Goal: Task Accomplishment & Management: Use online tool/utility

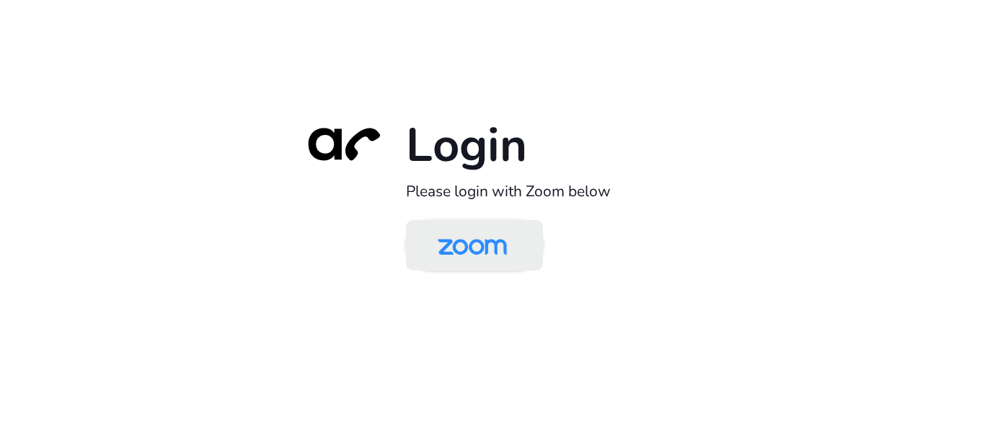
click at [503, 242] on img at bounding box center [471, 246] width 99 height 47
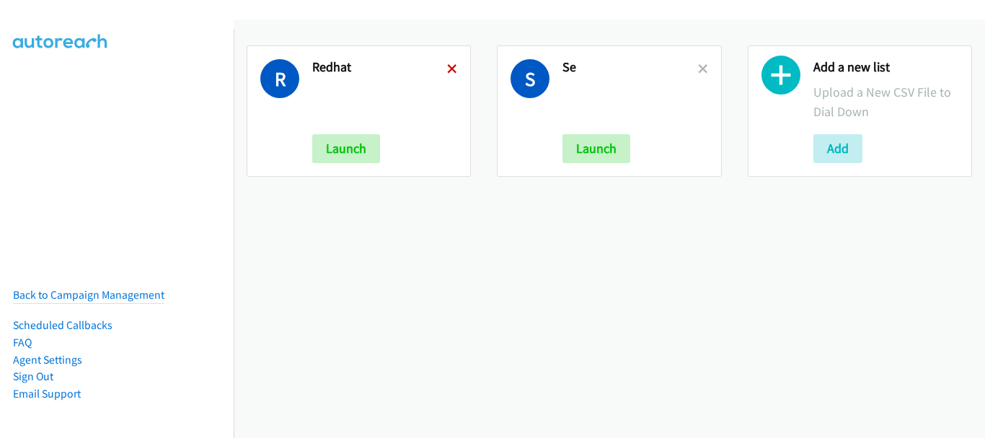
click at [451, 65] on icon at bounding box center [452, 70] width 10 height 10
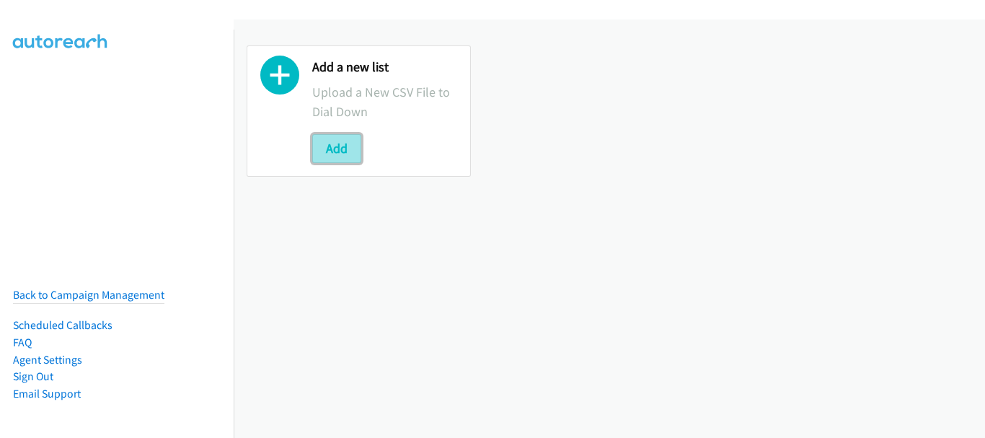
click at [347, 146] on button "Add" at bounding box center [336, 148] width 49 height 29
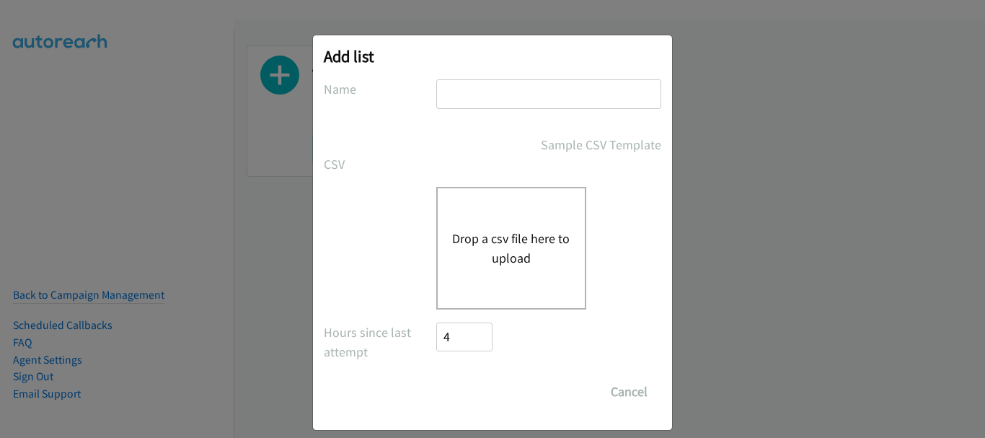
click at [516, 100] on input "text" at bounding box center [548, 94] width 225 height 30
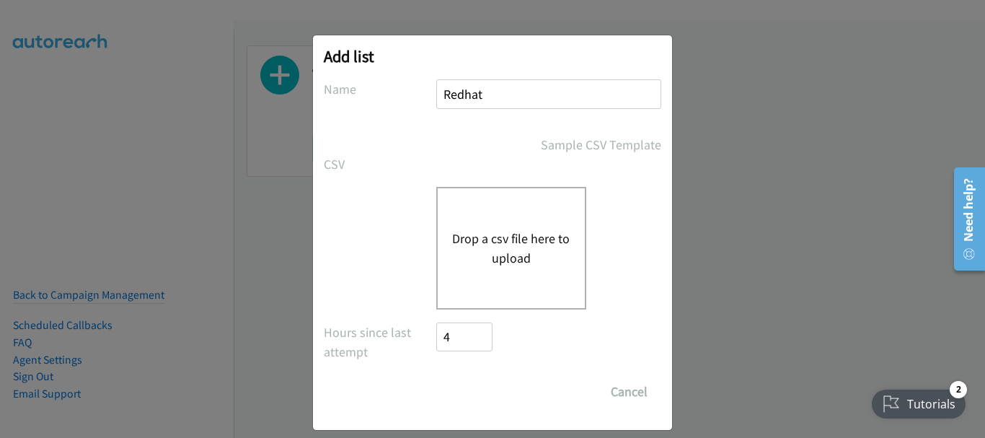
type input "Redhat"
click at [485, 217] on div "Drop a csv file here to upload" at bounding box center [511, 248] width 150 height 123
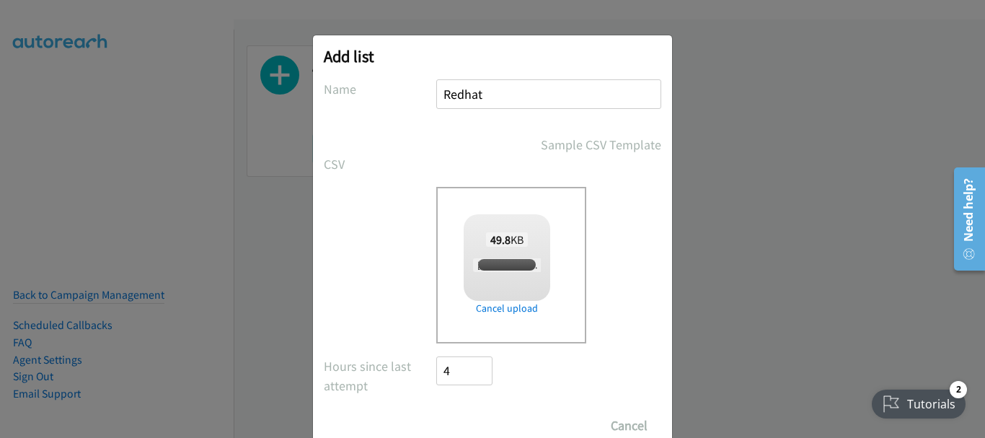
checkbox input "true"
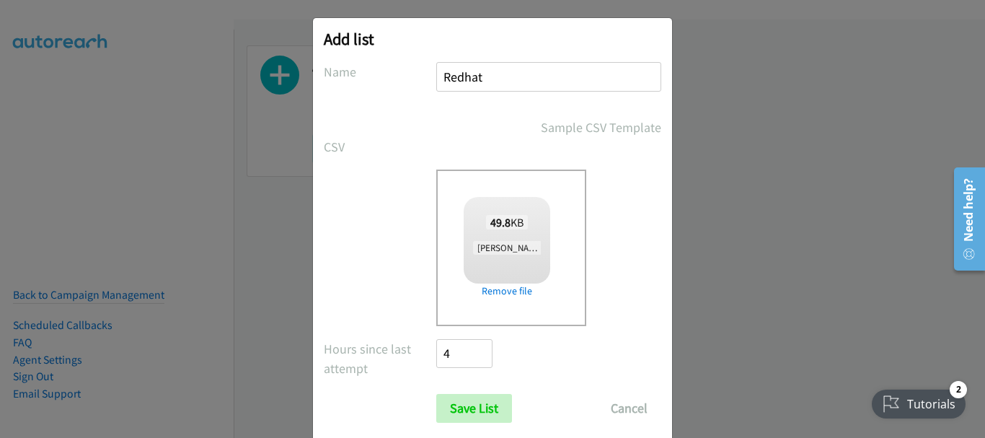
scroll to position [48, 0]
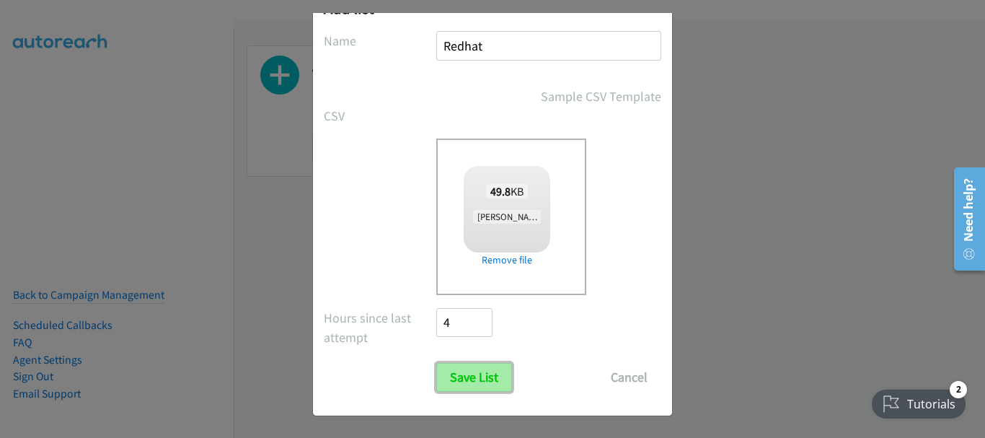
click at [489, 371] on input "Save List" at bounding box center [474, 377] width 76 height 29
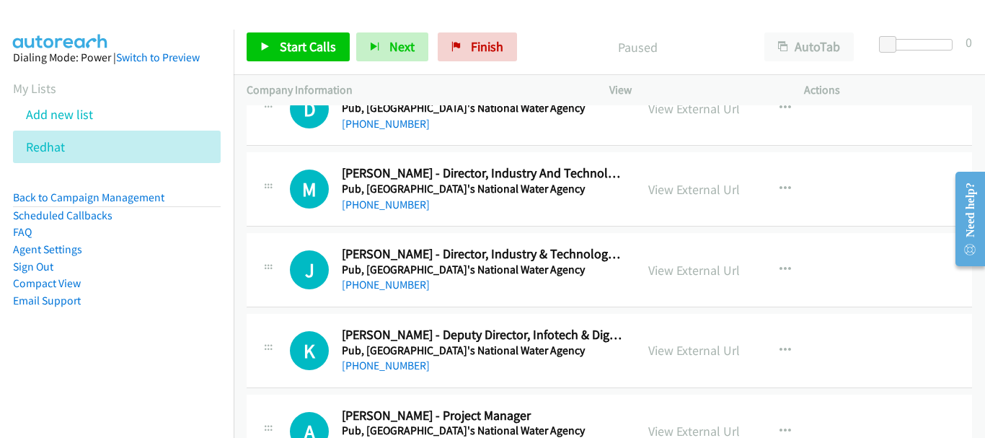
scroll to position [4790, 0]
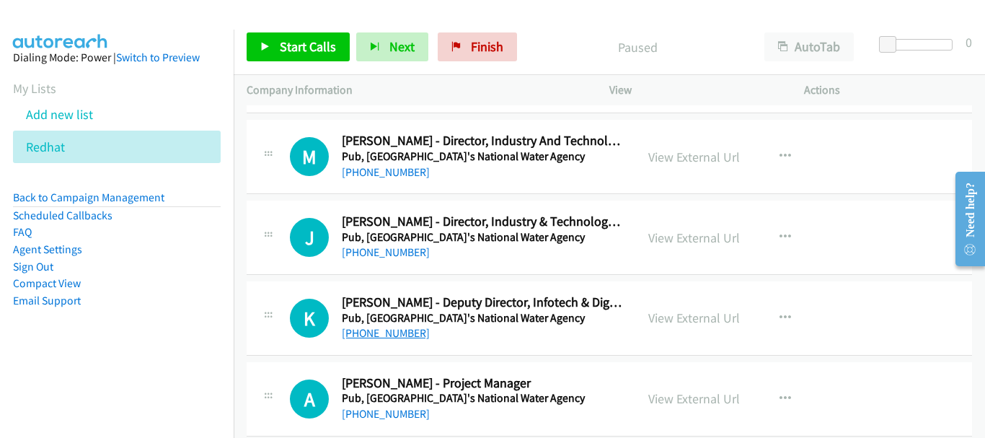
click at [380, 333] on link "[PHONE_NUMBER]" at bounding box center [386, 333] width 88 height 14
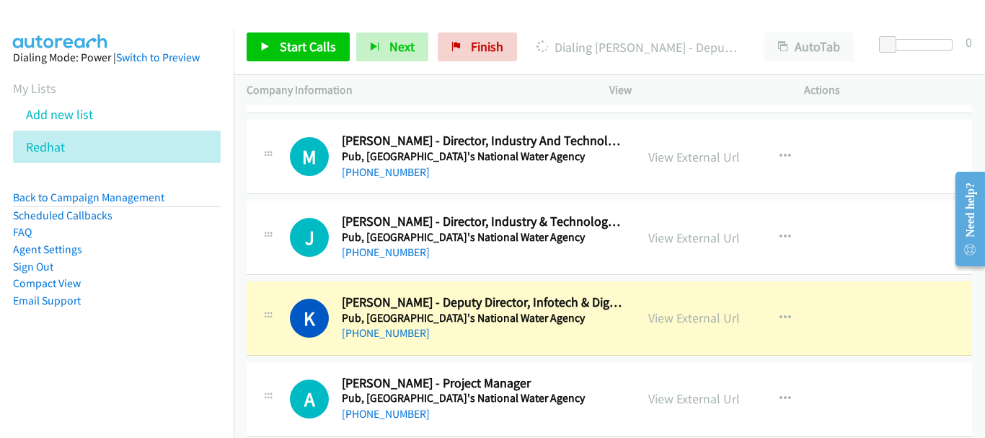
scroll to position [4862, 0]
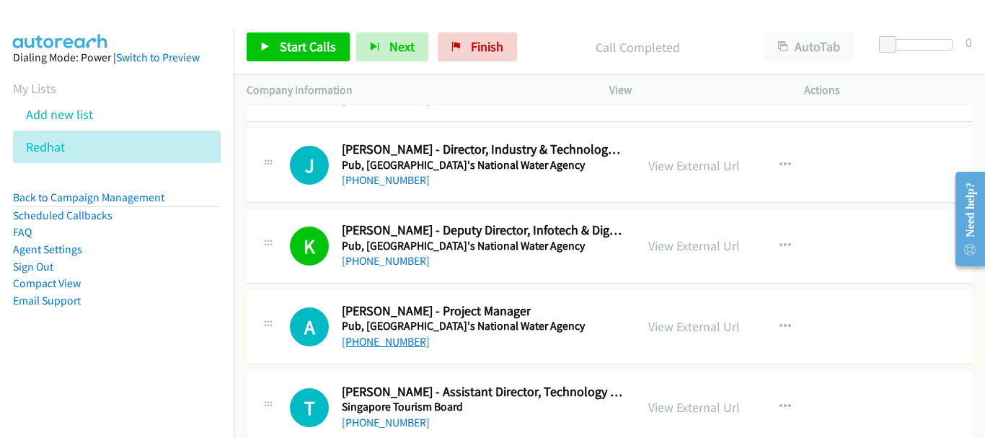
click at [371, 339] on link "[PHONE_NUMBER]" at bounding box center [386, 341] width 88 height 14
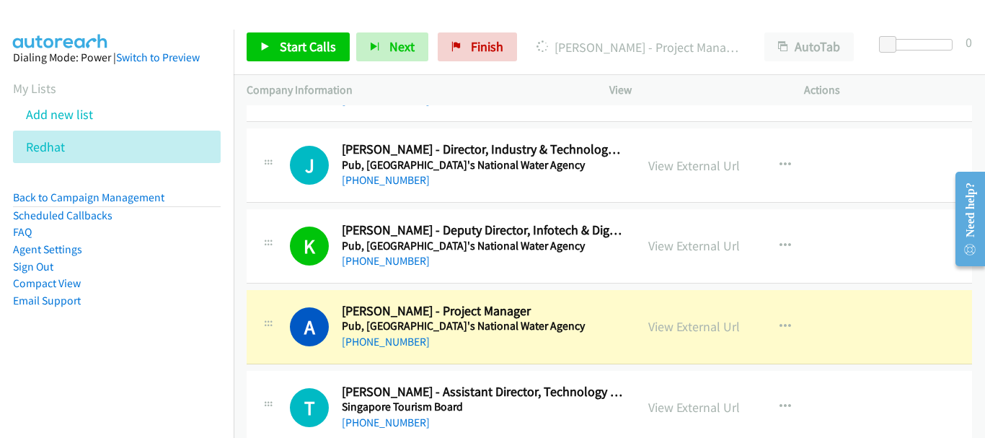
scroll to position [4934, 0]
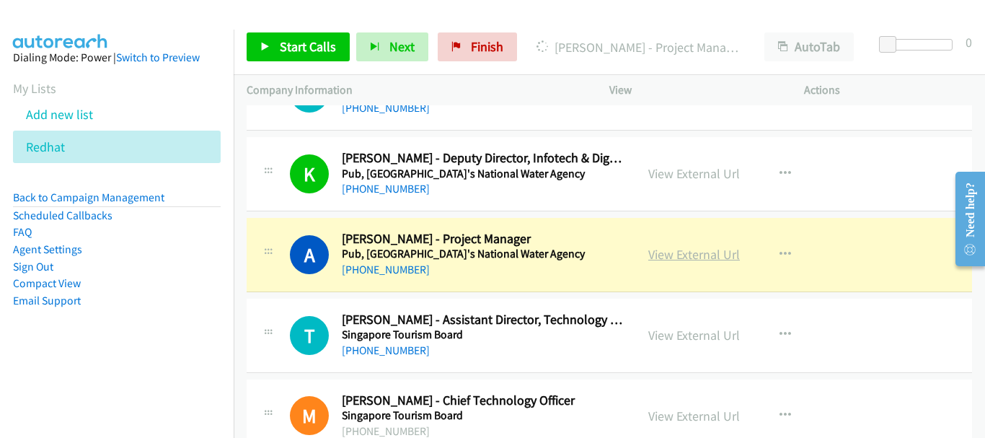
click at [696, 257] on link "View External Url" at bounding box center [694, 254] width 92 height 17
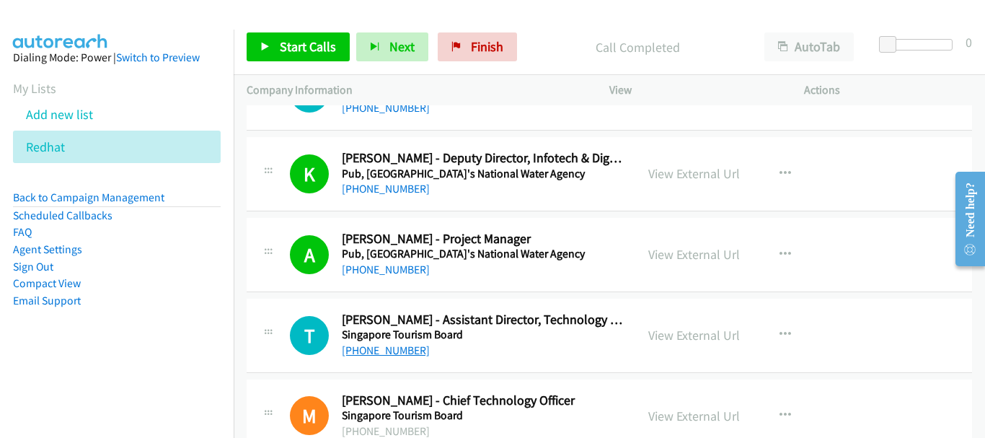
click at [388, 349] on link "[PHONE_NUMBER]" at bounding box center [386, 350] width 88 height 14
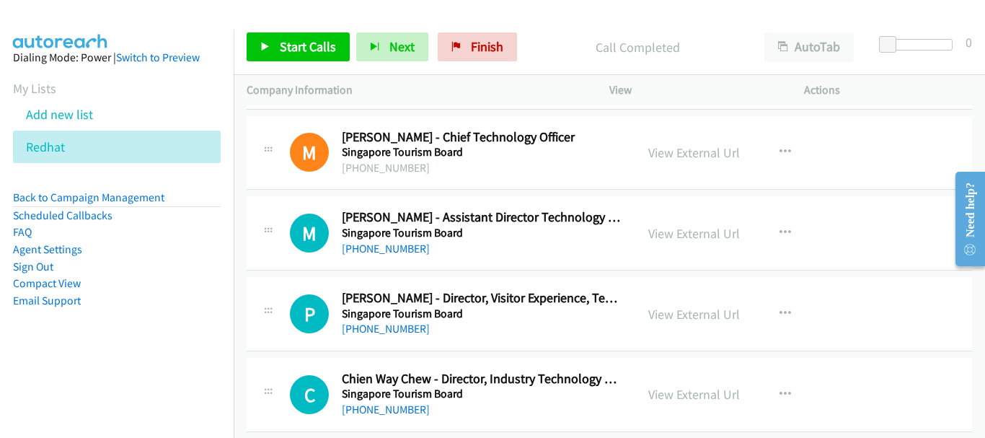
scroll to position [5223, 0]
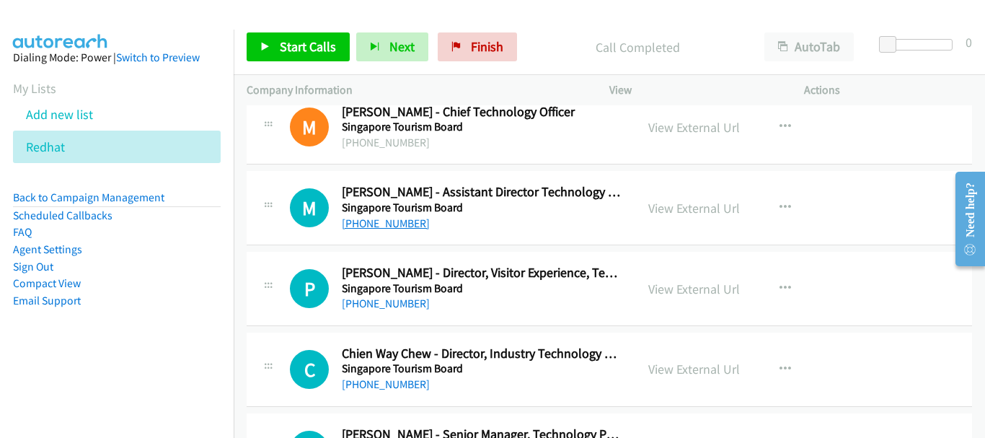
click at [393, 220] on link "[PHONE_NUMBER]" at bounding box center [386, 223] width 88 height 14
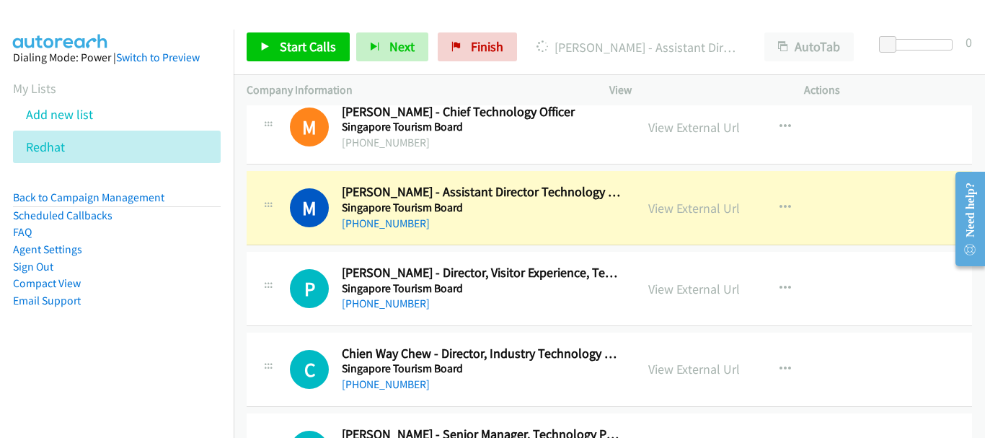
scroll to position [5150, 0]
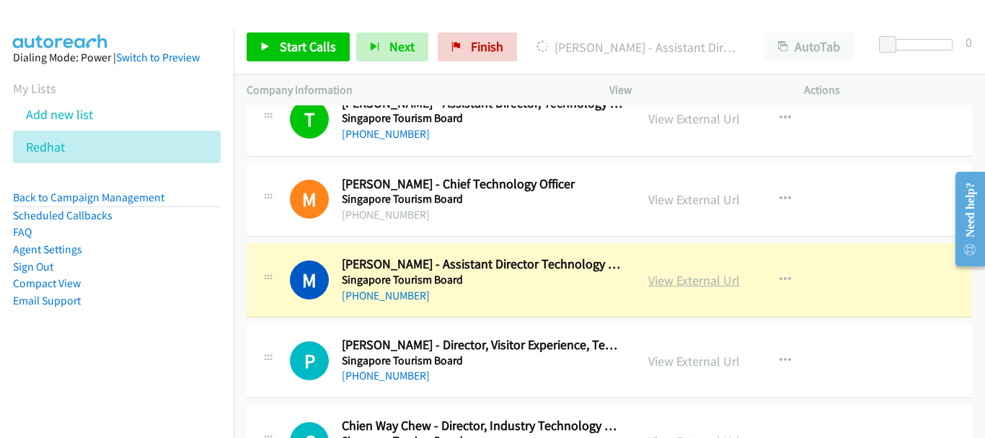
click at [703, 277] on link "View External Url" at bounding box center [694, 280] width 92 height 17
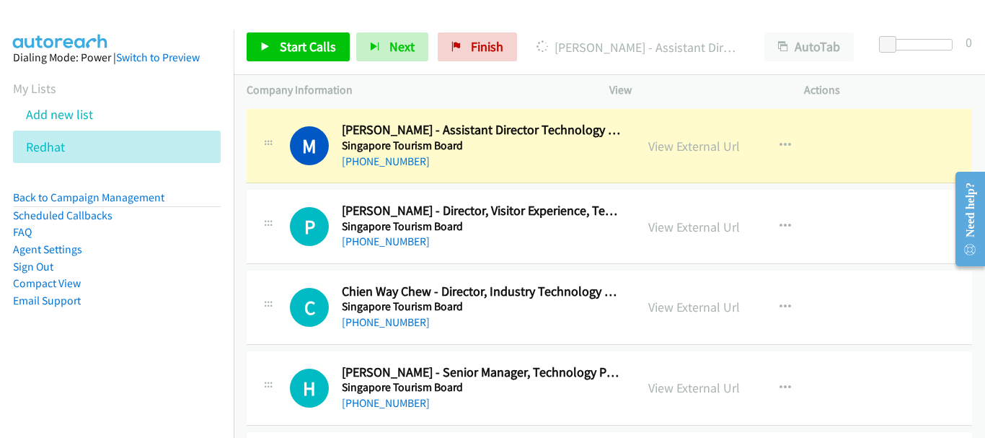
scroll to position [5295, 0]
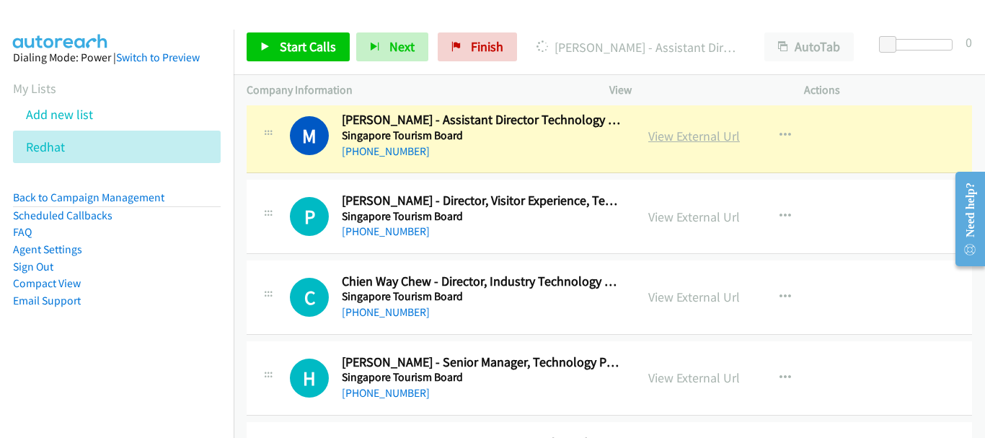
click at [657, 138] on link "View External Url" at bounding box center [694, 136] width 92 height 17
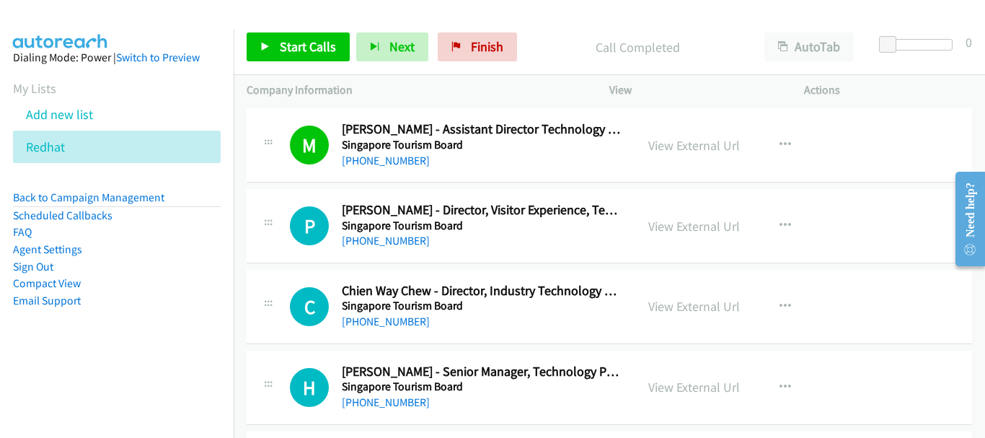
scroll to position [5367, 0]
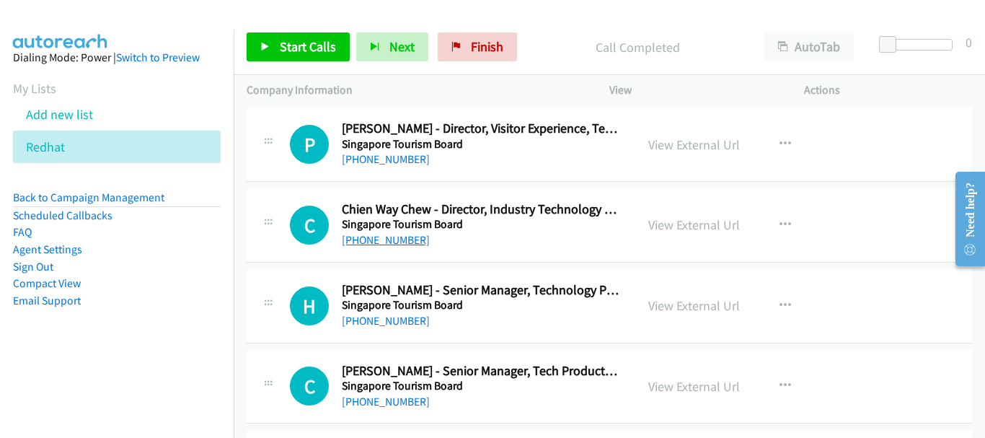
click at [389, 239] on link "[PHONE_NUMBER]" at bounding box center [386, 240] width 88 height 14
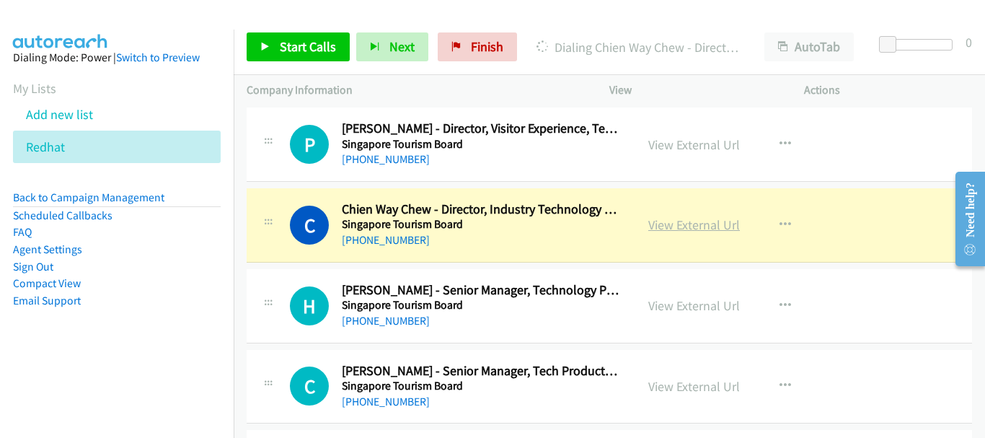
click at [672, 231] on link "View External Url" at bounding box center [694, 224] width 92 height 17
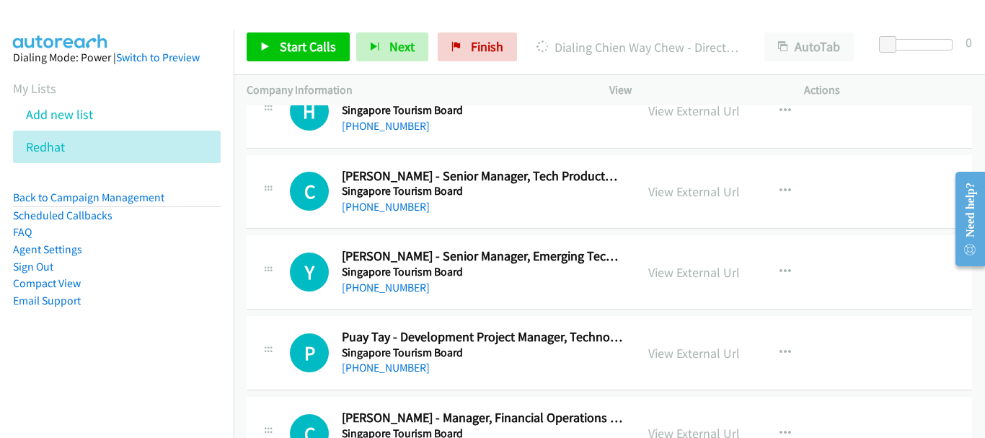
scroll to position [5583, 0]
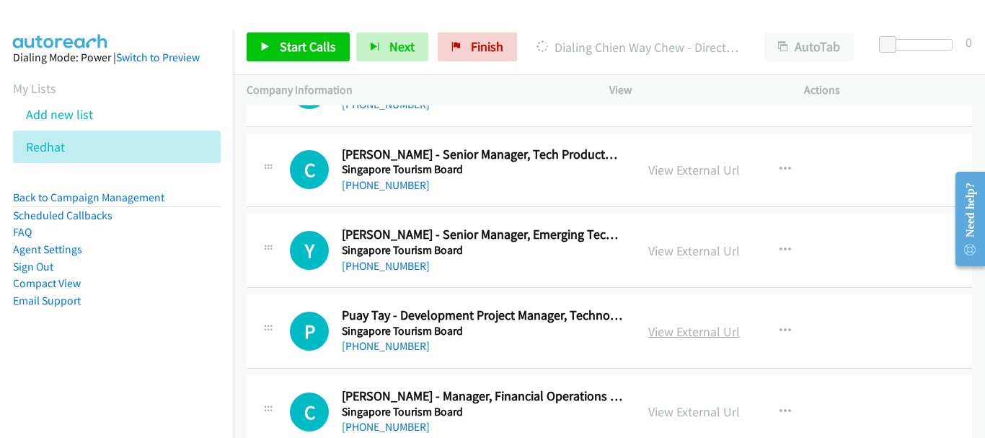
click at [679, 329] on link "View External Url" at bounding box center [694, 331] width 92 height 17
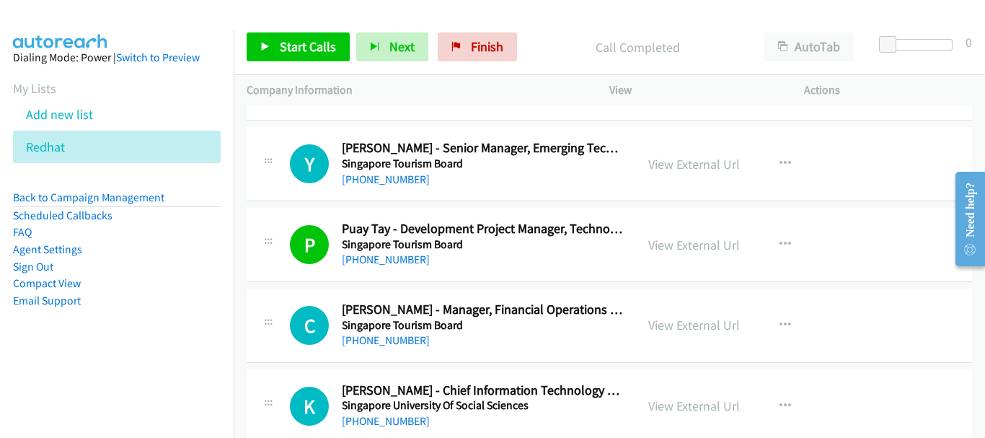
scroll to position [5727, 0]
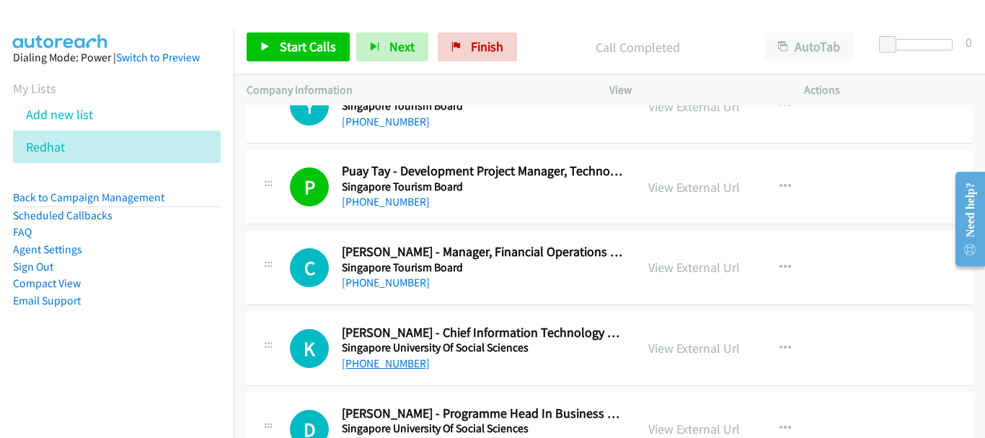
click at [397, 365] on link "[PHONE_NUMBER]" at bounding box center [386, 363] width 88 height 14
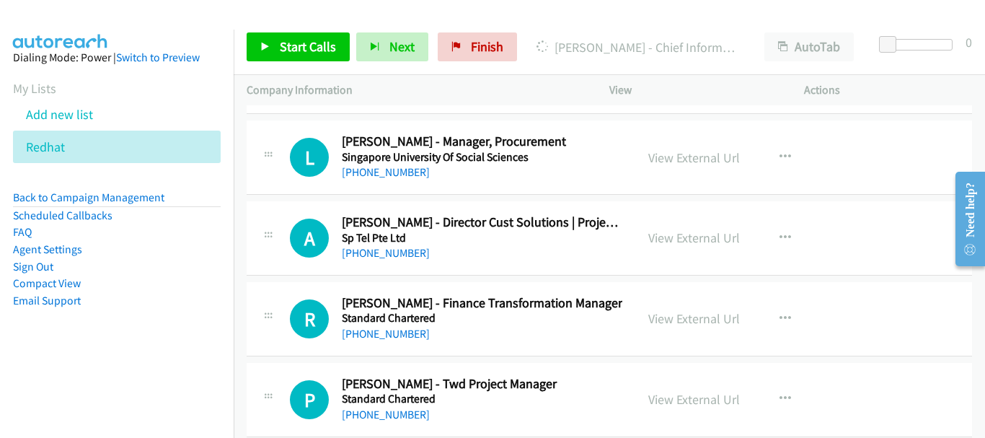
scroll to position [6088, 0]
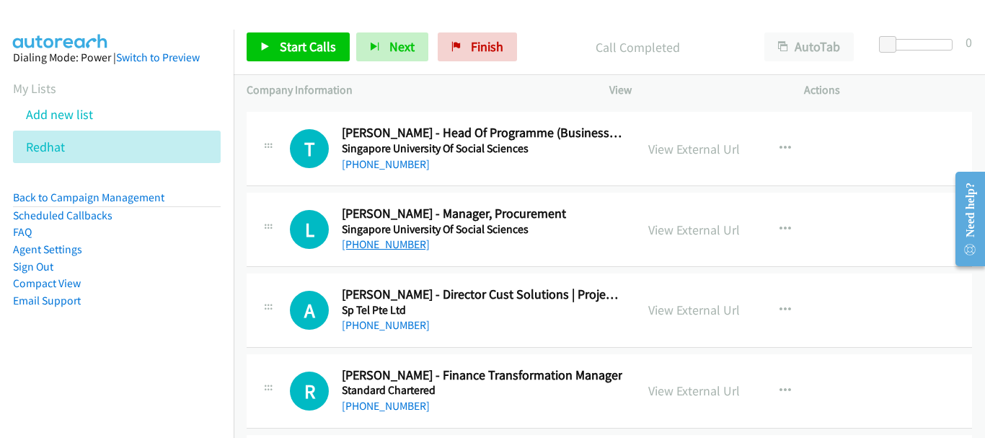
click at [389, 240] on link "[PHONE_NUMBER]" at bounding box center [386, 244] width 88 height 14
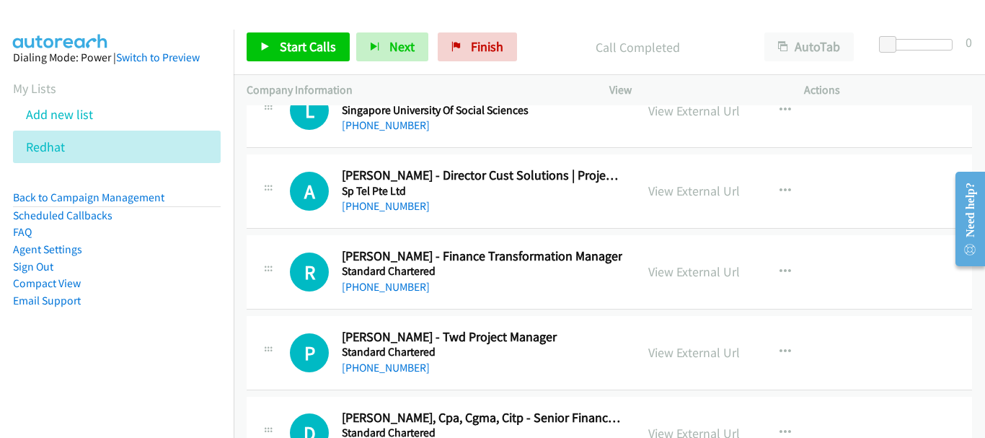
scroll to position [6232, 0]
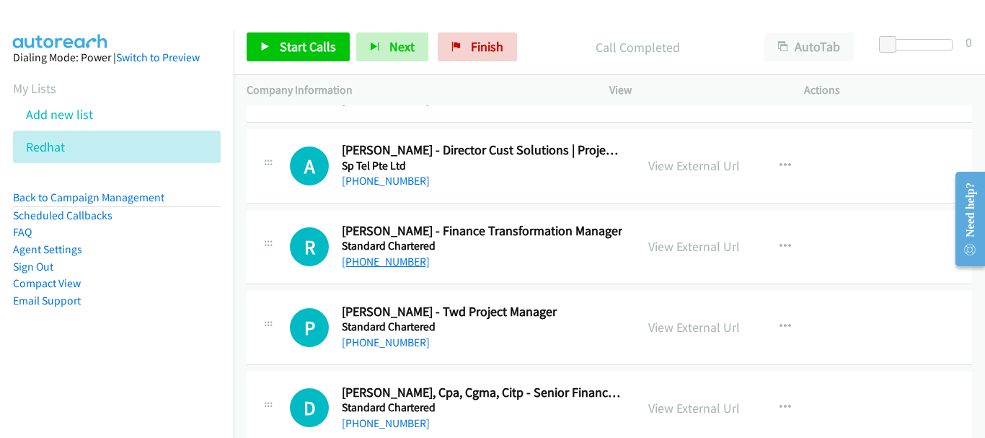
click at [386, 260] on link "[PHONE_NUMBER]" at bounding box center [386, 261] width 88 height 14
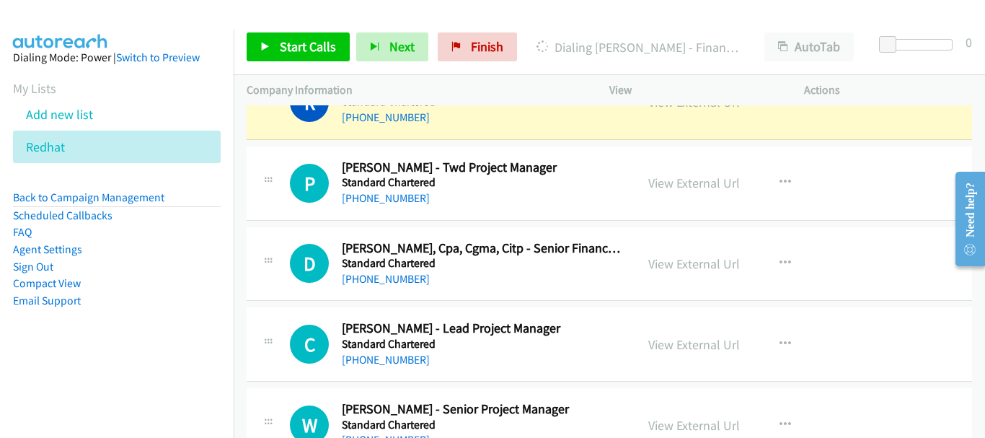
scroll to position [6304, 0]
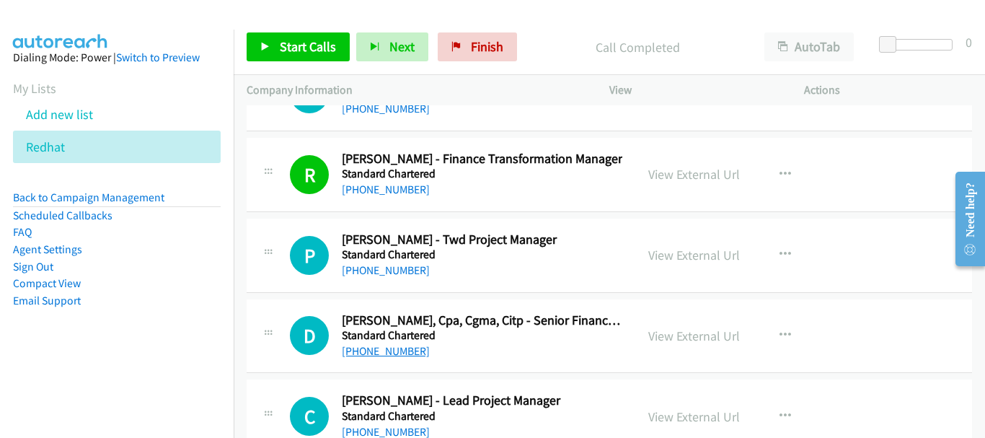
click at [395, 345] on link "[PHONE_NUMBER]" at bounding box center [386, 351] width 88 height 14
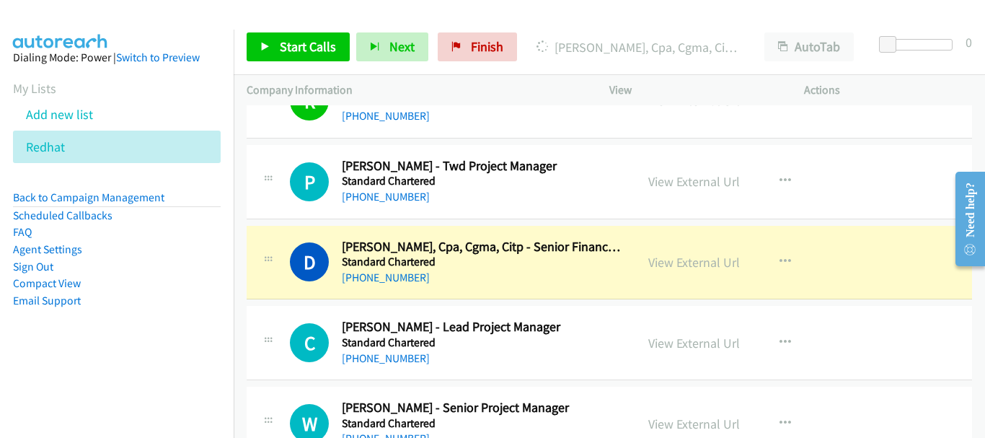
scroll to position [6448, 0]
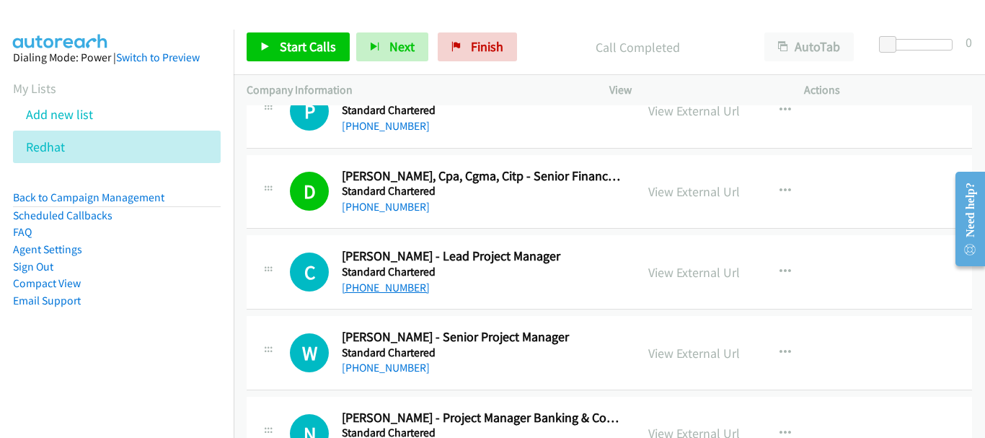
click at [385, 283] on link "[PHONE_NUMBER]" at bounding box center [386, 287] width 88 height 14
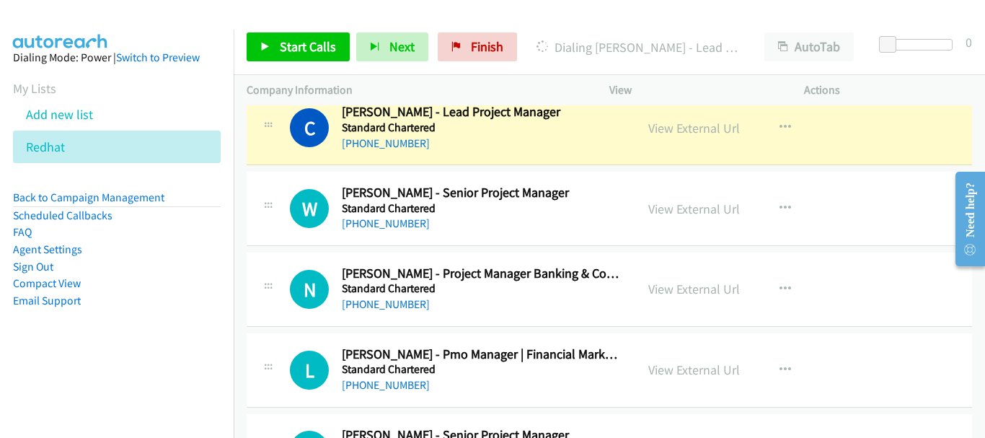
scroll to position [6520, 0]
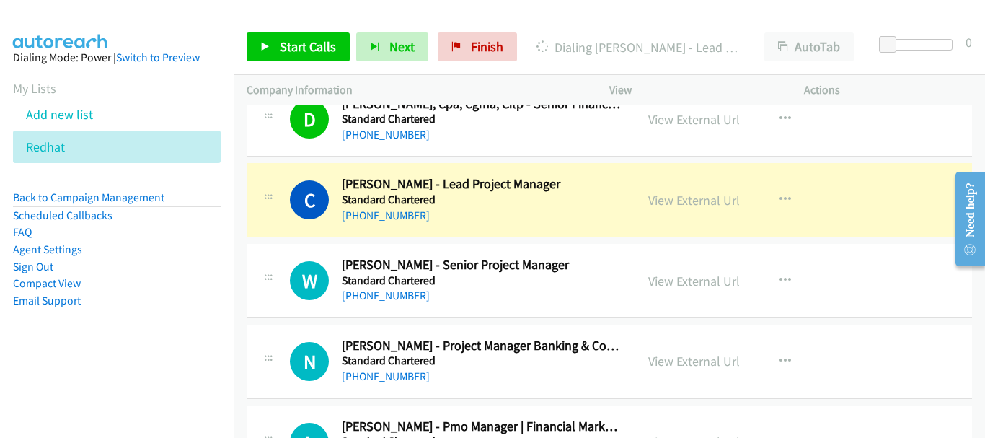
click at [722, 203] on link "View External Url" at bounding box center [694, 200] width 92 height 17
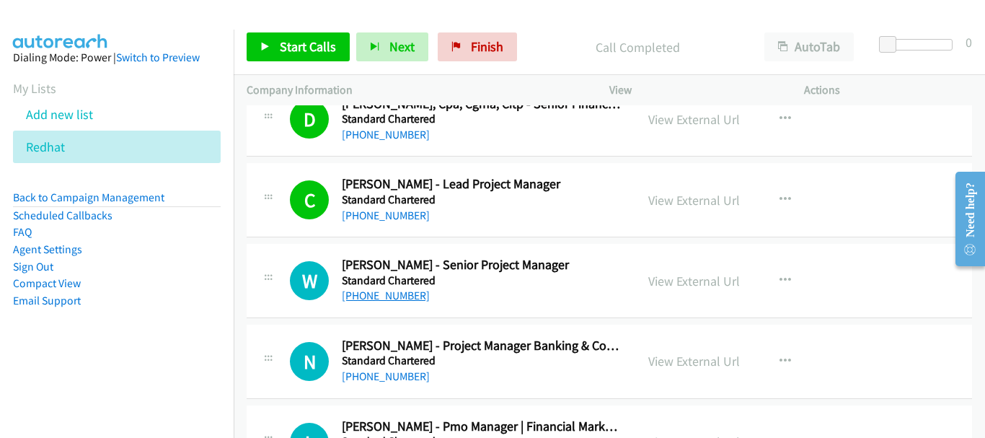
click at [400, 296] on link "[PHONE_NUMBER]" at bounding box center [386, 295] width 88 height 14
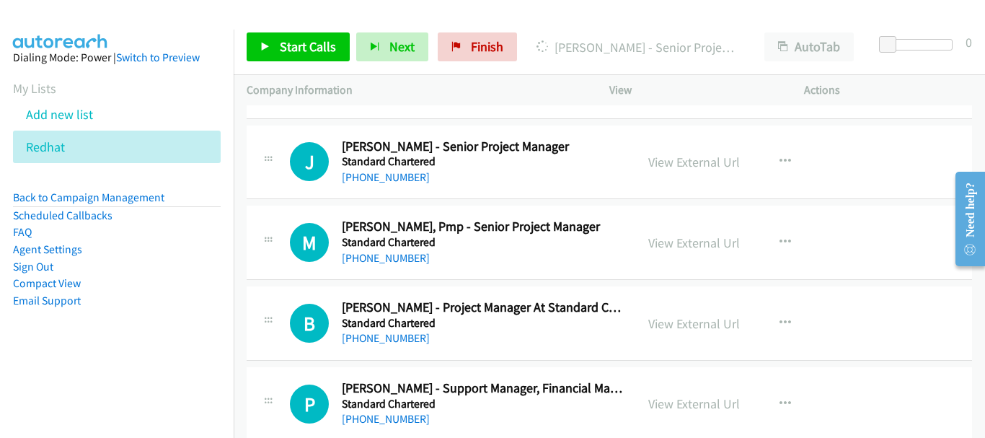
scroll to position [6808, 0]
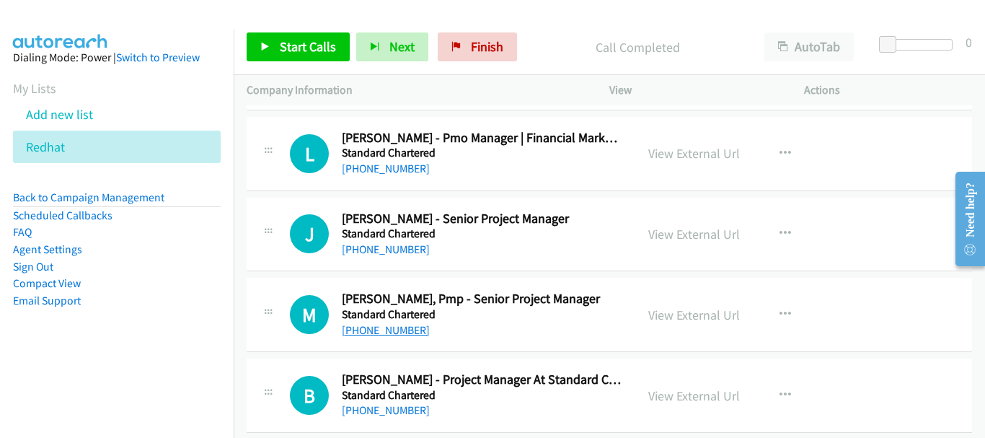
click at [385, 332] on link "[PHONE_NUMBER]" at bounding box center [386, 330] width 88 height 14
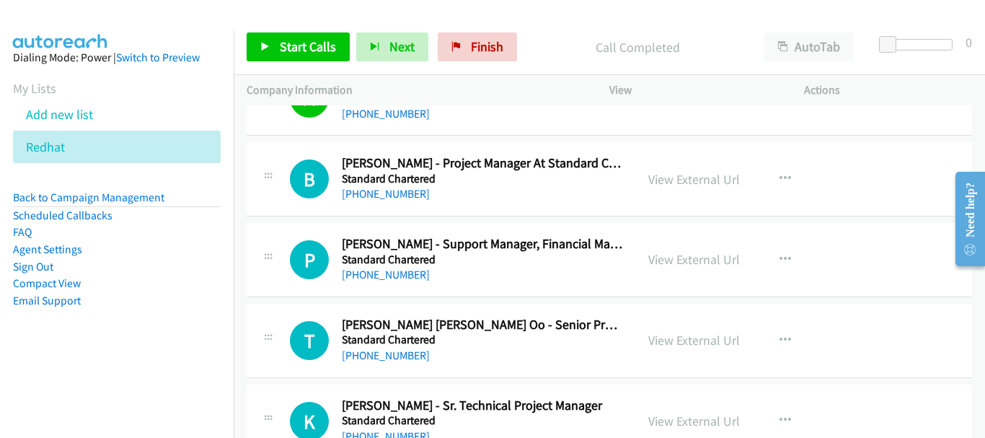
scroll to position [7097, 0]
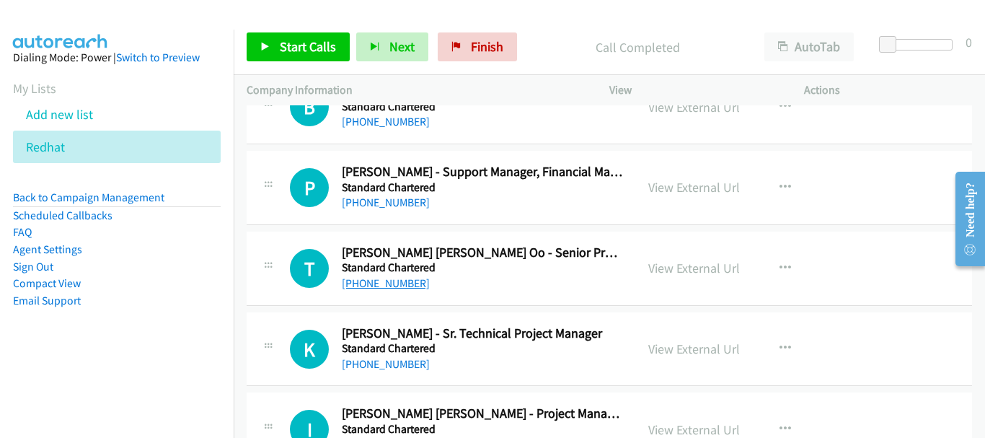
click at [402, 283] on link "[PHONE_NUMBER]" at bounding box center [386, 283] width 88 height 14
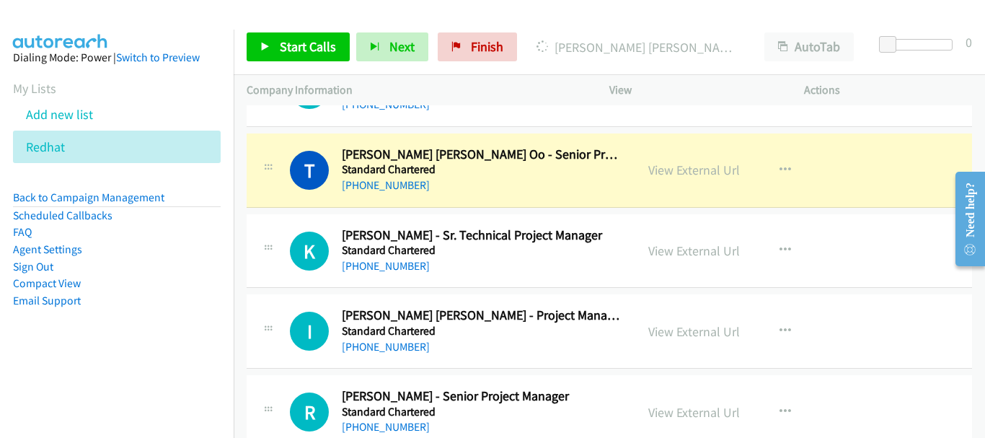
scroll to position [7169, 0]
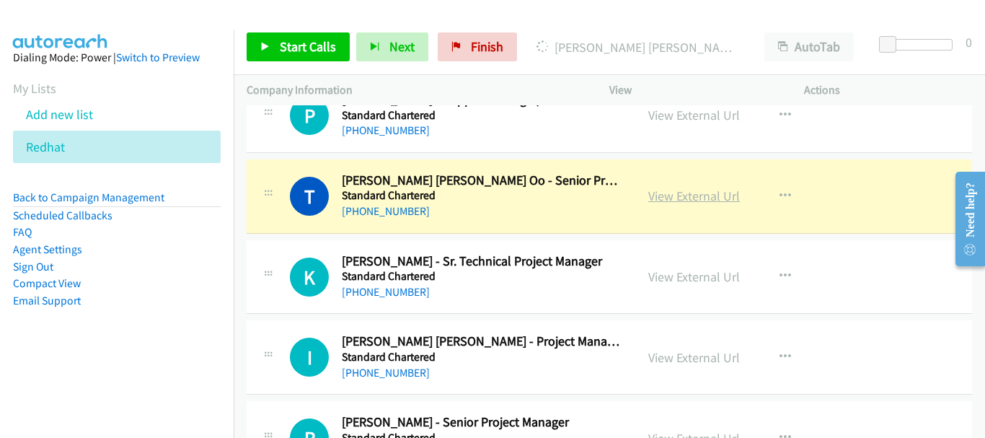
click at [700, 194] on link "View External Url" at bounding box center [694, 195] width 92 height 17
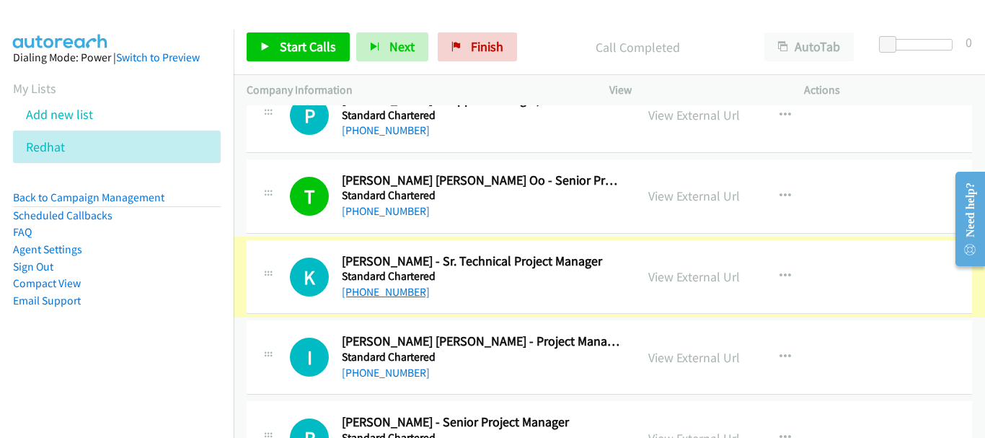
click at [392, 288] on link "[PHONE_NUMBER]" at bounding box center [386, 292] width 88 height 14
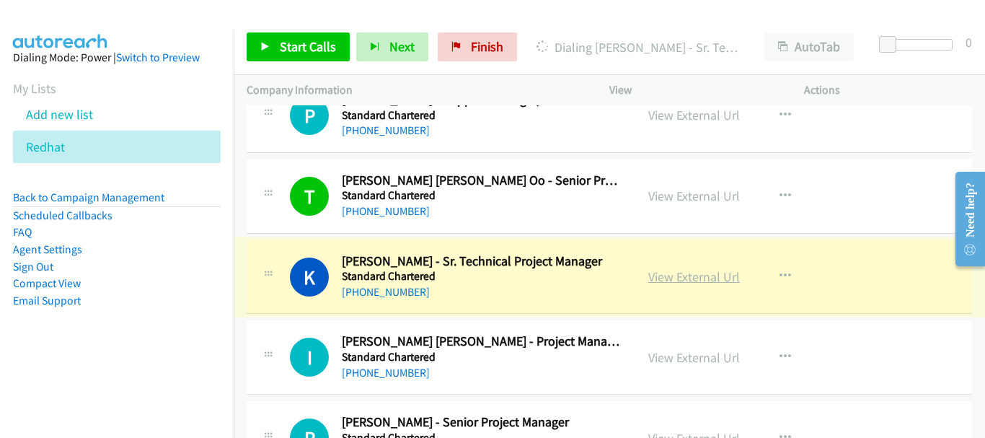
click at [663, 275] on link "View External Url" at bounding box center [694, 276] width 92 height 17
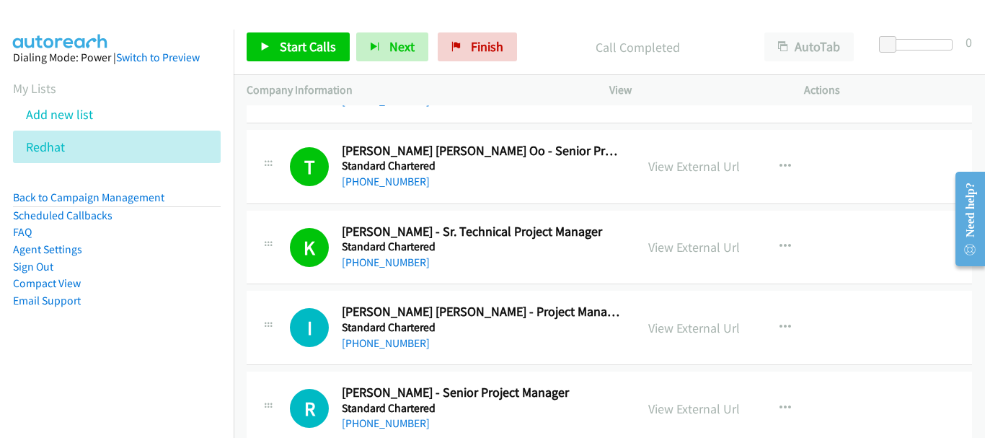
scroll to position [7241, 0]
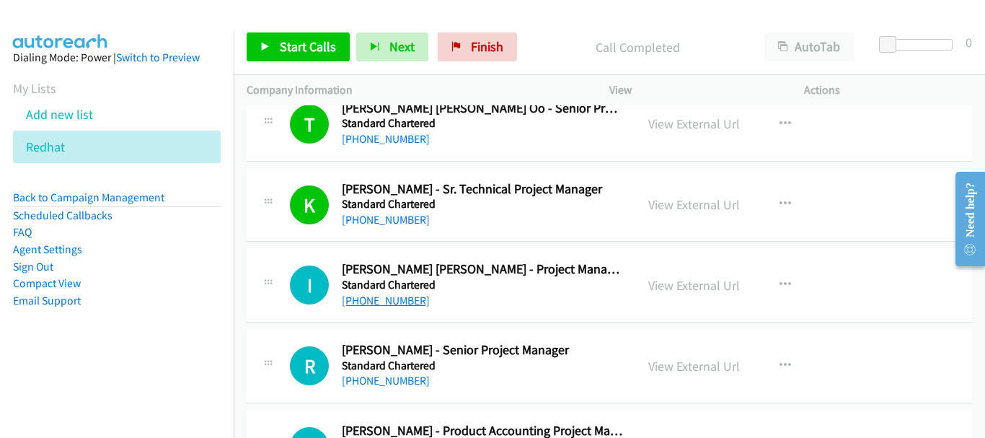
click at [394, 303] on link "[PHONE_NUMBER]" at bounding box center [386, 300] width 88 height 14
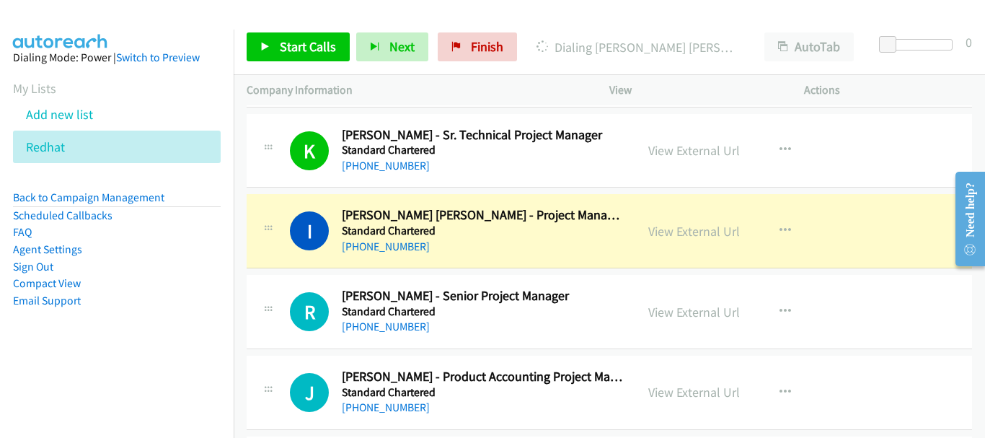
scroll to position [7313, 0]
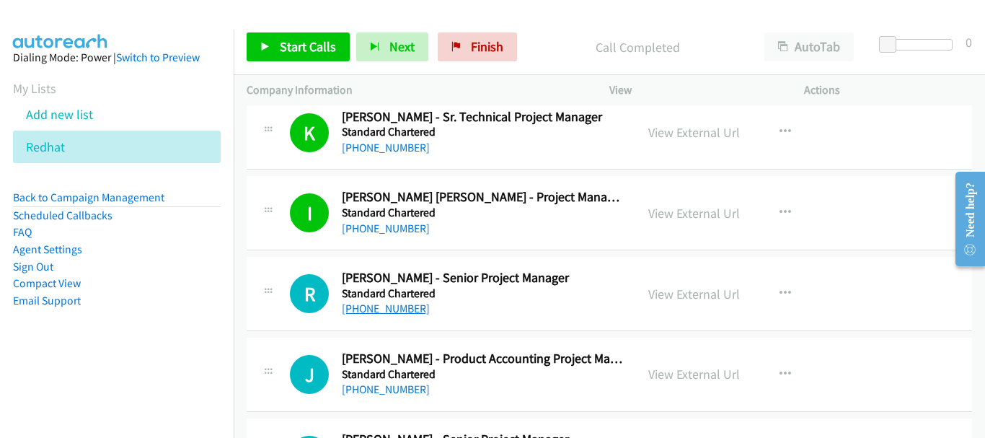
click at [368, 309] on link "[PHONE_NUMBER]" at bounding box center [386, 308] width 88 height 14
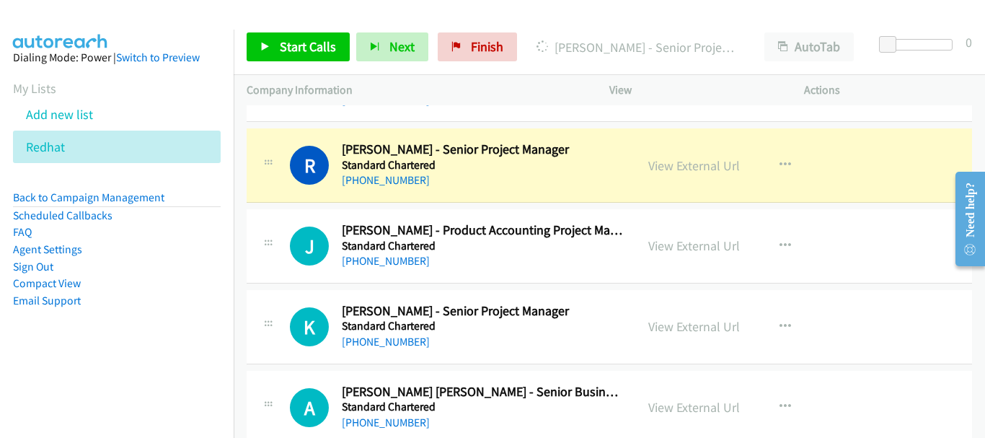
scroll to position [7457, 0]
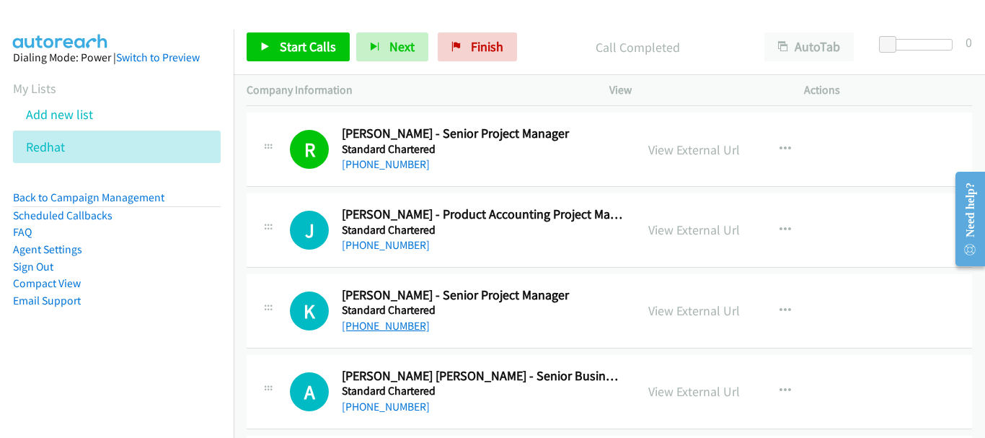
click at [405, 321] on link "[PHONE_NUMBER]" at bounding box center [386, 326] width 88 height 14
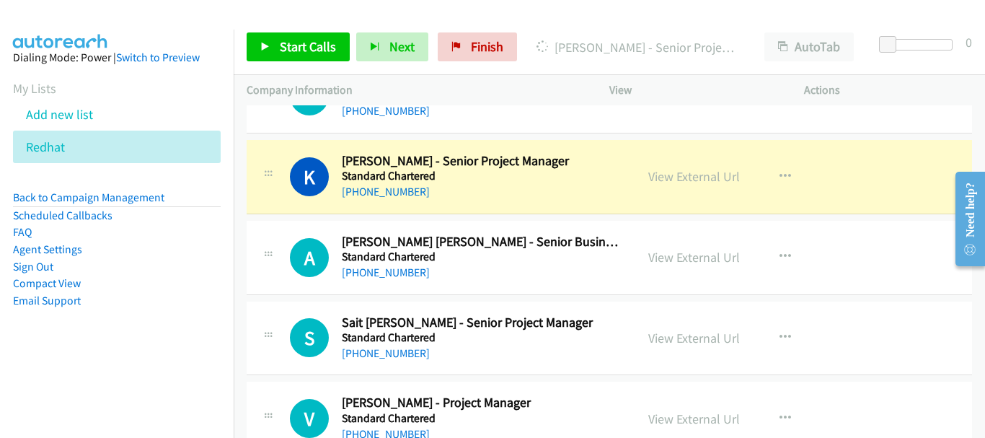
scroll to position [7601, 0]
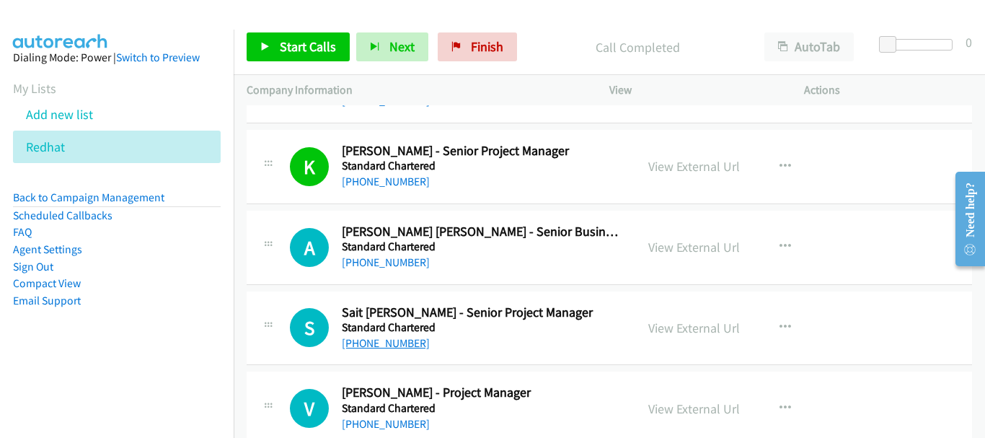
click at [383, 340] on link "[PHONE_NUMBER]" at bounding box center [386, 343] width 88 height 14
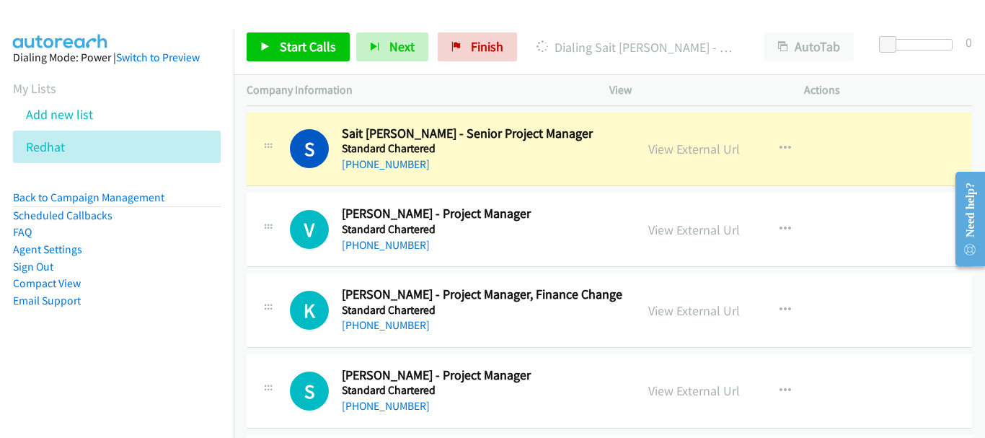
scroll to position [7774, 0]
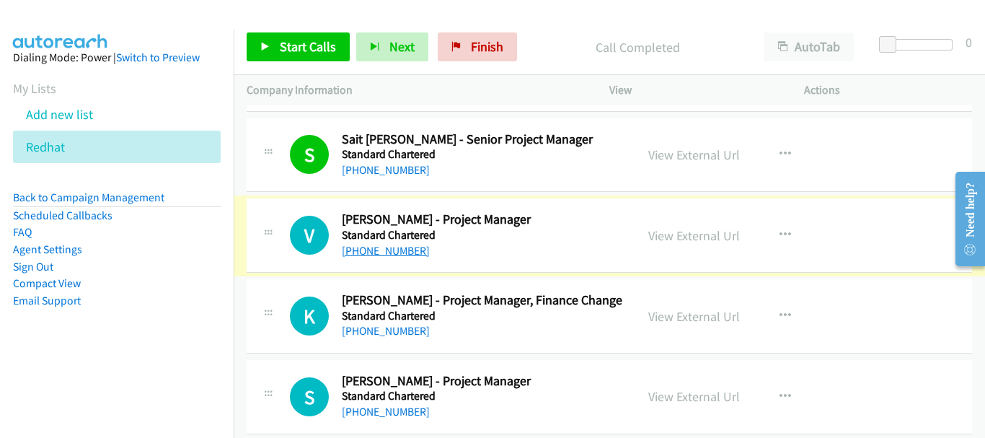
click at [392, 254] on link "[PHONE_NUMBER]" at bounding box center [386, 251] width 88 height 14
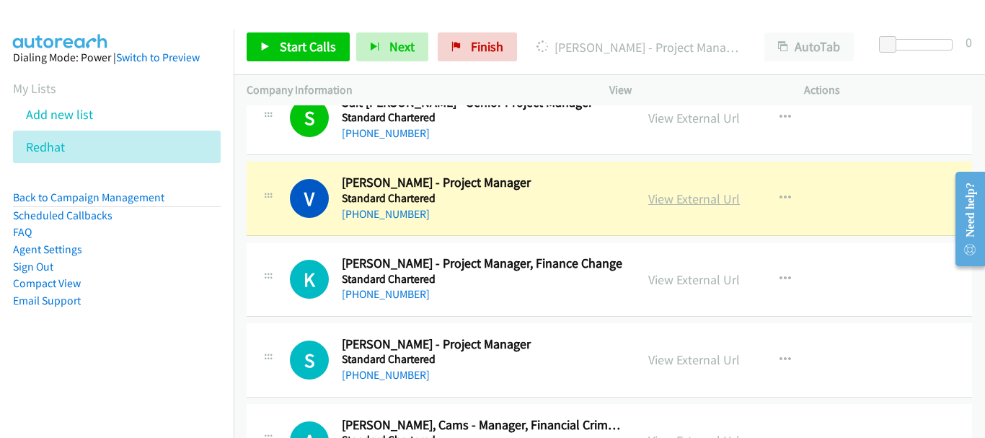
scroll to position [7846, 0]
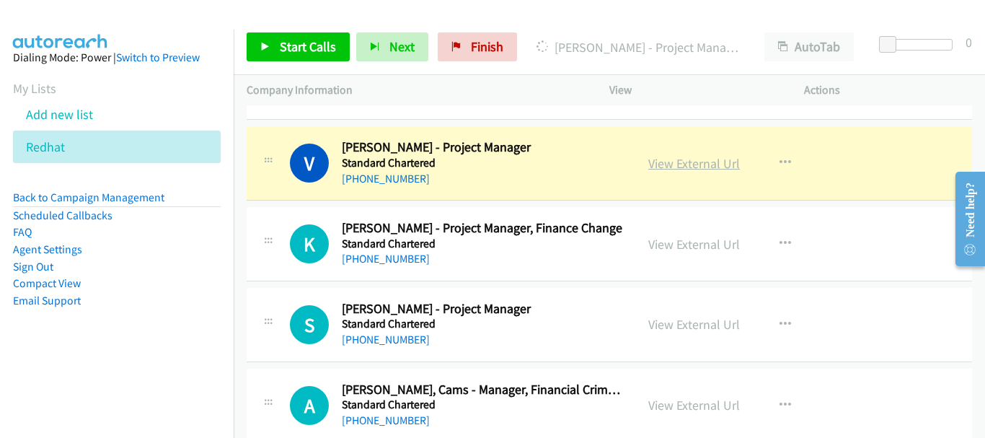
click at [707, 162] on link "View External Url" at bounding box center [694, 163] width 92 height 17
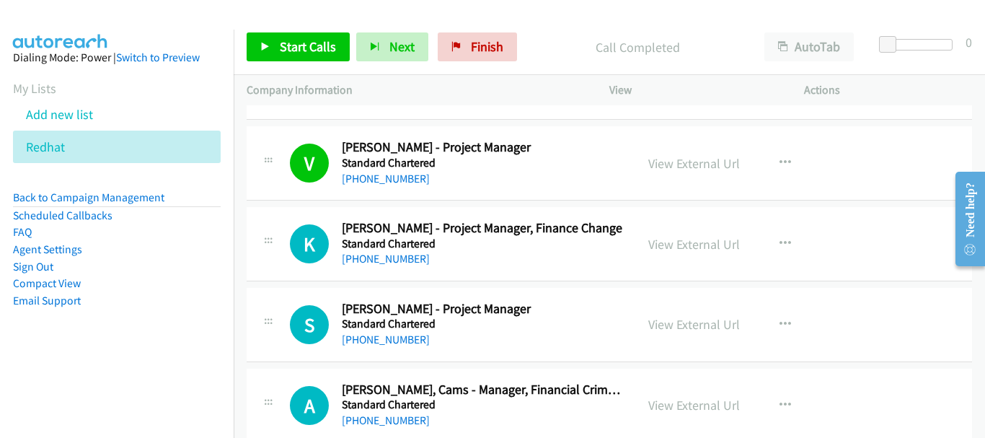
click at [372, 350] on div "S Callback Scheduled [PERSON_NAME] - Project Manager Standard Chartered [GEOGRA…" at bounding box center [609, 325] width 725 height 74
click at [379, 337] on link "[PHONE_NUMBER]" at bounding box center [386, 339] width 88 height 14
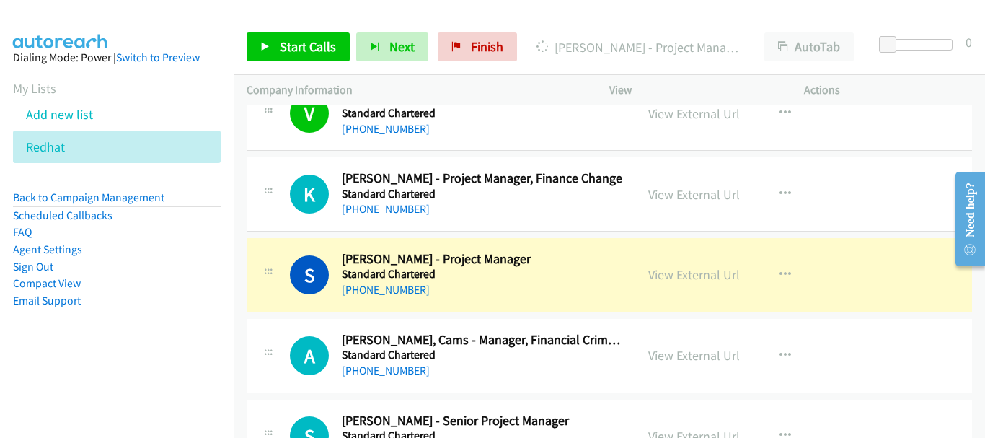
scroll to position [7991, 0]
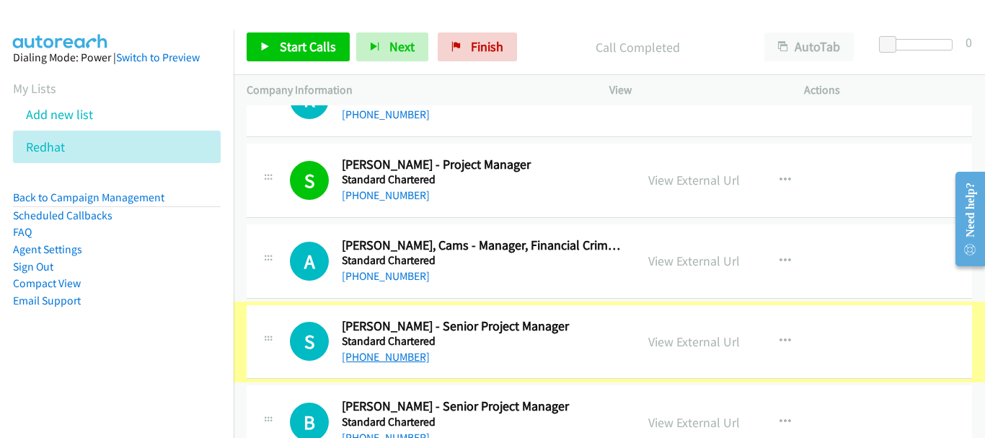
click at [391, 359] on link "[PHONE_NUMBER]" at bounding box center [386, 357] width 88 height 14
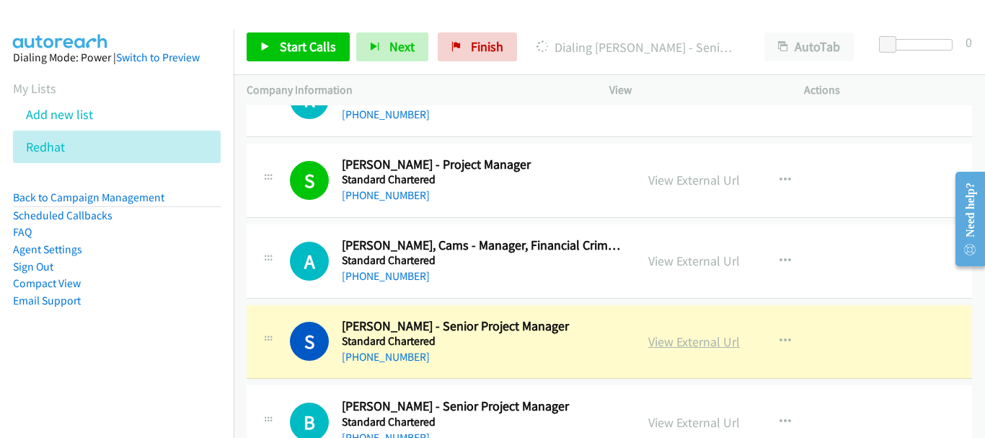
click at [684, 347] on link "View External Url" at bounding box center [694, 341] width 92 height 17
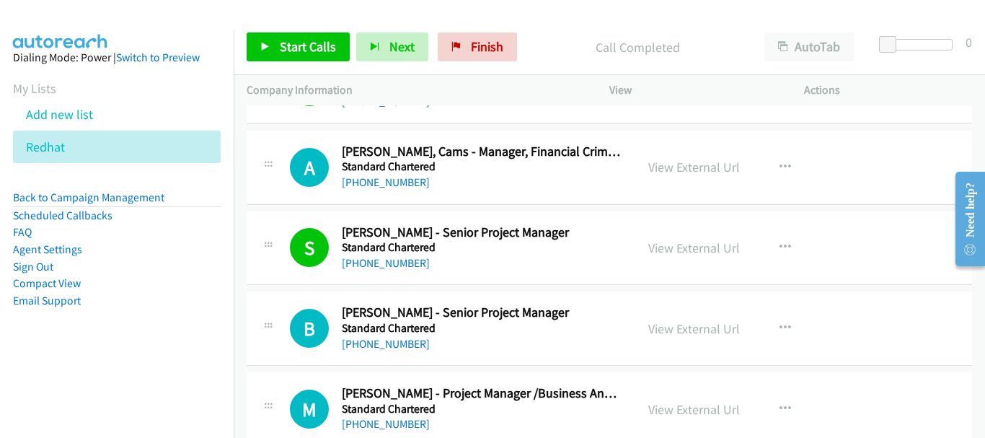
scroll to position [8135, 0]
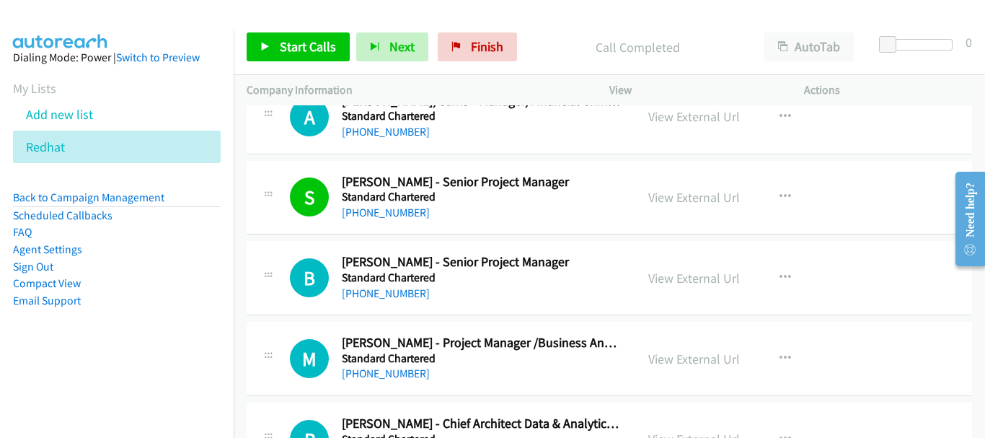
click at [402, 283] on h5 "Standard Chartered" at bounding box center [482, 277] width 280 height 14
click at [395, 297] on link "[PHONE_NUMBER]" at bounding box center [386, 293] width 88 height 14
click at [383, 368] on link "[PHONE_NUMBER]" at bounding box center [386, 373] width 88 height 14
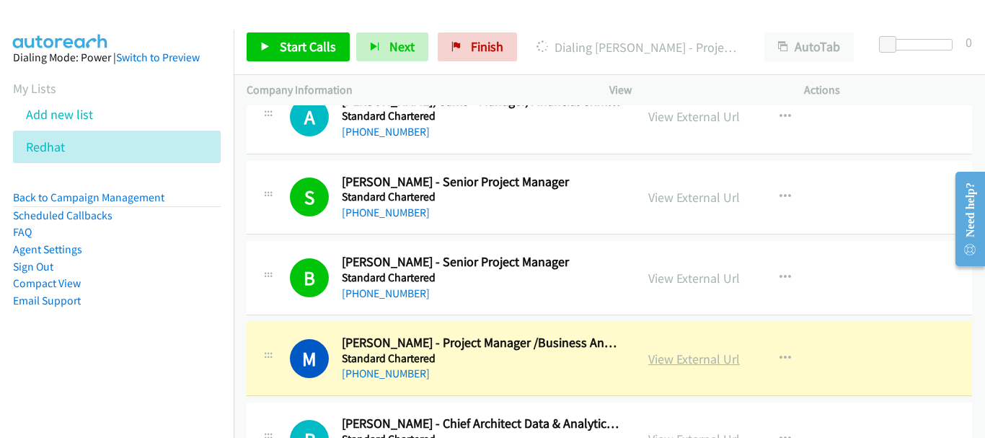
click at [660, 360] on link "View External Url" at bounding box center [694, 358] width 92 height 17
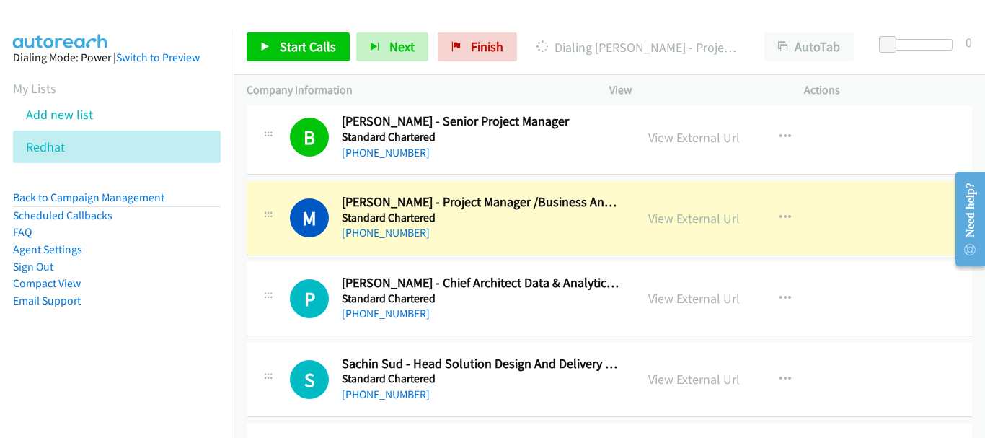
scroll to position [8279, 0]
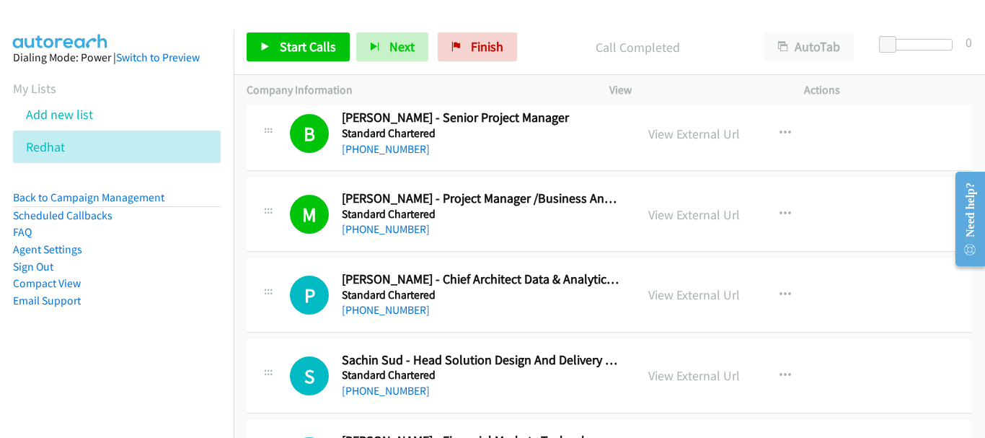
click at [365, 300] on h5 "Standard Chartered" at bounding box center [482, 295] width 280 height 14
click at [365, 310] on link "[PHONE_NUMBER]" at bounding box center [386, 310] width 88 height 14
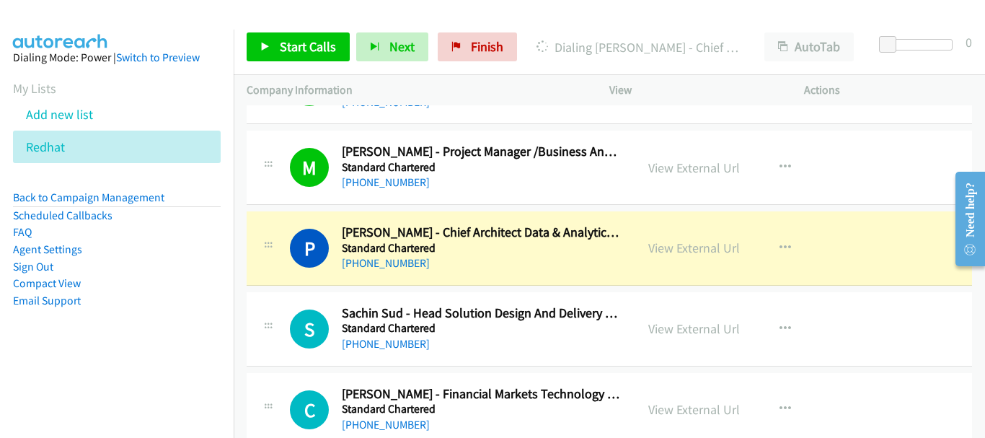
scroll to position [8351, 0]
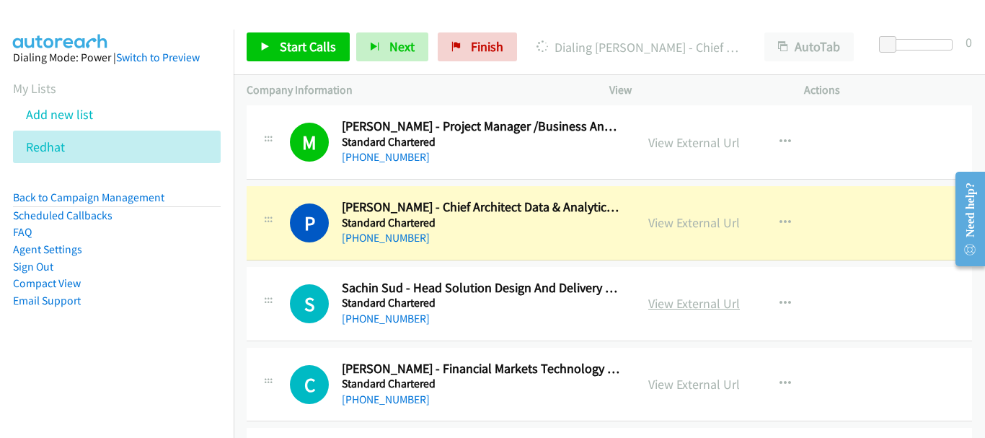
click at [658, 301] on link "View External Url" at bounding box center [694, 303] width 92 height 17
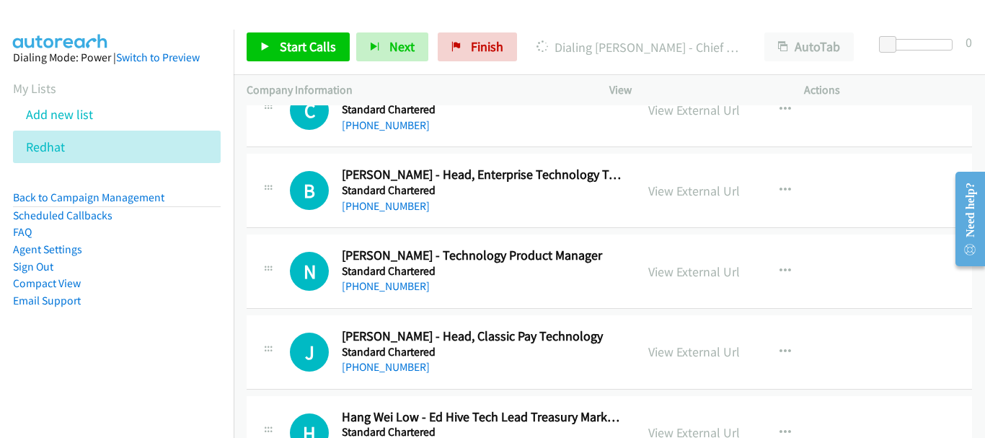
scroll to position [8639, 0]
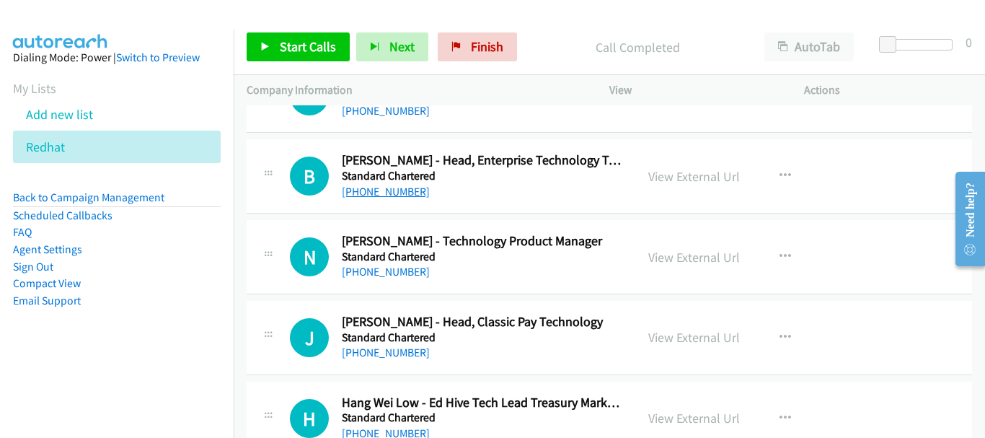
click at [397, 190] on link "[PHONE_NUMBER]" at bounding box center [386, 192] width 88 height 14
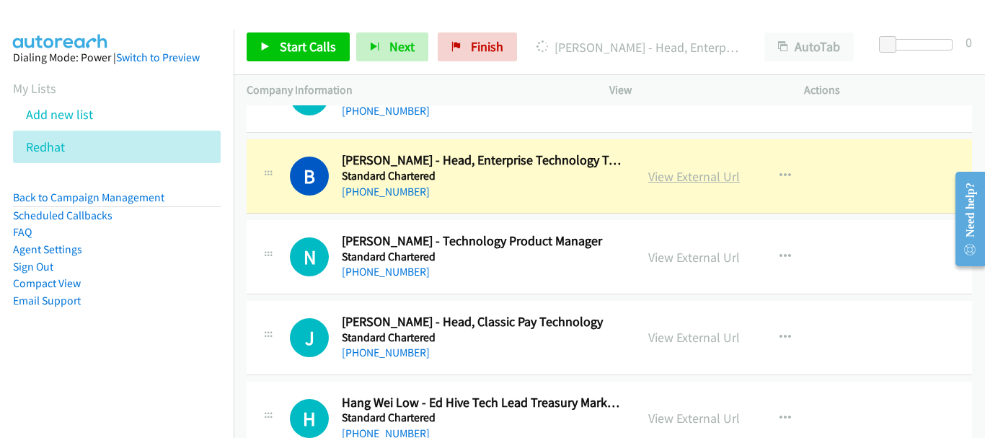
click at [673, 177] on link "View External Url" at bounding box center [694, 176] width 92 height 17
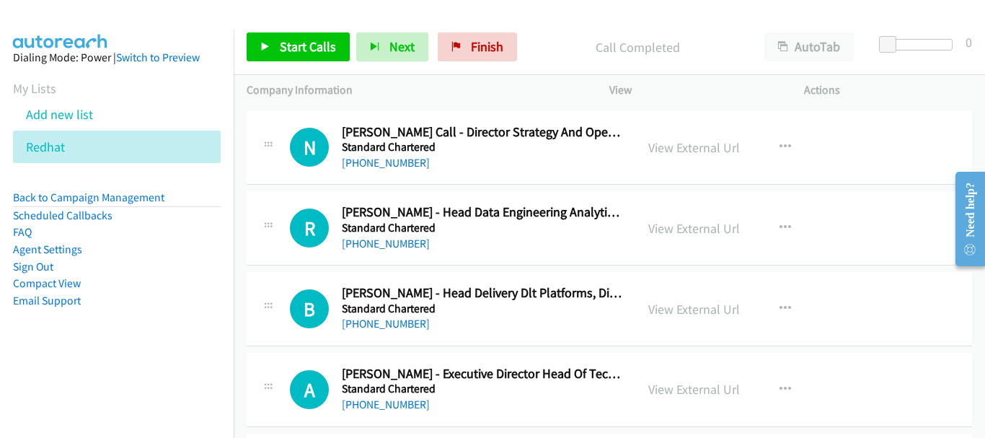
scroll to position [9072, 0]
click at [394, 249] on div "[PHONE_NUMBER]" at bounding box center [482, 242] width 280 height 17
click at [396, 238] on link "[PHONE_NUMBER]" at bounding box center [386, 243] width 88 height 14
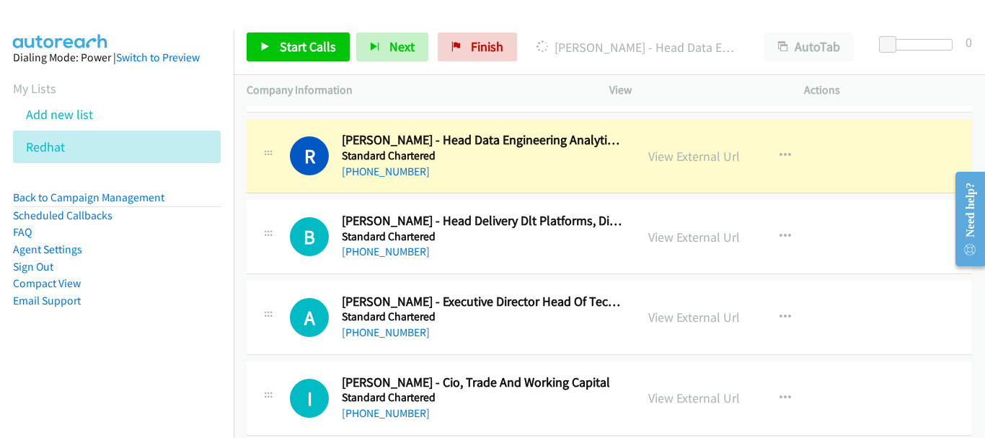
scroll to position [9144, 0]
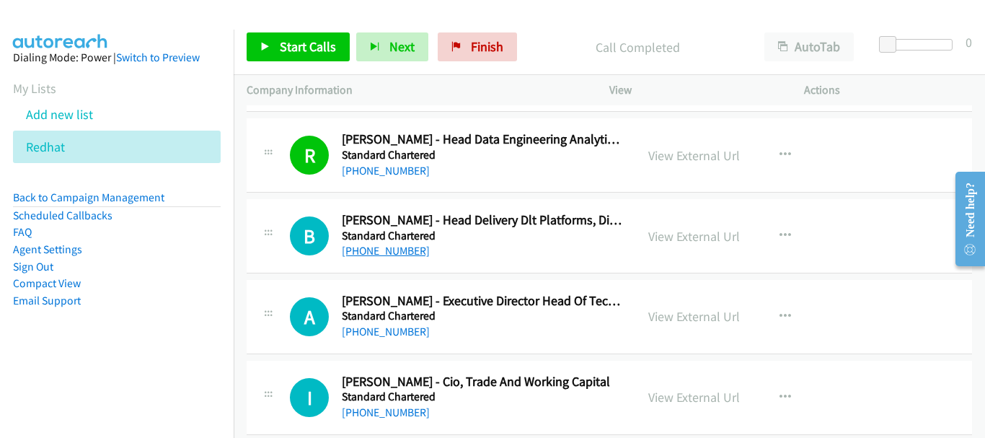
click at [368, 251] on link "[PHONE_NUMBER]" at bounding box center [386, 251] width 88 height 14
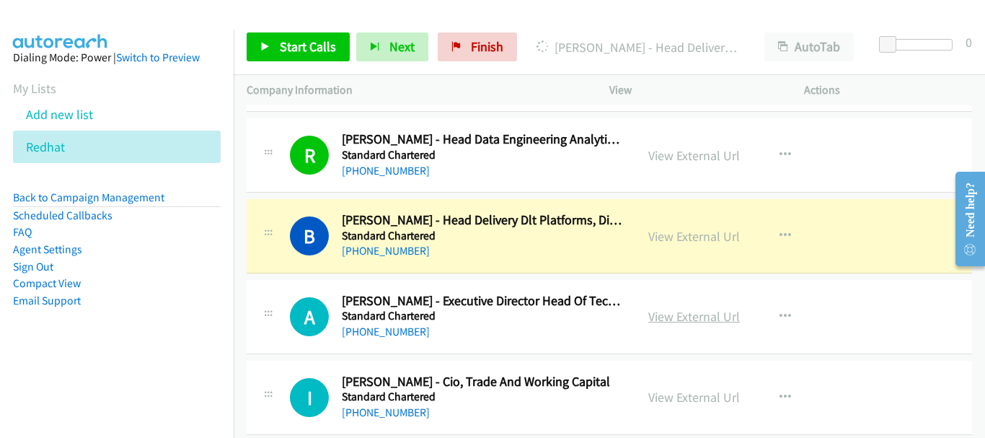
click at [665, 316] on link "View External Url" at bounding box center [694, 316] width 92 height 17
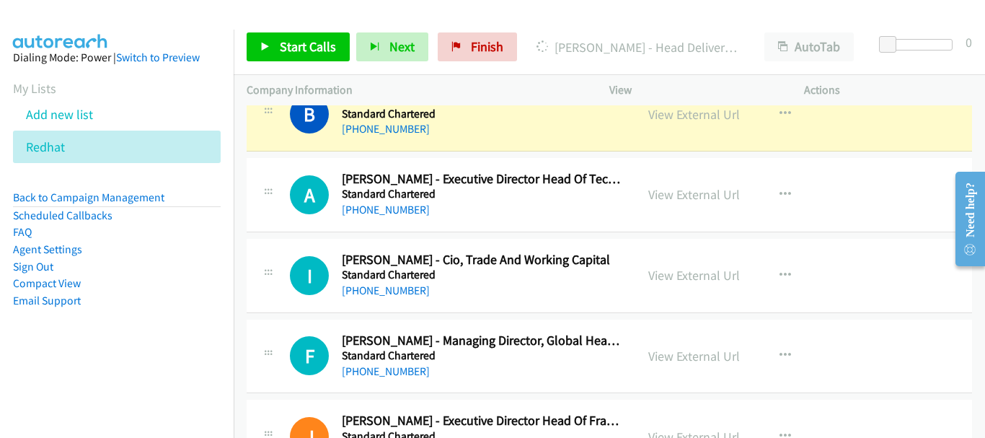
scroll to position [9288, 0]
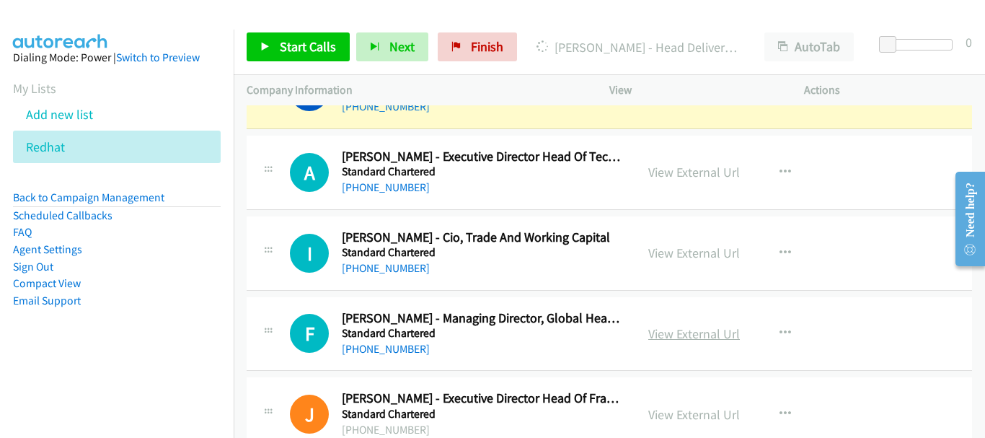
click at [702, 331] on link "View External Url" at bounding box center [694, 333] width 92 height 17
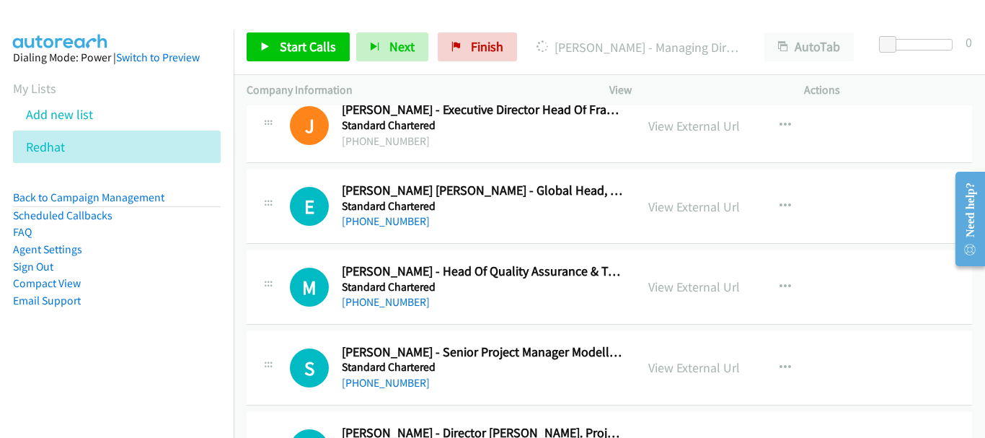
scroll to position [9721, 0]
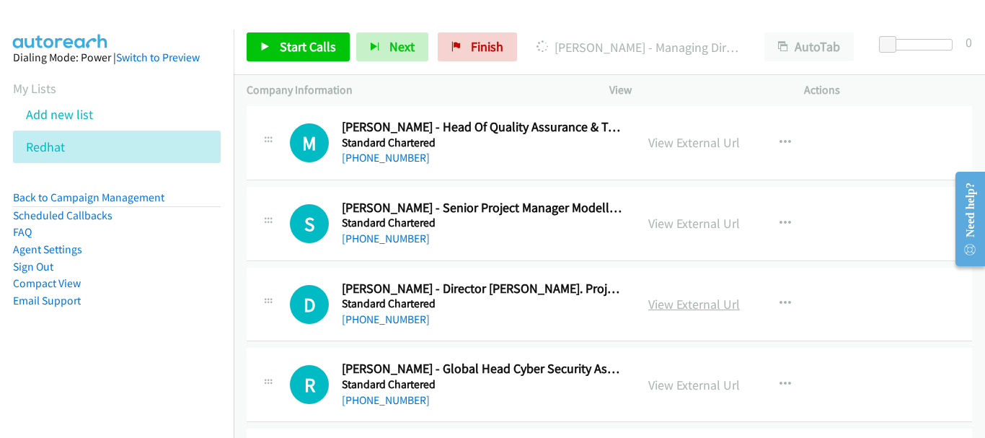
click at [672, 304] on link "View External Url" at bounding box center [694, 304] width 92 height 17
click at [703, 385] on link "View External Url" at bounding box center [694, 384] width 92 height 17
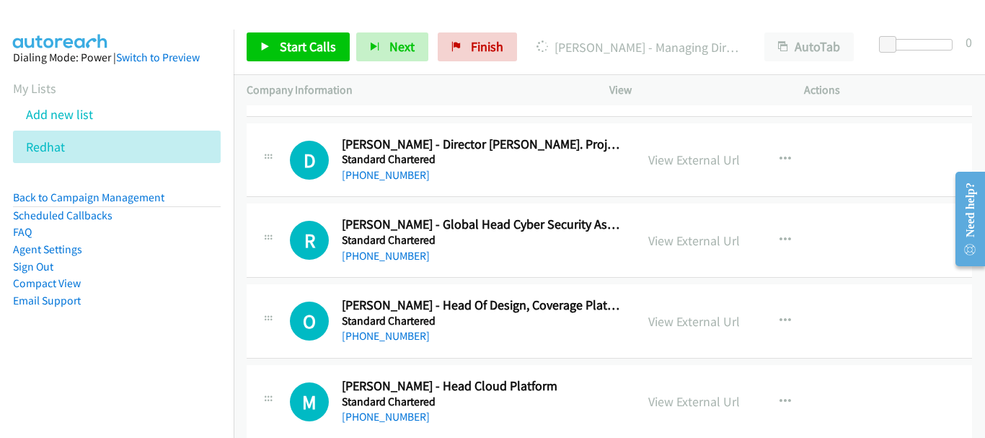
scroll to position [9937, 0]
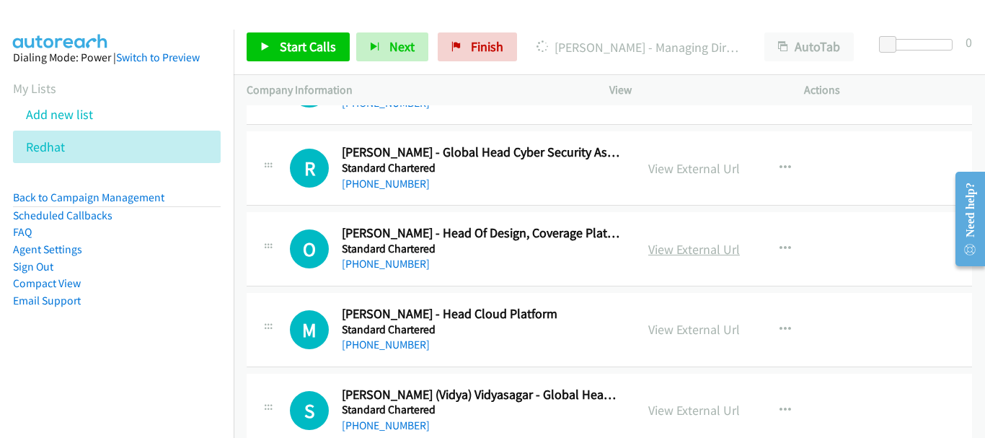
click at [664, 252] on link "View External Url" at bounding box center [694, 249] width 92 height 17
click at [699, 327] on link "View External Url" at bounding box center [694, 329] width 92 height 17
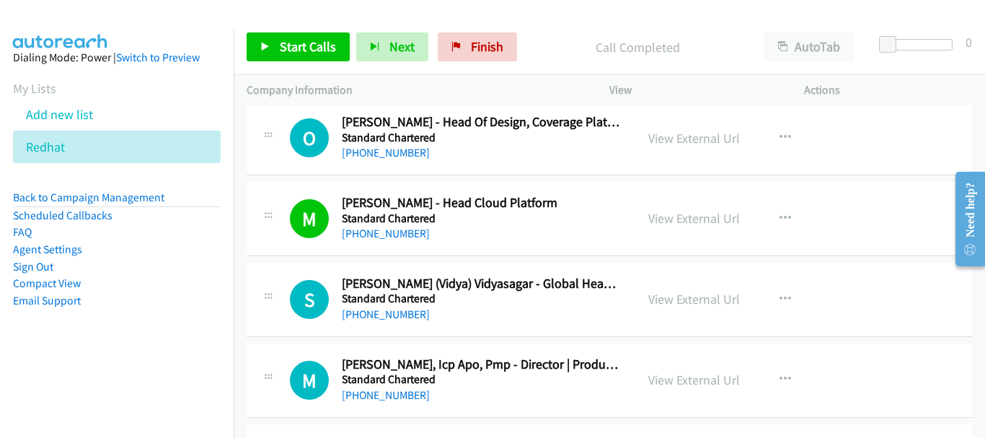
scroll to position [10081, 0]
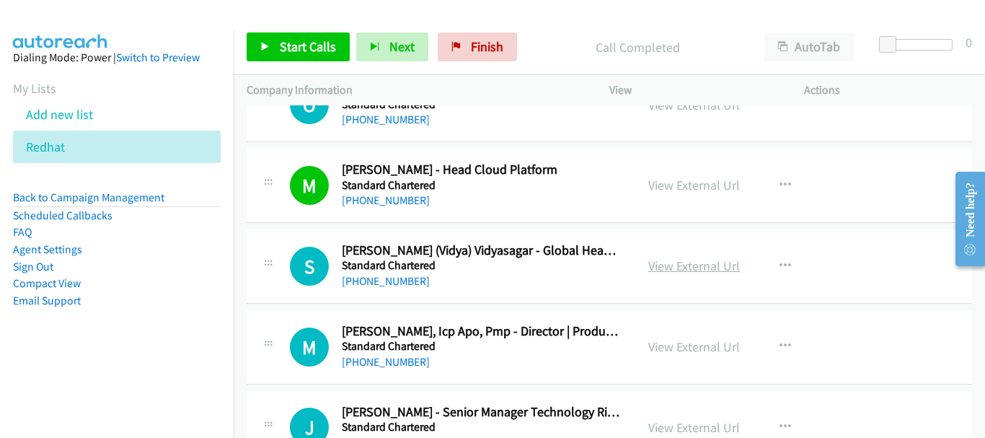
click at [701, 270] on link "View External Url" at bounding box center [694, 265] width 92 height 17
click at [394, 280] on link "[PHONE_NUMBER]" at bounding box center [386, 281] width 88 height 14
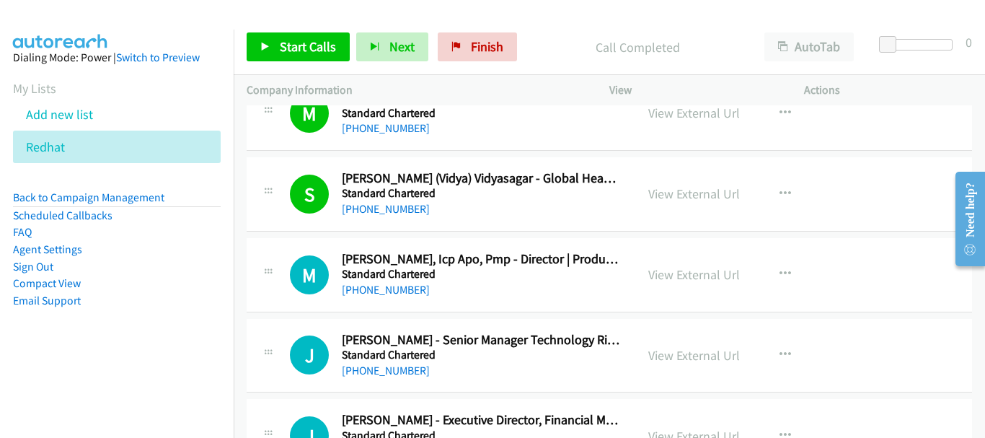
click at [661, 265] on div "View External Url" at bounding box center [694, 274] width 92 height 19
click at [660, 273] on link "View External Url" at bounding box center [694, 274] width 92 height 17
click at [376, 369] on link "[PHONE_NUMBER]" at bounding box center [386, 370] width 88 height 14
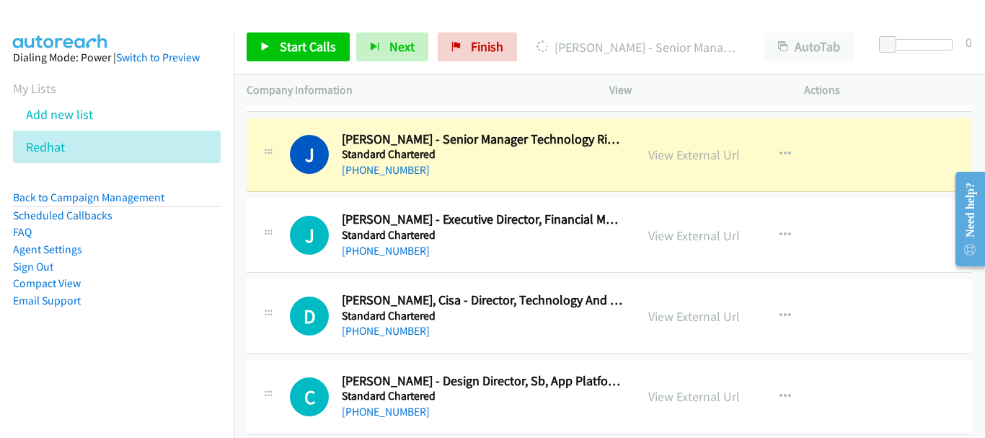
scroll to position [10369, 0]
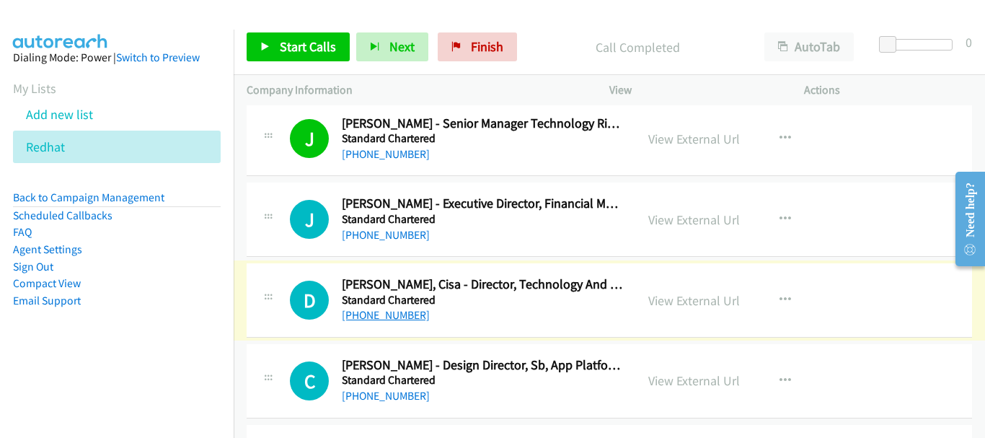
click at [379, 311] on link "[PHONE_NUMBER]" at bounding box center [386, 315] width 88 height 14
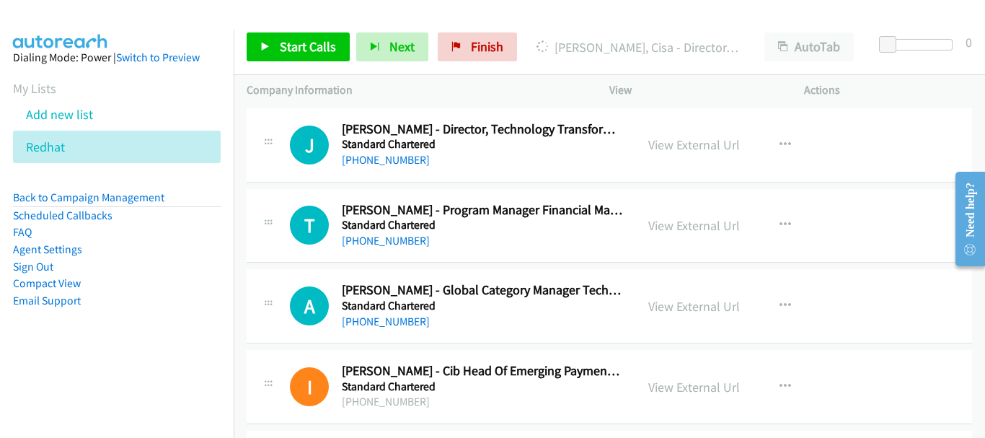
scroll to position [10687, 0]
click at [389, 164] on link "[PHONE_NUMBER]" at bounding box center [386, 159] width 88 height 14
click at [386, 318] on link "[PHONE_NUMBER]" at bounding box center [386, 321] width 88 height 14
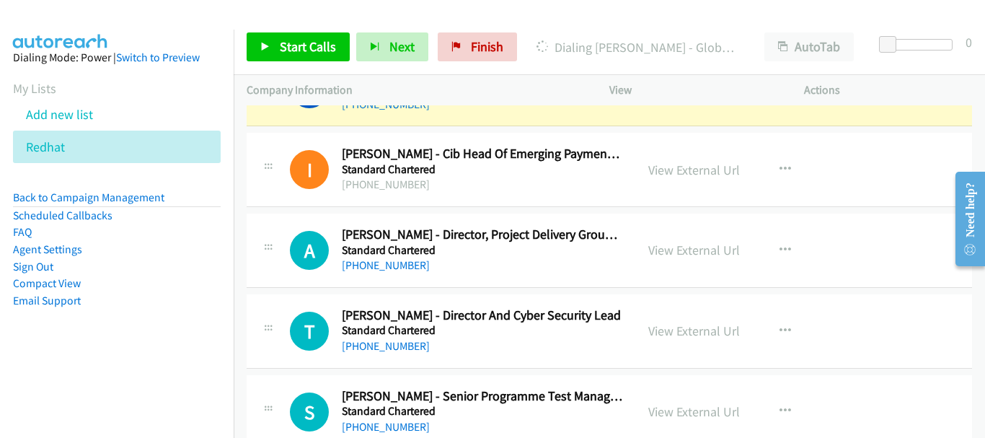
scroll to position [10975, 0]
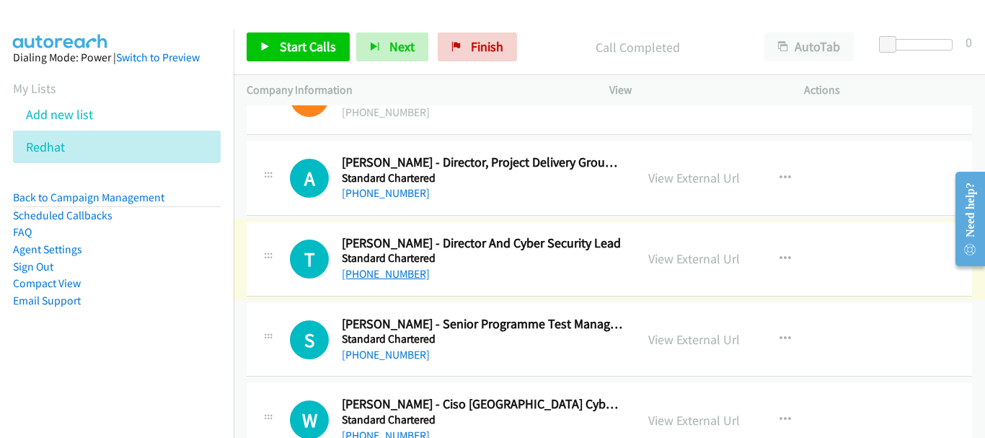
click at [363, 271] on link "[PHONE_NUMBER]" at bounding box center [386, 274] width 88 height 14
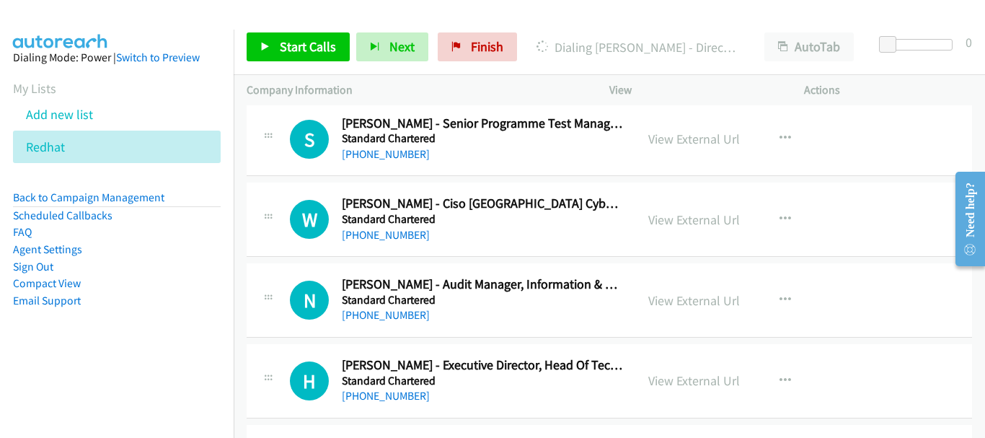
scroll to position [11191, 0]
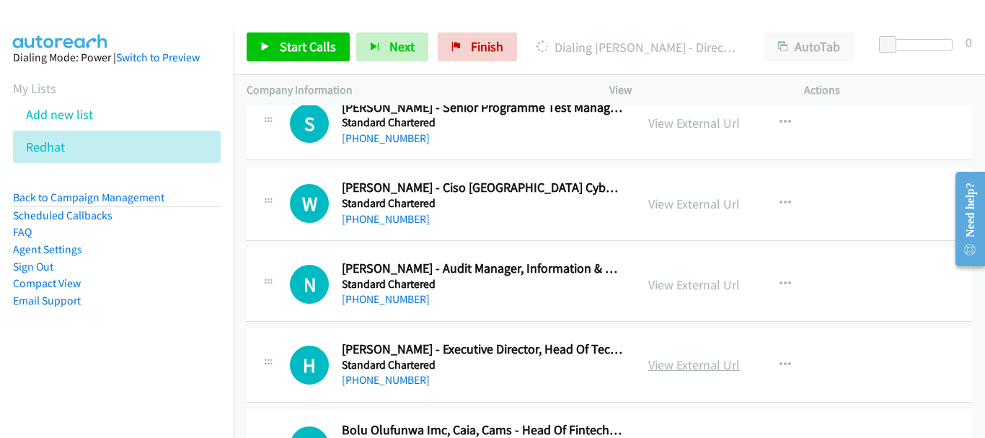
click at [671, 362] on link "View External Url" at bounding box center [694, 364] width 92 height 17
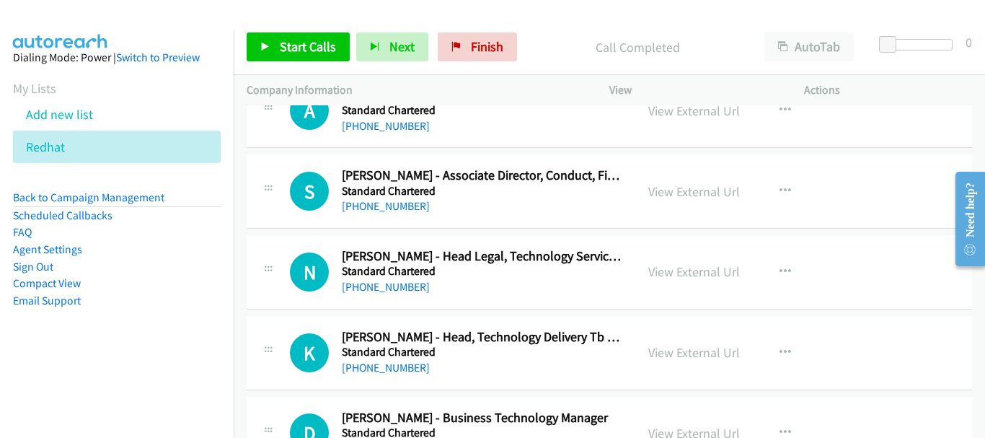
scroll to position [11840, 0]
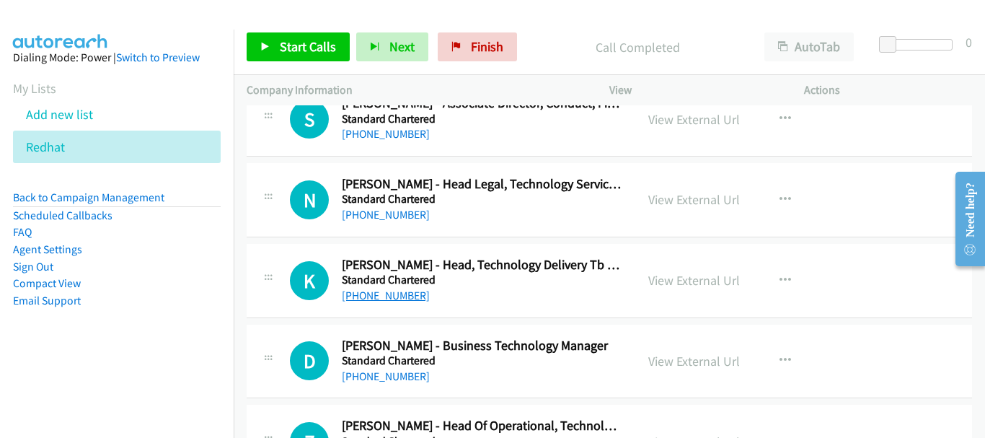
click at [385, 290] on link "[PHONE_NUMBER]" at bounding box center [386, 295] width 88 height 14
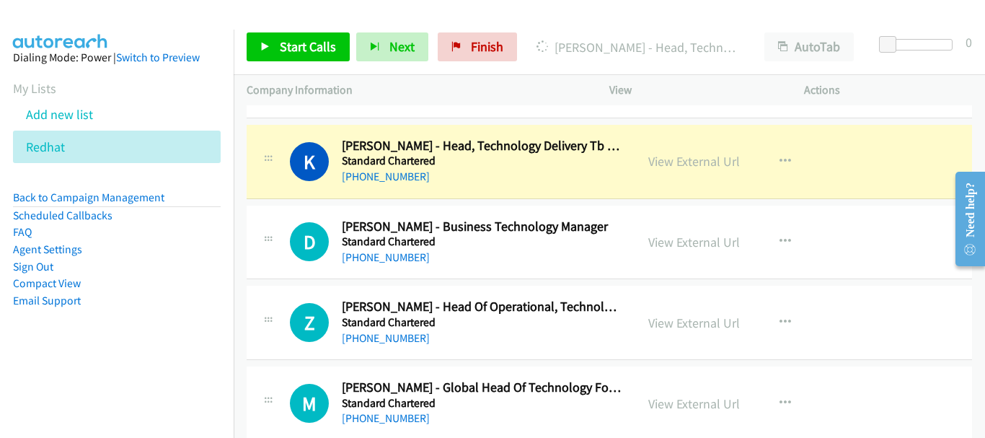
scroll to position [11984, 0]
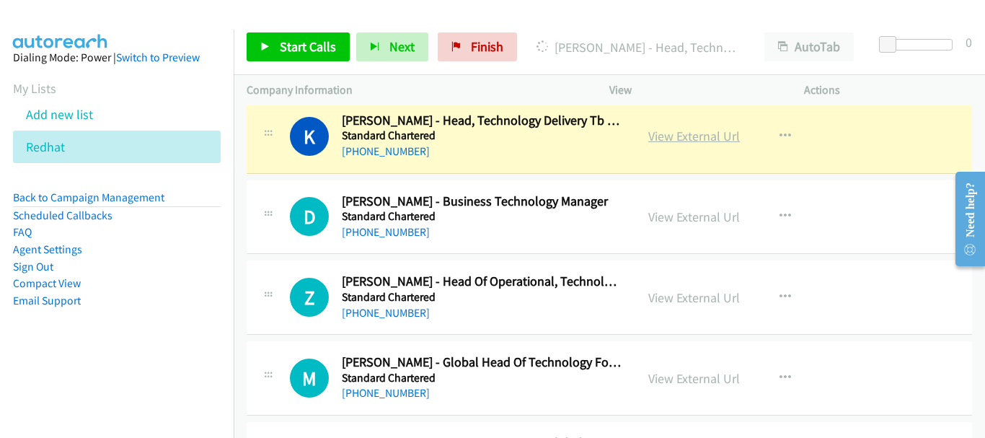
click at [683, 134] on link "View External Url" at bounding box center [694, 136] width 92 height 17
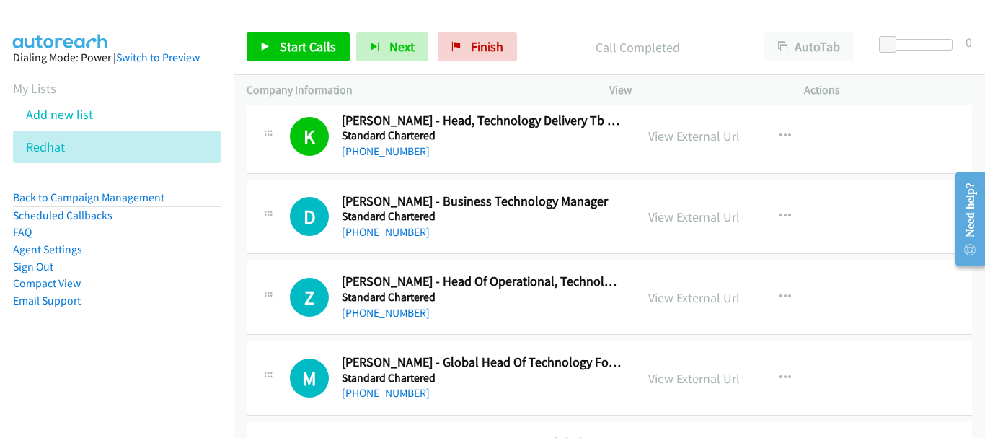
click at [395, 237] on link "[PHONE_NUMBER]" at bounding box center [386, 232] width 88 height 14
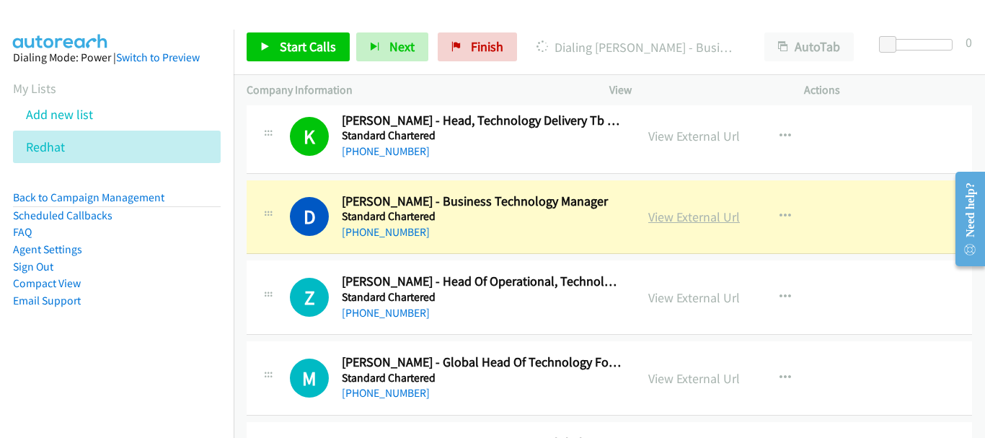
click at [680, 220] on link "View External Url" at bounding box center [694, 216] width 92 height 17
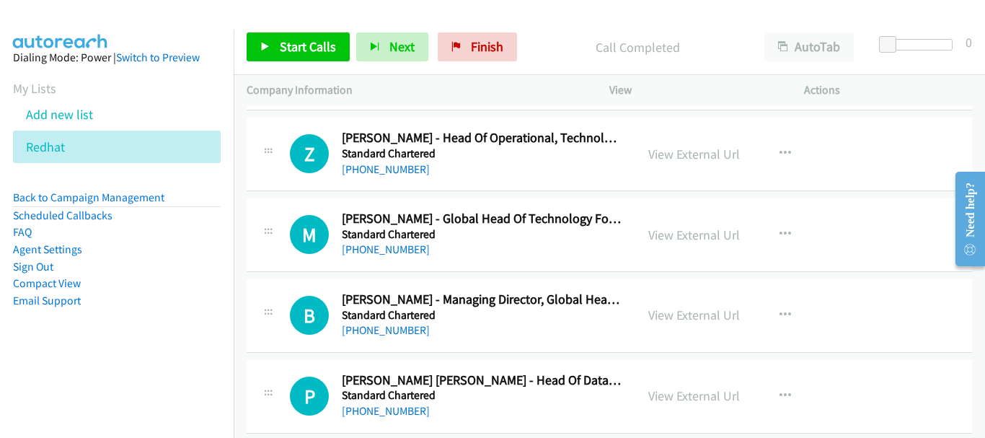
scroll to position [12128, 0]
click at [368, 161] on link "[PHONE_NUMBER]" at bounding box center [386, 168] width 88 height 14
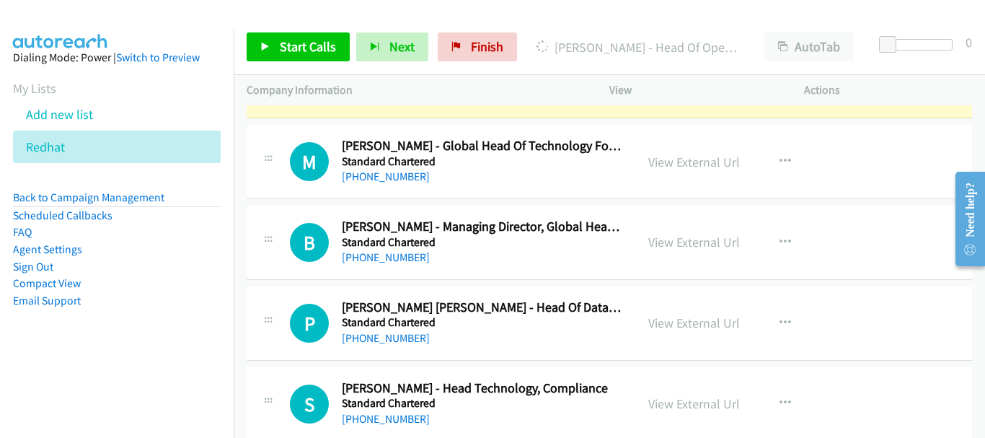
scroll to position [12056, 0]
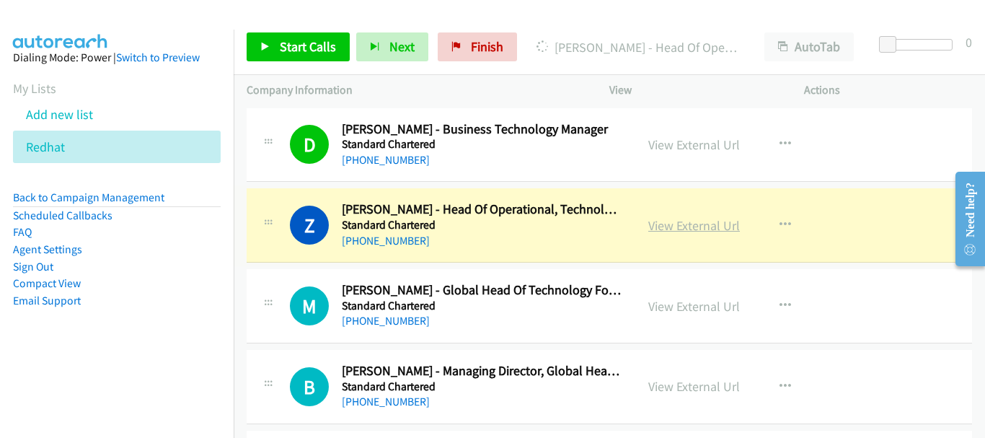
click at [690, 225] on link "View External Url" at bounding box center [694, 225] width 92 height 17
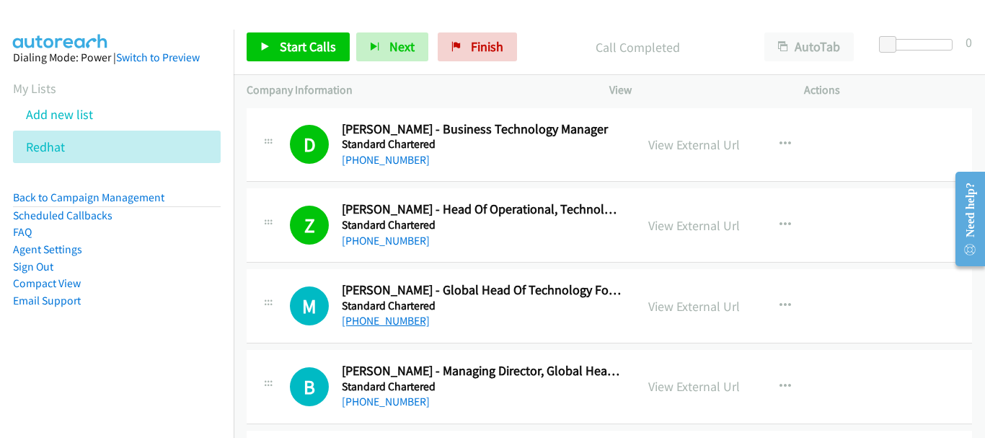
click at [393, 323] on link "[PHONE_NUMBER]" at bounding box center [386, 321] width 88 height 14
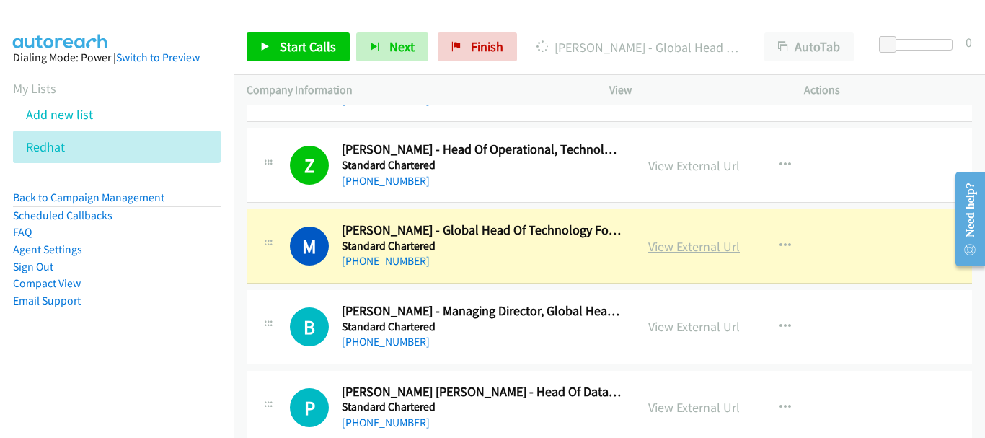
scroll to position [12200, 0]
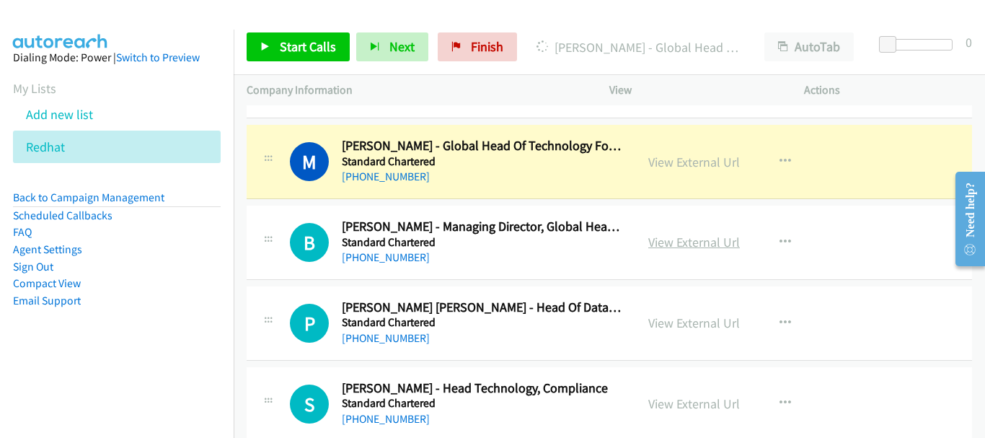
click at [661, 237] on link "View External Url" at bounding box center [694, 242] width 92 height 17
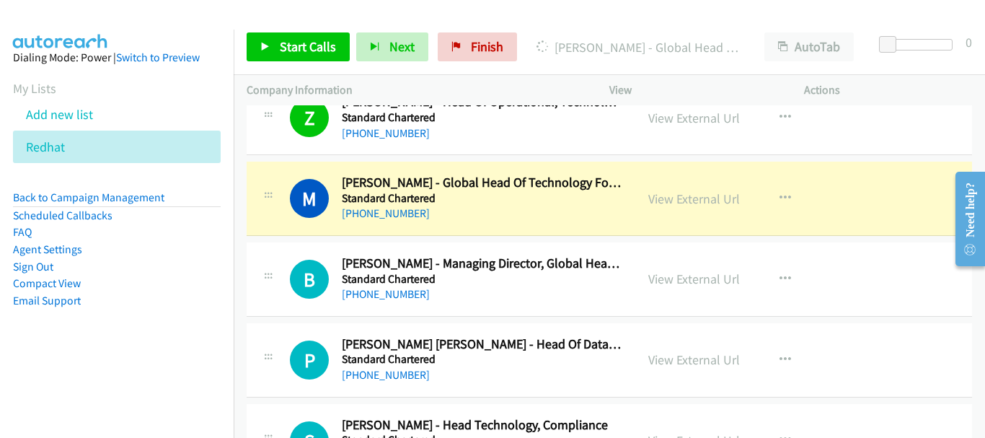
scroll to position [12128, 0]
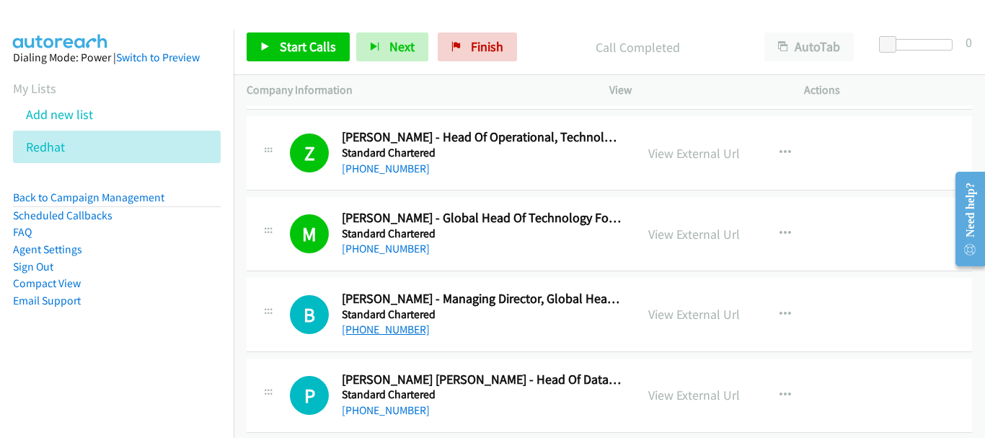
click at [400, 329] on link "[PHONE_NUMBER]" at bounding box center [386, 329] width 88 height 14
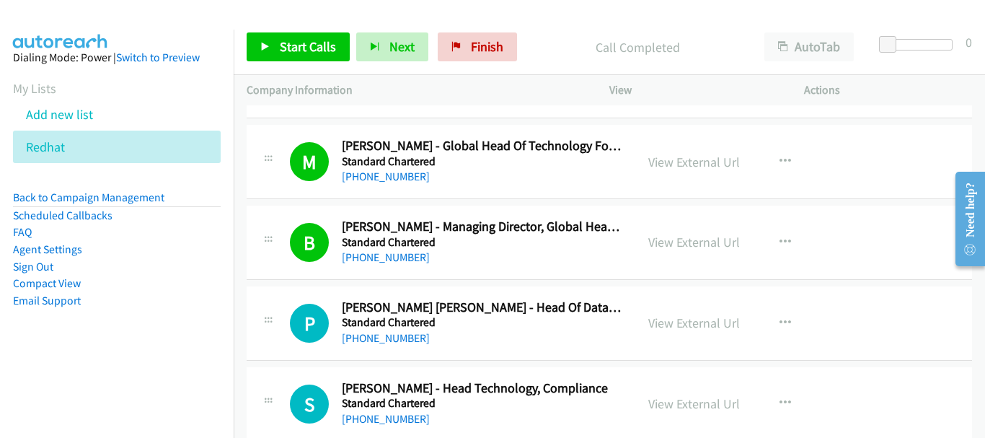
scroll to position [12272, 0]
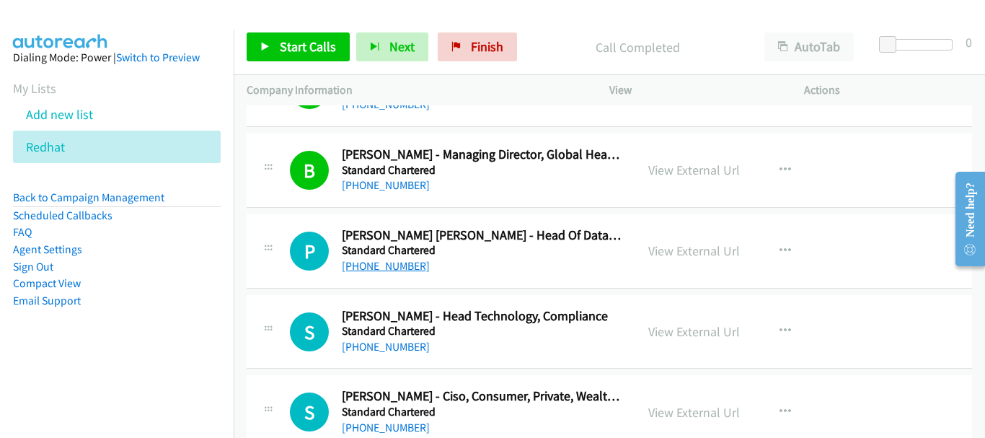
click at [381, 269] on link "[PHONE_NUMBER]" at bounding box center [386, 266] width 88 height 14
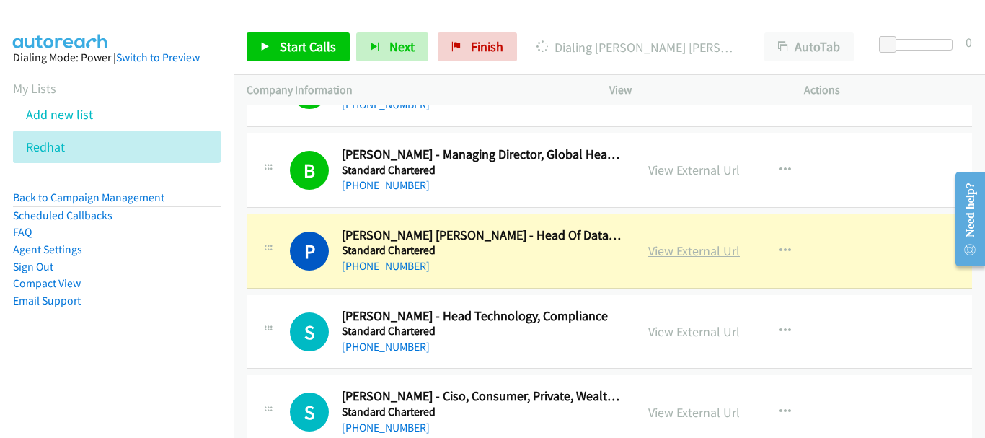
click at [689, 250] on link "View External Url" at bounding box center [694, 250] width 92 height 17
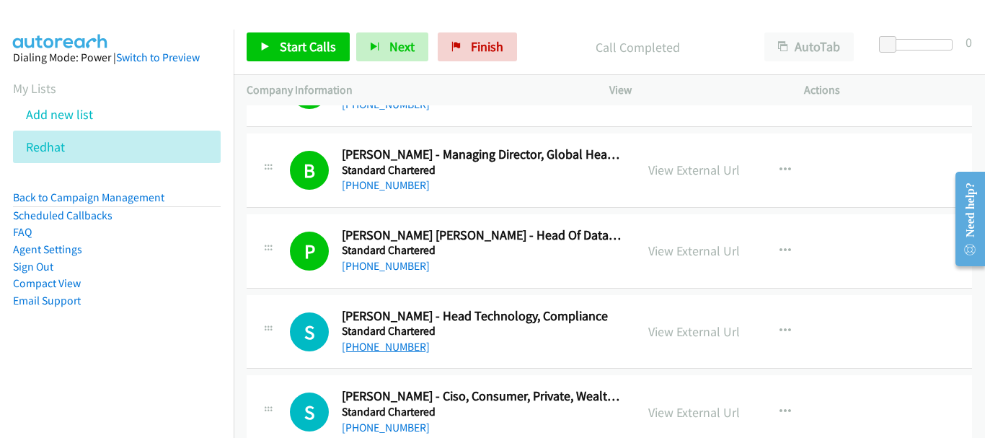
click at [404, 347] on link "[PHONE_NUMBER]" at bounding box center [386, 347] width 88 height 14
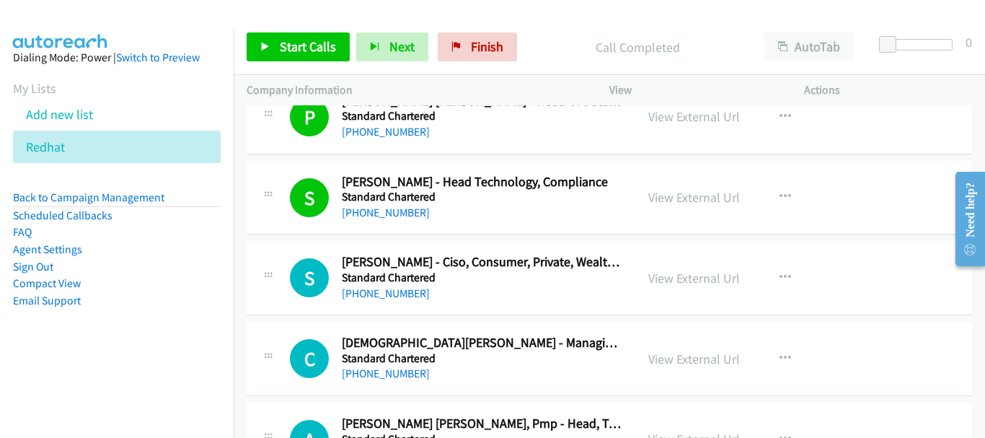
scroll to position [12417, 0]
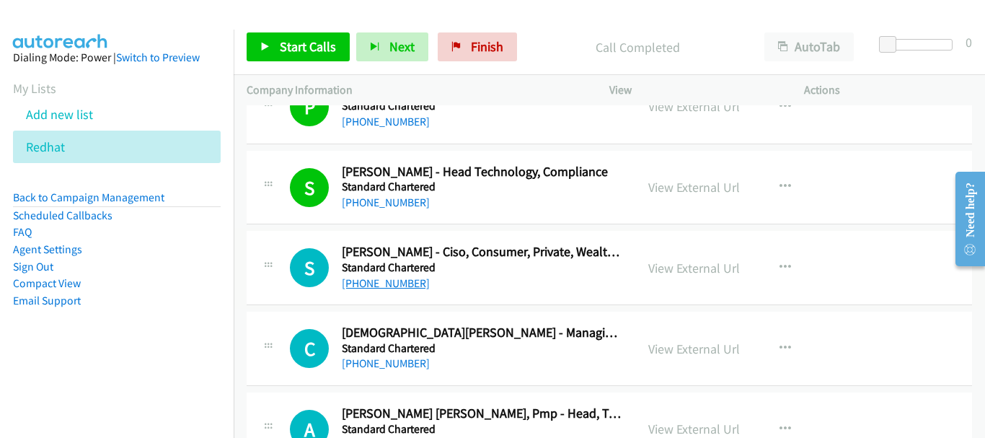
click at [389, 278] on link "[PHONE_NUMBER]" at bounding box center [386, 283] width 88 height 14
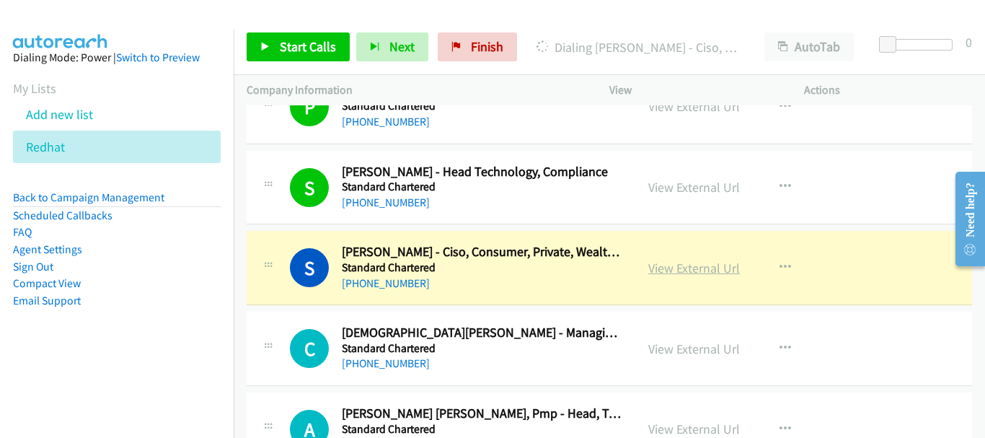
click at [683, 273] on link "View External Url" at bounding box center [694, 268] width 92 height 17
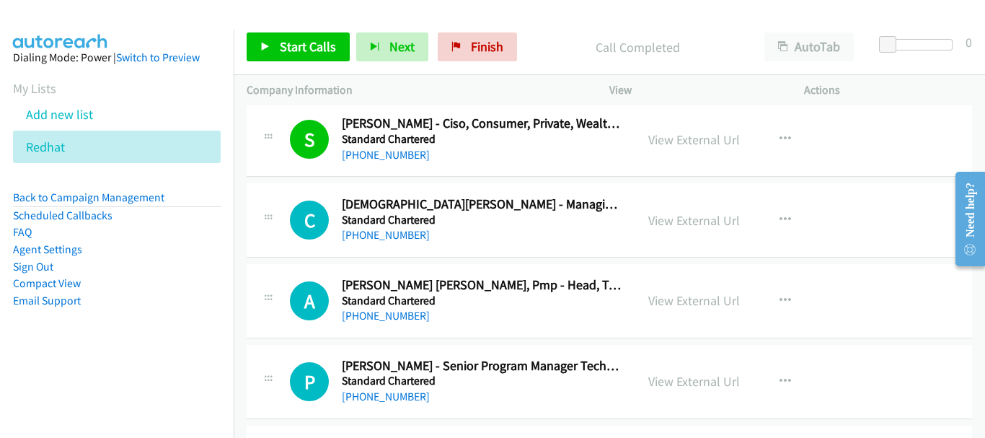
scroll to position [12561, 0]
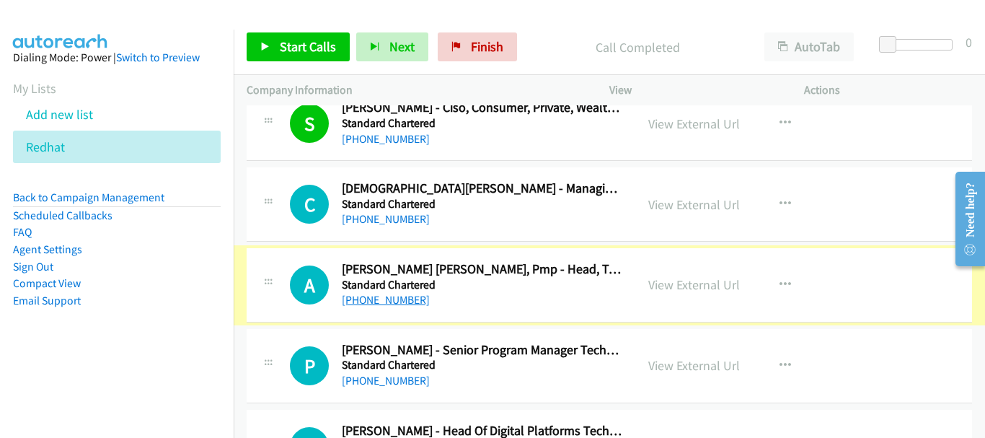
click at [389, 301] on link "[PHONE_NUMBER]" at bounding box center [386, 300] width 88 height 14
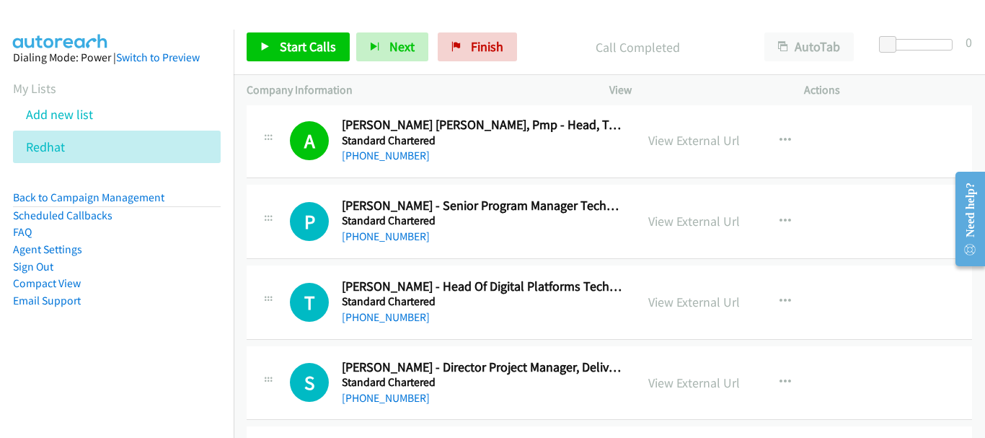
scroll to position [12777, 0]
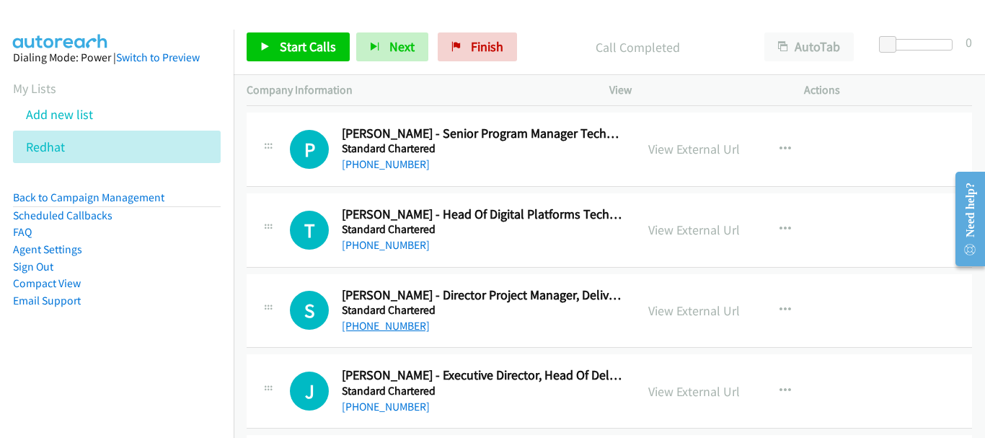
click at [389, 329] on link "[PHONE_NUMBER]" at bounding box center [386, 326] width 88 height 14
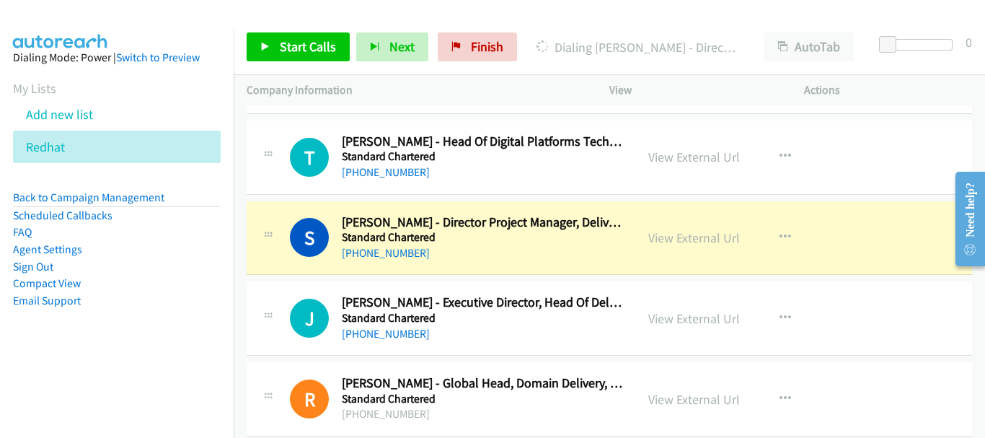
scroll to position [12849, 0]
click at [648, 238] on link "View External Url" at bounding box center [694, 238] width 92 height 17
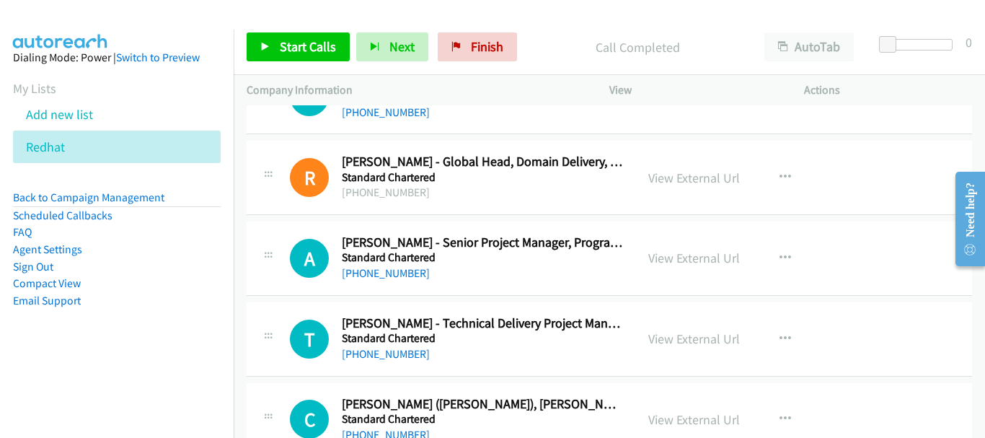
scroll to position [13137, 0]
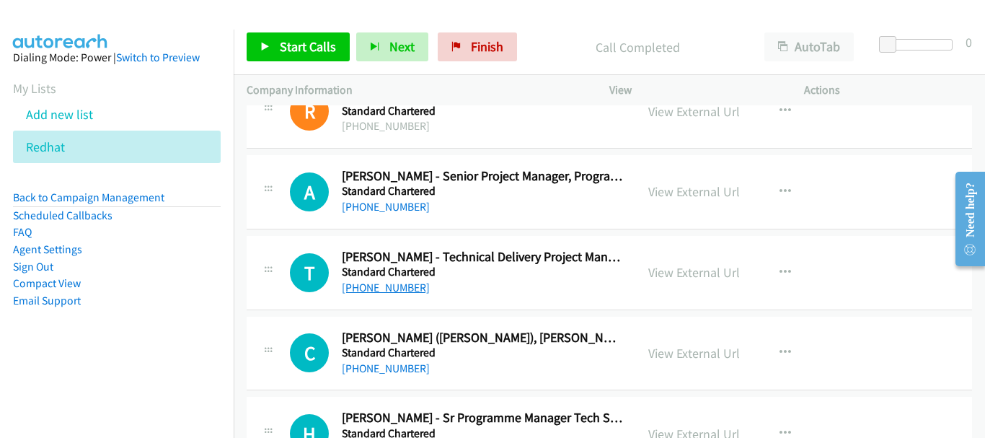
click at [395, 287] on link "[PHONE_NUMBER]" at bounding box center [386, 287] width 88 height 14
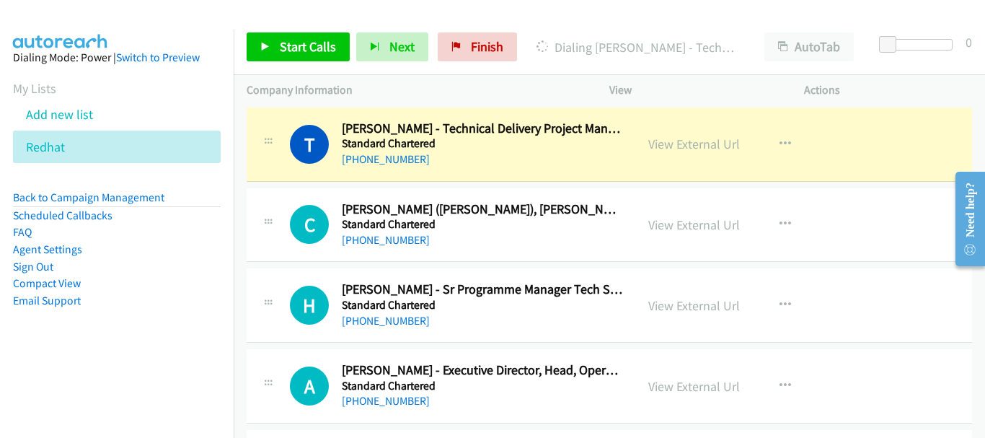
scroll to position [13282, 0]
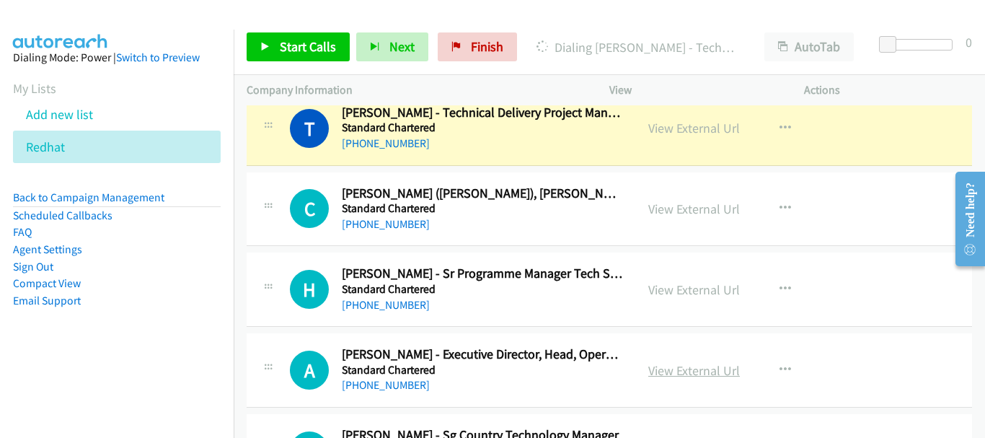
click at [664, 373] on link "View External Url" at bounding box center [694, 370] width 92 height 17
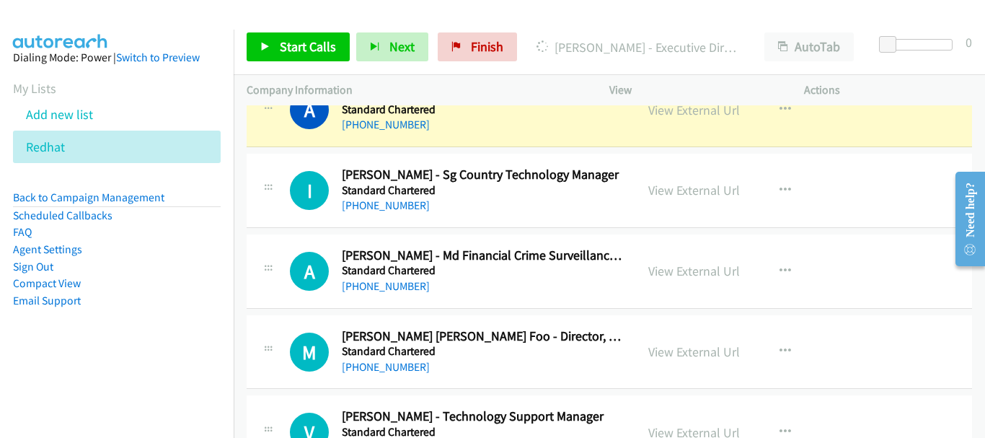
scroll to position [13498, 0]
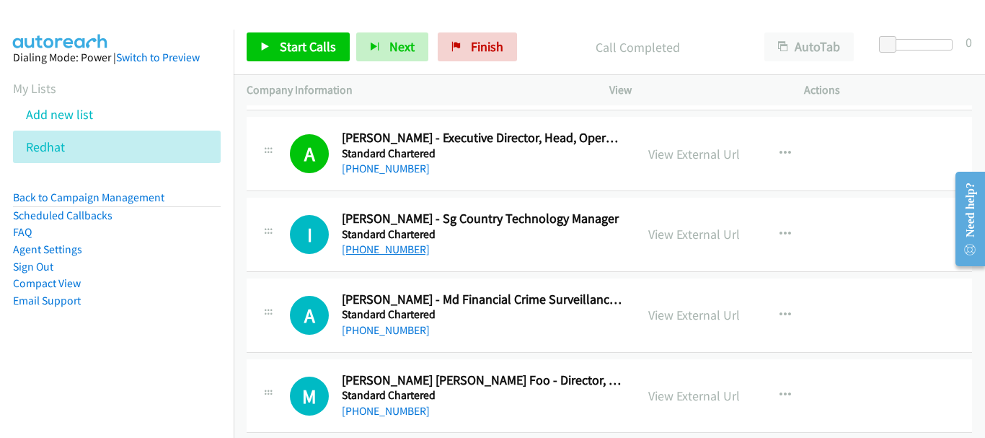
click at [389, 252] on link "[PHONE_NUMBER]" at bounding box center [386, 249] width 88 height 14
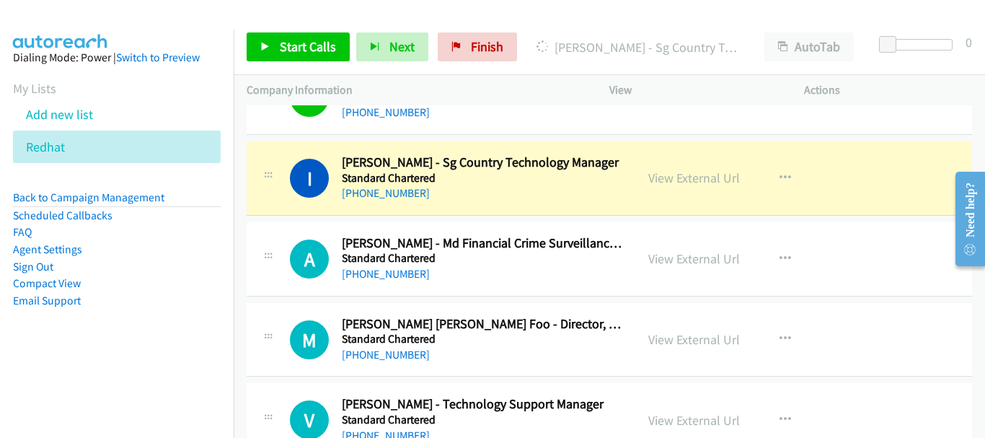
scroll to position [13570, 0]
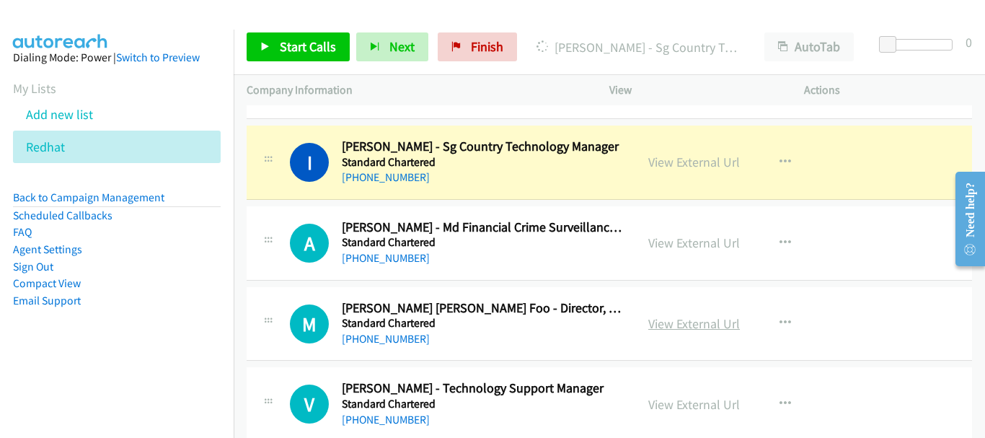
click at [701, 318] on link "View External Url" at bounding box center [694, 323] width 92 height 17
click at [718, 164] on link "View External Url" at bounding box center [694, 162] width 92 height 17
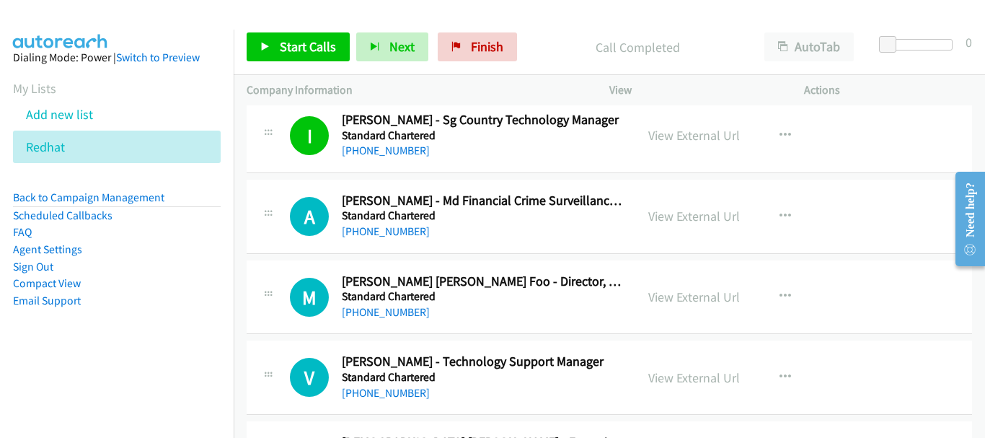
scroll to position [13642, 0]
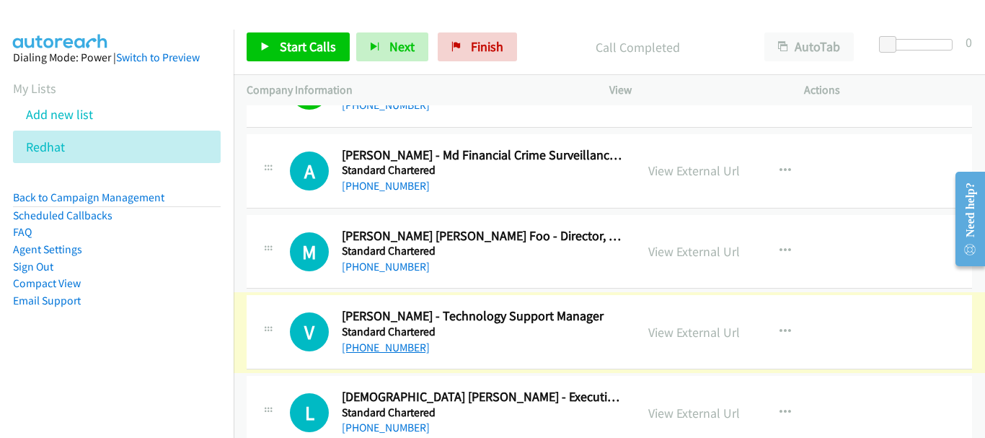
click at [386, 342] on link "[PHONE_NUMBER]" at bounding box center [386, 347] width 88 height 14
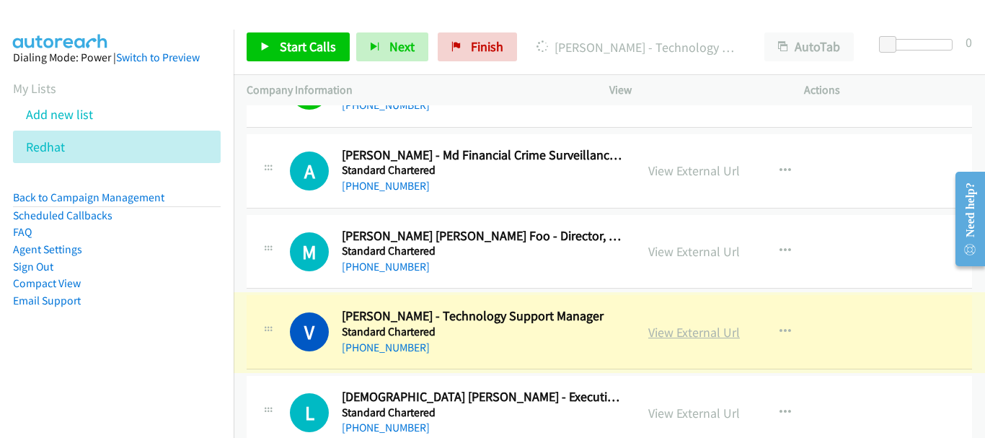
click at [677, 329] on link "View External Url" at bounding box center [694, 332] width 92 height 17
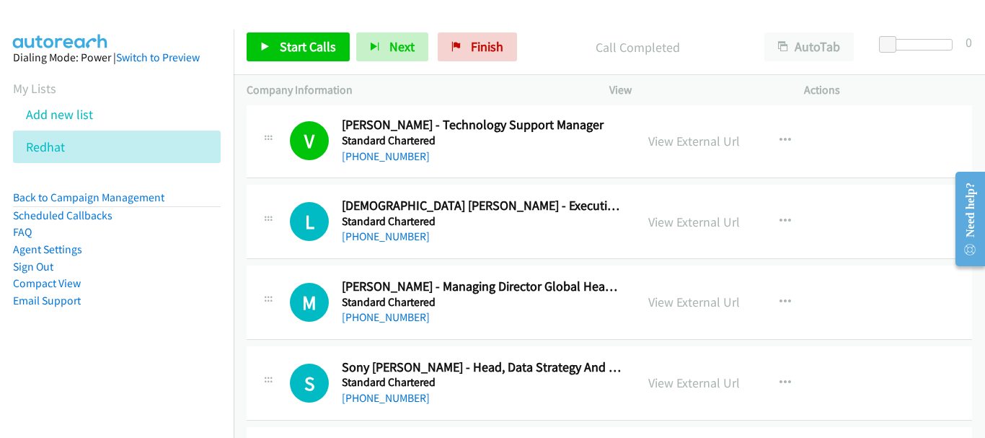
scroll to position [13858, 0]
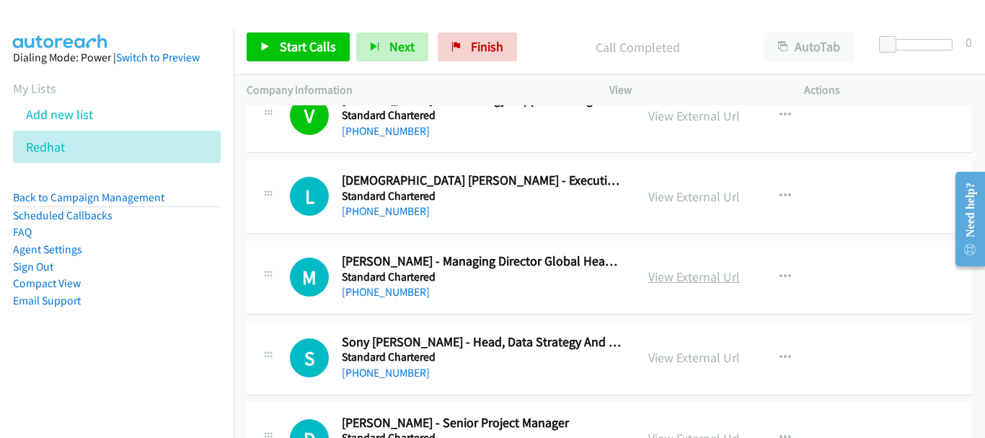
click at [678, 274] on link "View External Url" at bounding box center [694, 276] width 92 height 17
click at [379, 293] on link "[PHONE_NUMBER]" at bounding box center [386, 292] width 88 height 14
click at [363, 378] on link "[PHONE_NUMBER]" at bounding box center [386, 372] width 88 height 14
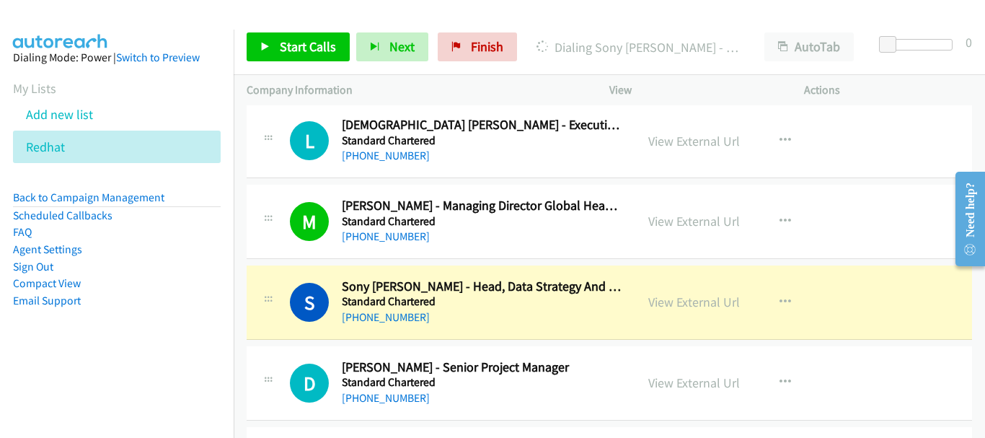
scroll to position [13930, 0]
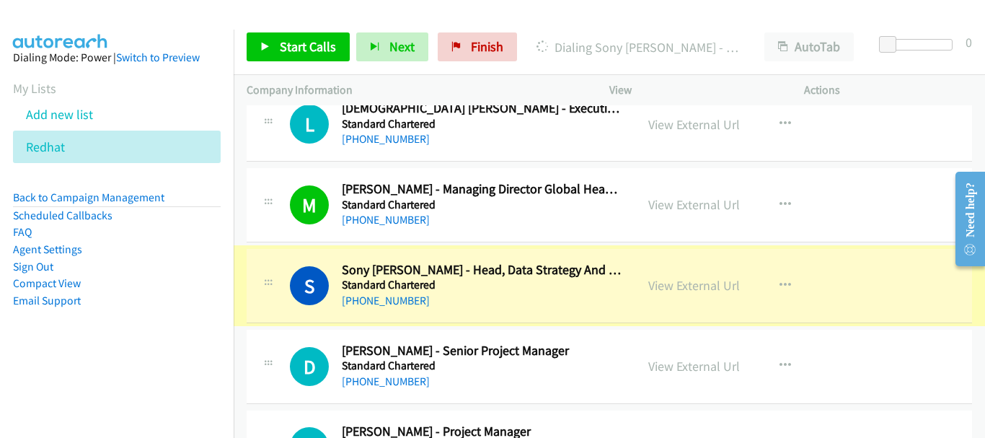
click at [678, 286] on link "View External Url" at bounding box center [694, 285] width 92 height 17
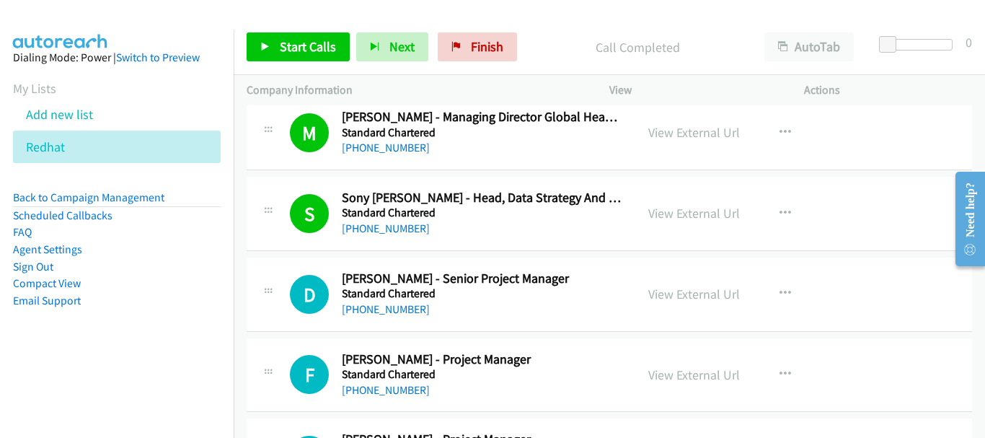
scroll to position [14147, 0]
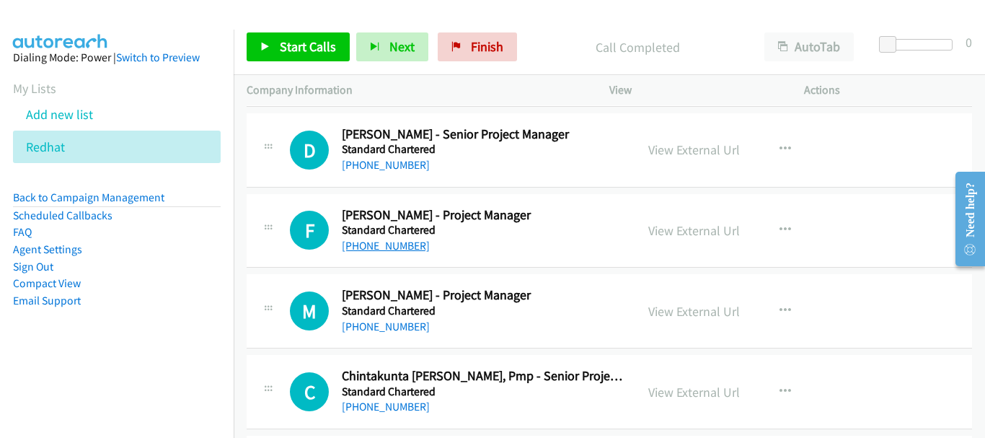
click at [399, 242] on link "[PHONE_NUMBER]" at bounding box center [386, 246] width 88 height 14
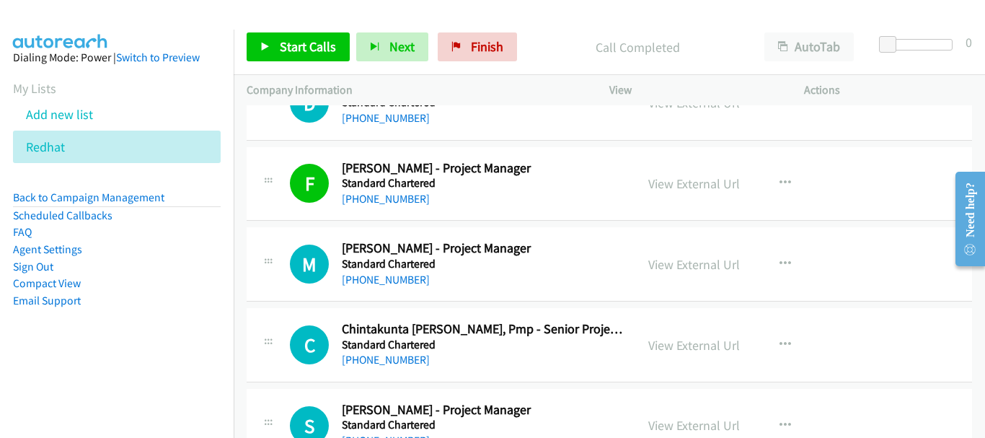
scroll to position [14219, 0]
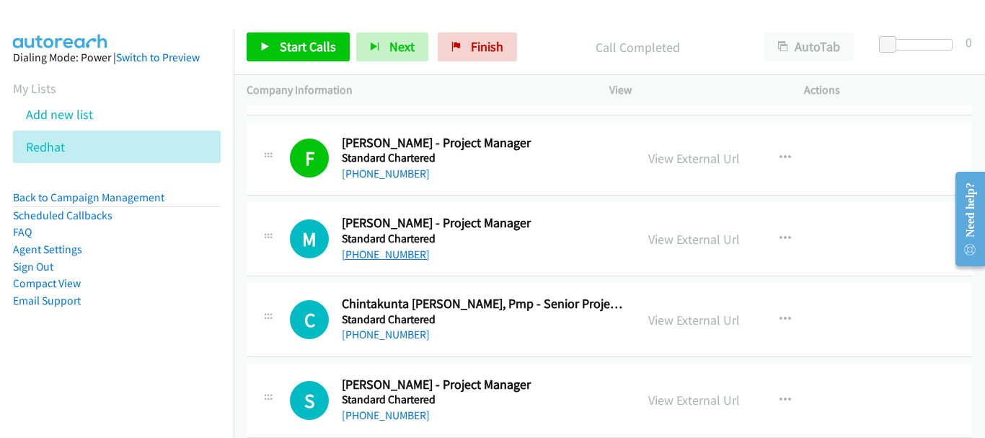
click at [392, 253] on link "[PHONE_NUMBER]" at bounding box center [386, 254] width 88 height 14
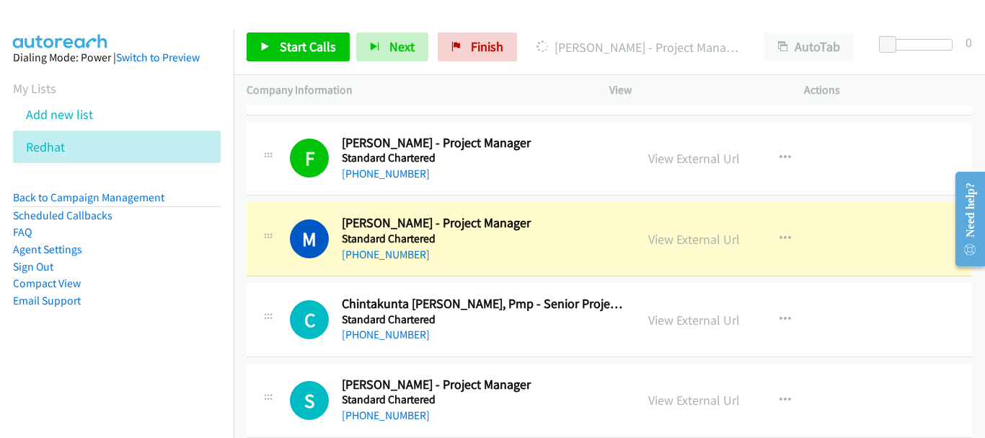
scroll to position [14291, 0]
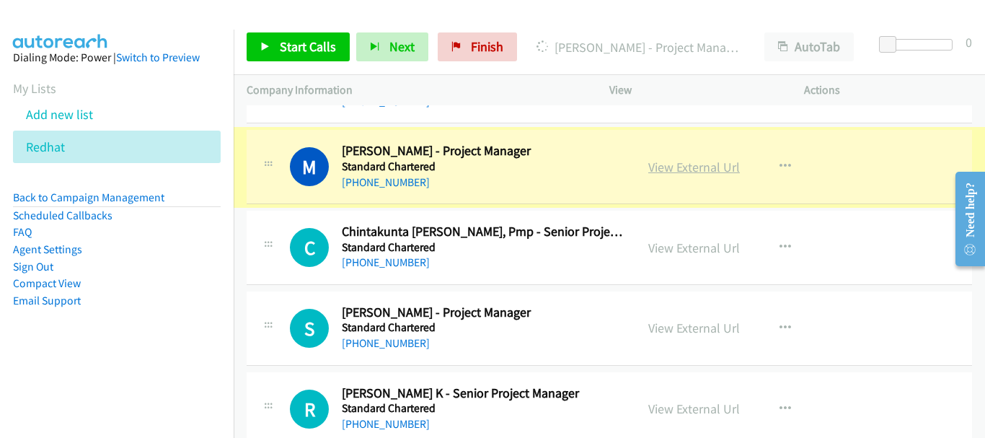
click at [687, 167] on link "View External Url" at bounding box center [694, 167] width 92 height 17
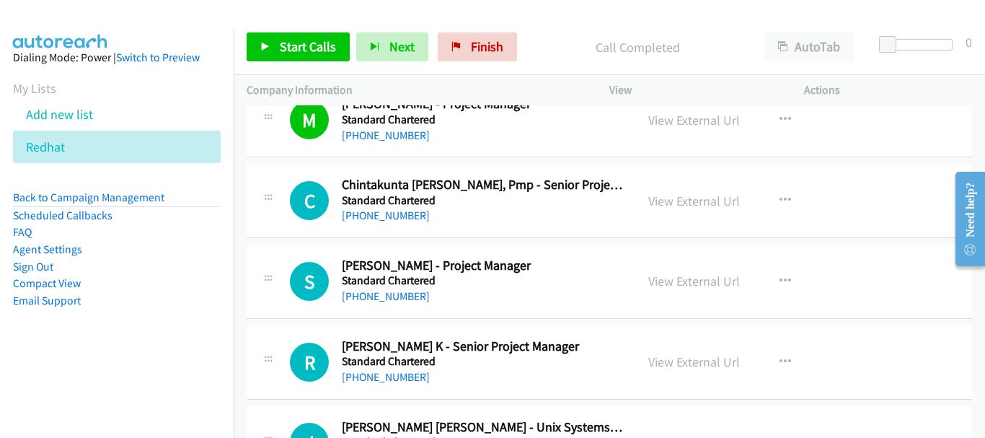
scroll to position [14363, 0]
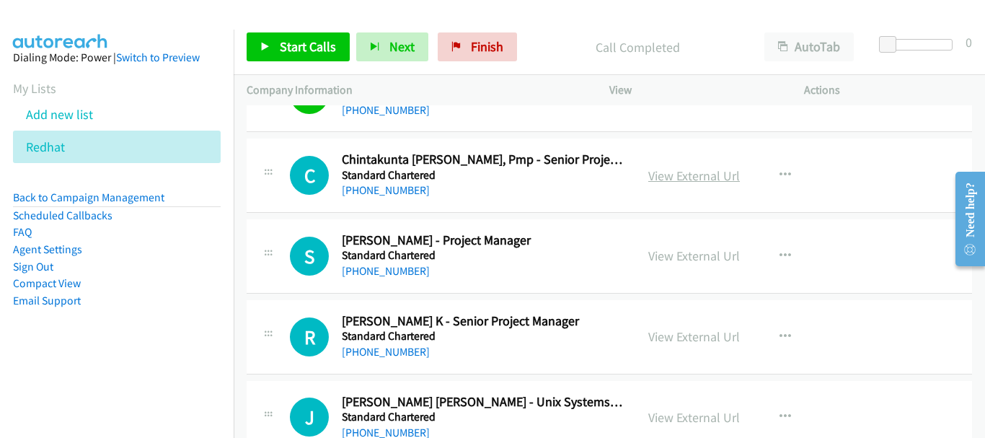
click at [683, 173] on link "View External Url" at bounding box center [694, 175] width 92 height 17
click at [396, 190] on link "[PHONE_NUMBER]" at bounding box center [386, 190] width 88 height 14
click at [380, 272] on link "[PHONE_NUMBER]" at bounding box center [386, 271] width 88 height 14
click at [394, 350] on link "[PHONE_NUMBER]" at bounding box center [386, 352] width 88 height 14
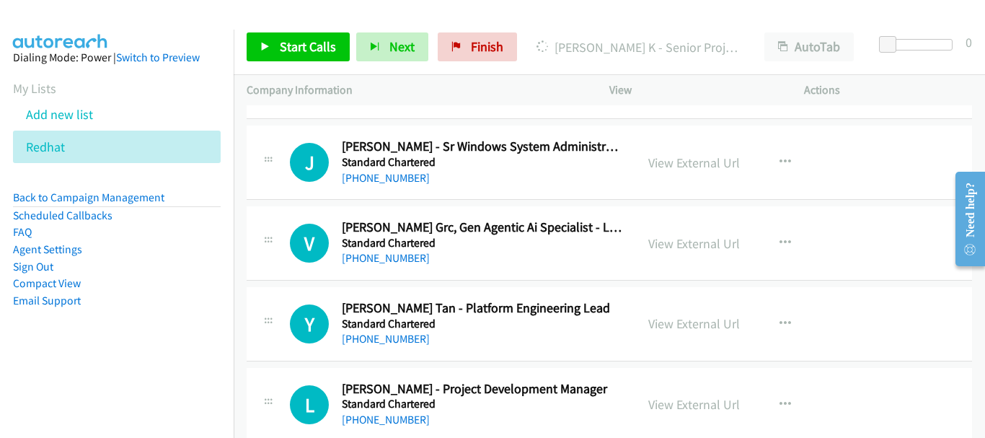
scroll to position [14723, 0]
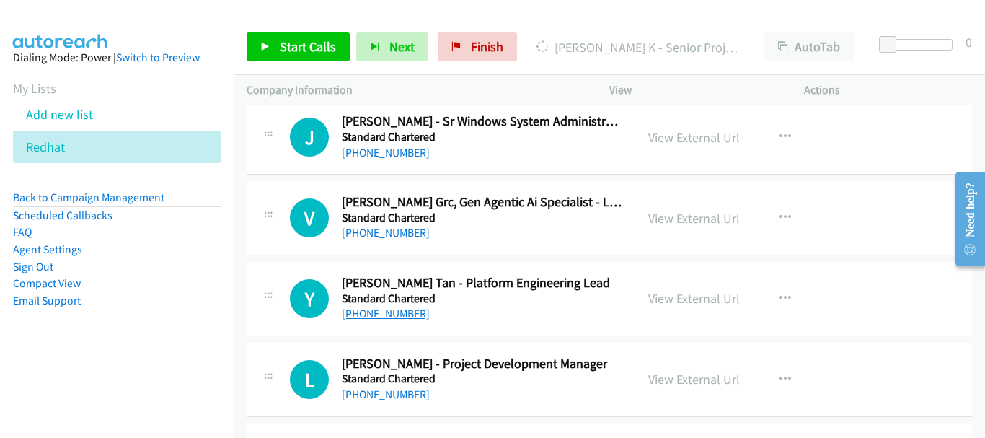
click at [384, 314] on link "[PHONE_NUMBER]" at bounding box center [386, 313] width 88 height 14
click at [673, 300] on link "View External Url" at bounding box center [694, 298] width 92 height 17
click at [682, 296] on link "View External Url" at bounding box center [694, 298] width 92 height 17
click at [394, 320] on link "[PHONE_NUMBER]" at bounding box center [386, 313] width 88 height 14
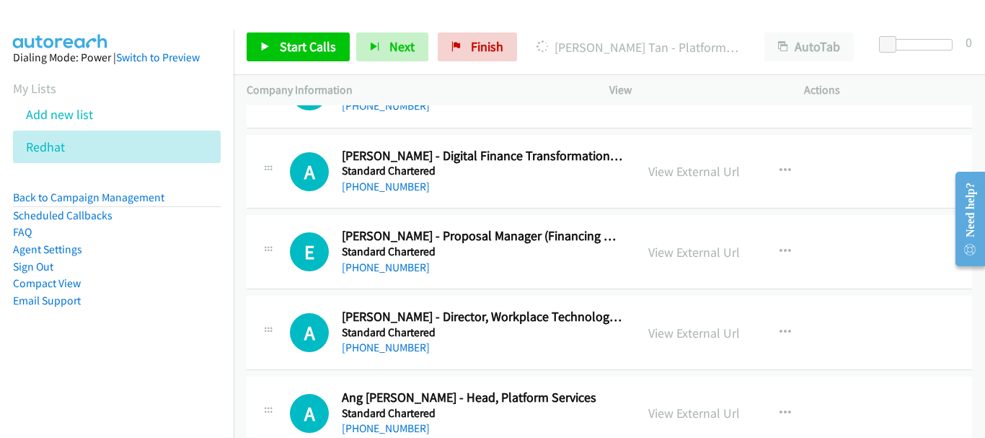
scroll to position [15084, 0]
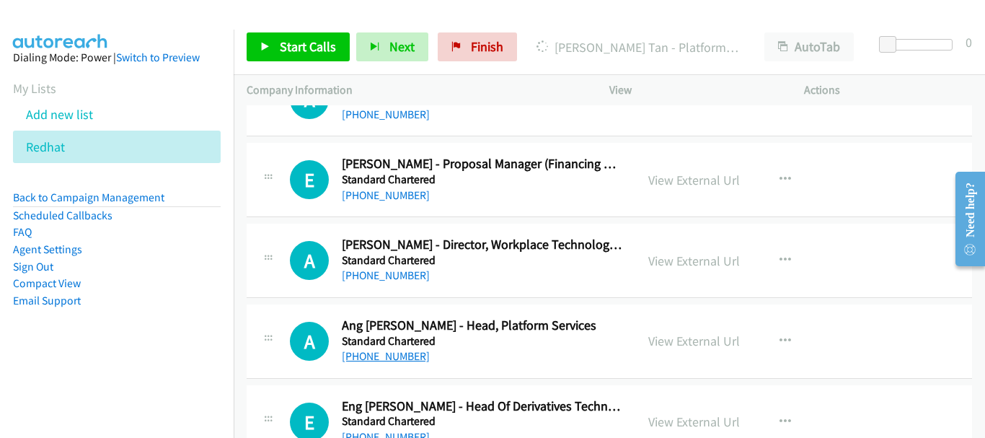
click at [398, 355] on link "[PHONE_NUMBER]" at bounding box center [386, 356] width 88 height 14
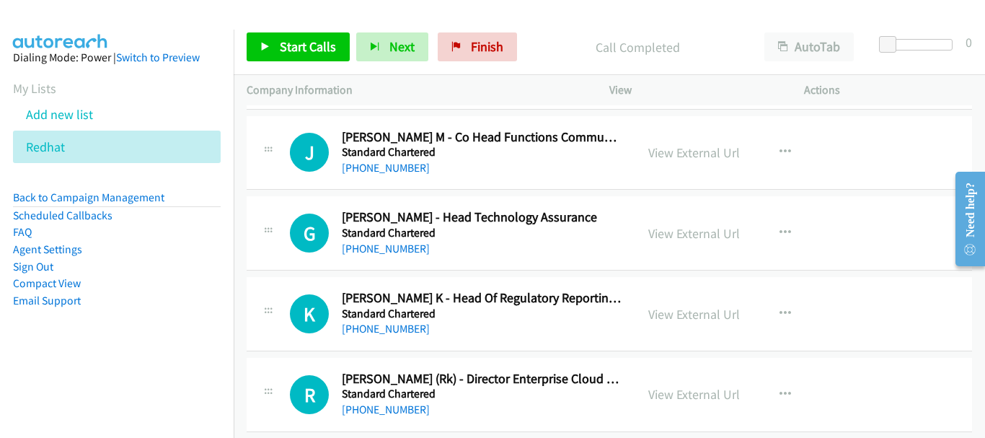
scroll to position [15516, 0]
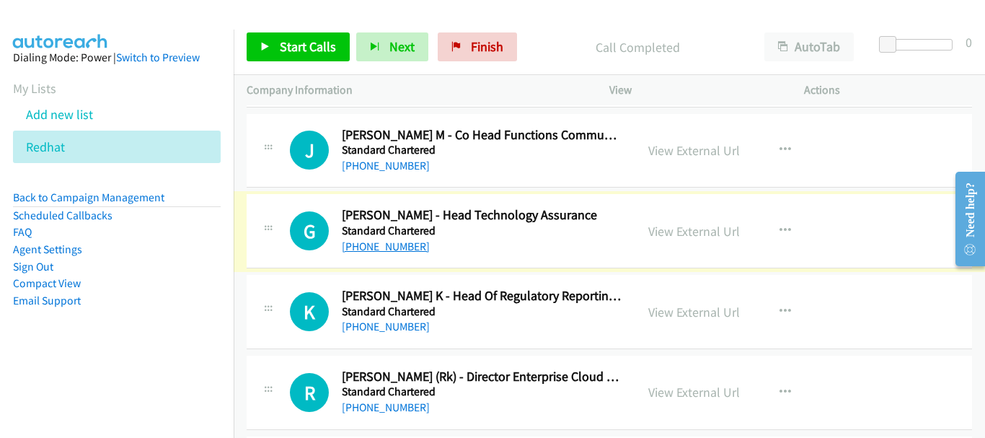
click at [395, 247] on link "[PHONE_NUMBER]" at bounding box center [386, 246] width 88 height 14
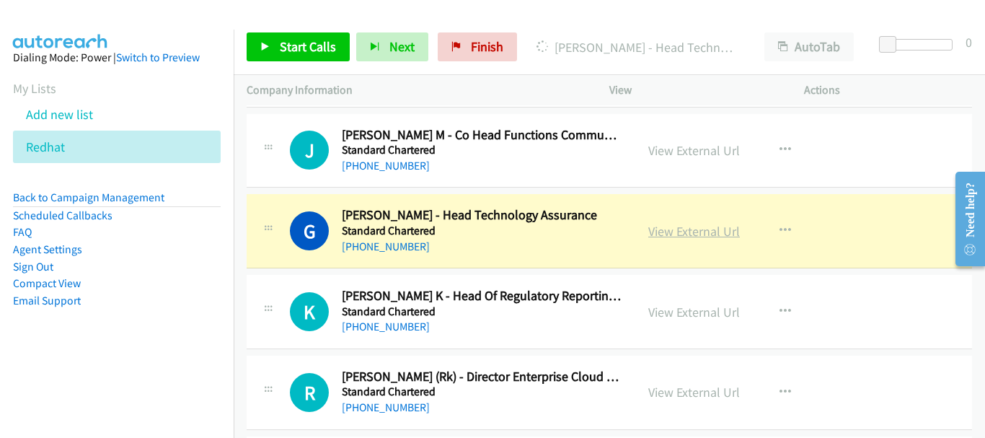
click at [676, 234] on link "View External Url" at bounding box center [694, 231] width 92 height 17
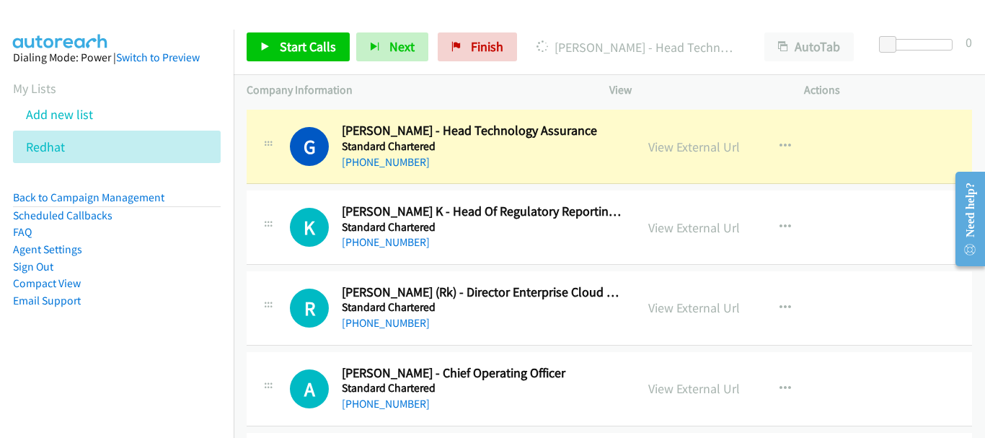
scroll to position [15660, 0]
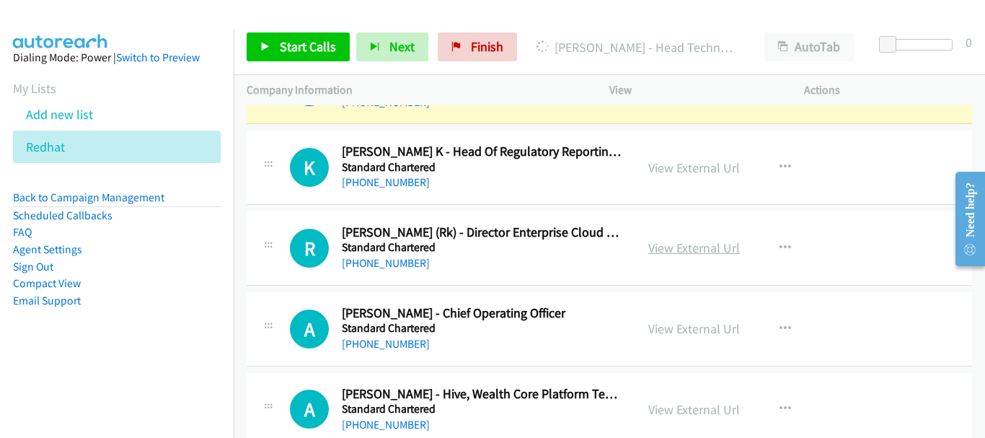
click at [656, 248] on link "View External Url" at bounding box center [694, 247] width 92 height 17
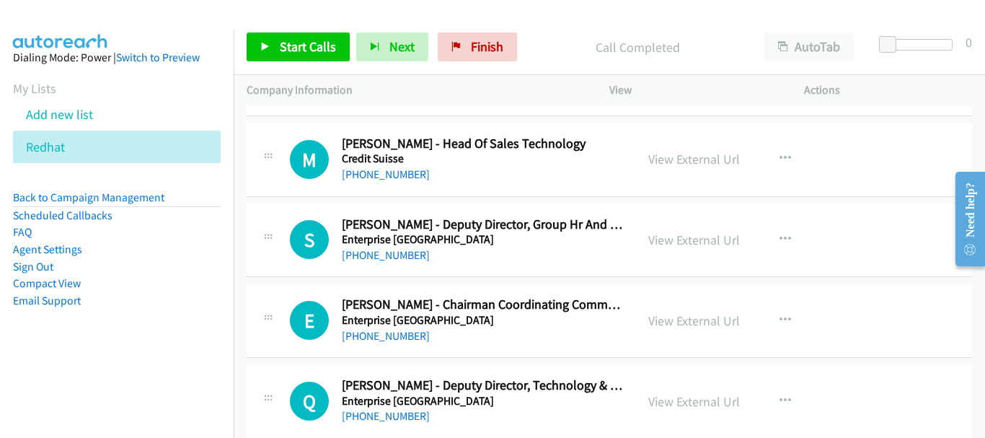
scroll to position [2595, 0]
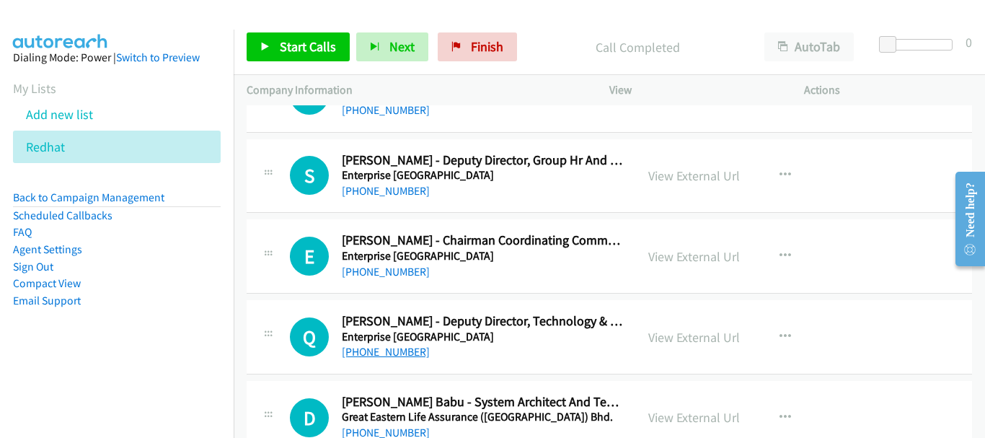
click at [393, 348] on link "[PHONE_NUMBER]" at bounding box center [386, 352] width 88 height 14
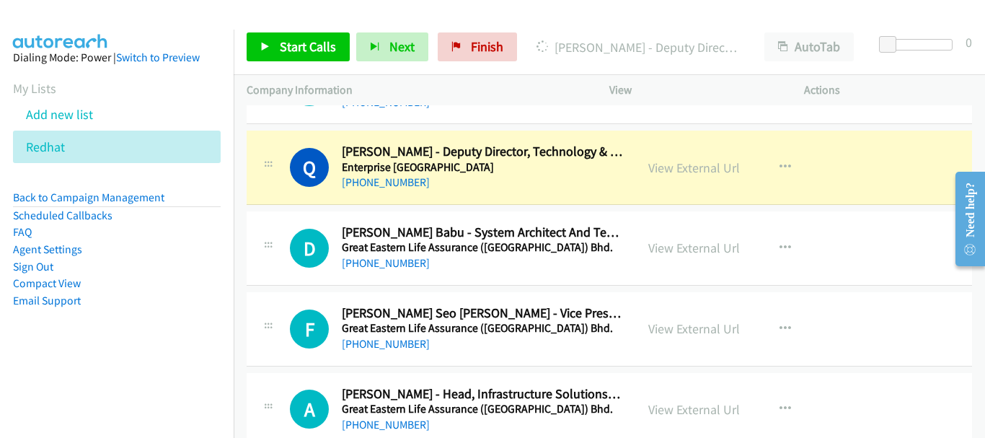
scroll to position [2739, 0]
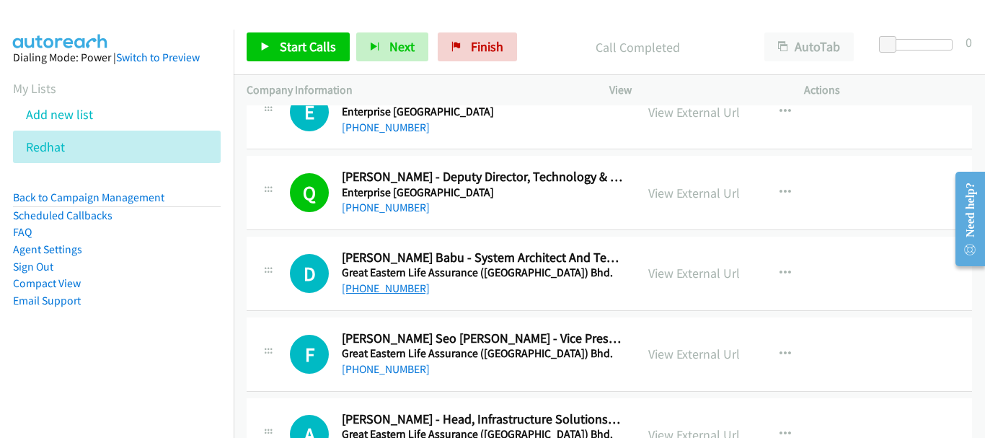
click at [385, 291] on link "[PHONE_NUMBER]" at bounding box center [386, 288] width 88 height 14
click at [696, 342] on div "View External Url View External Url Schedule/Manage Callback Start Calls Here R…" at bounding box center [739, 354] width 208 height 48
click at [691, 352] on link "View External Url" at bounding box center [694, 353] width 92 height 17
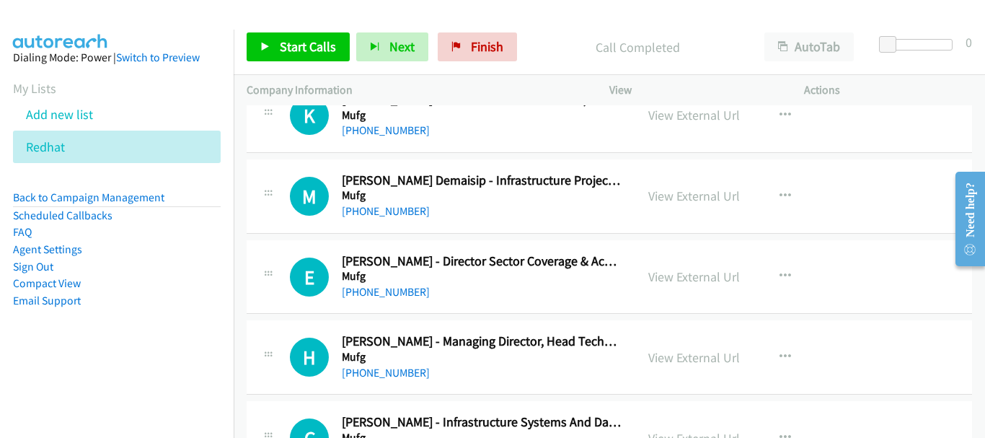
scroll to position [3316, 0]
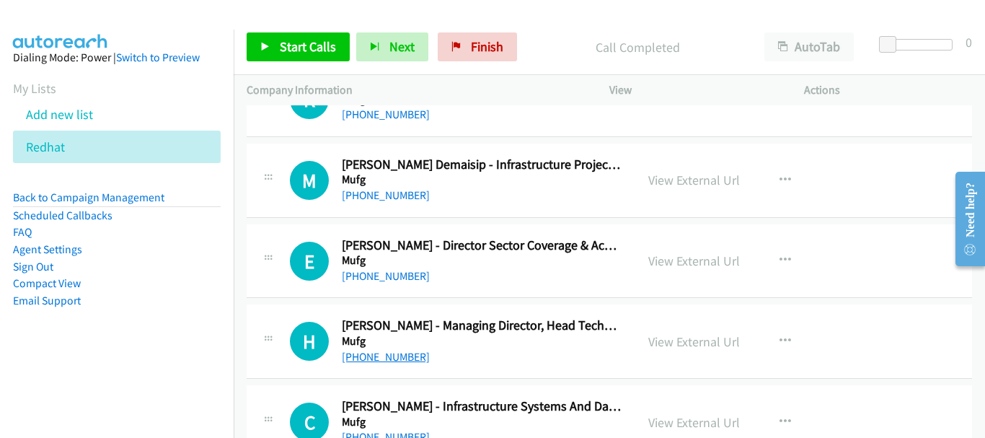
click at [396, 355] on link "[PHONE_NUMBER]" at bounding box center [386, 357] width 88 height 14
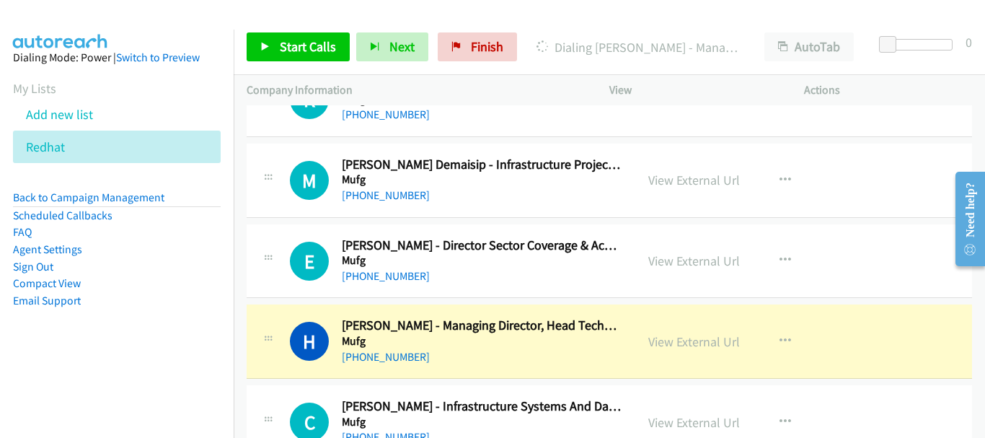
scroll to position [3388, 0]
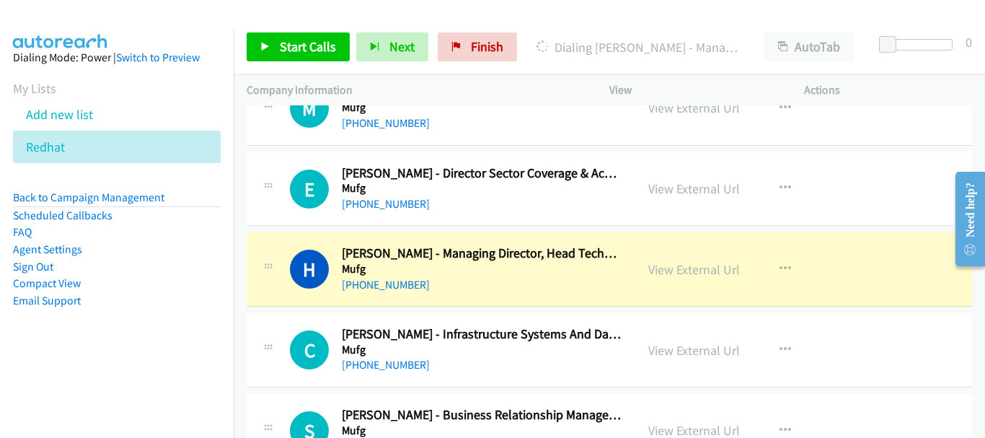
click at [672, 337] on div "View External Url View External Url Schedule/Manage Callback Start Calls Here R…" at bounding box center [739, 350] width 208 height 48
click at [672, 350] on link "View External Url" at bounding box center [694, 350] width 92 height 17
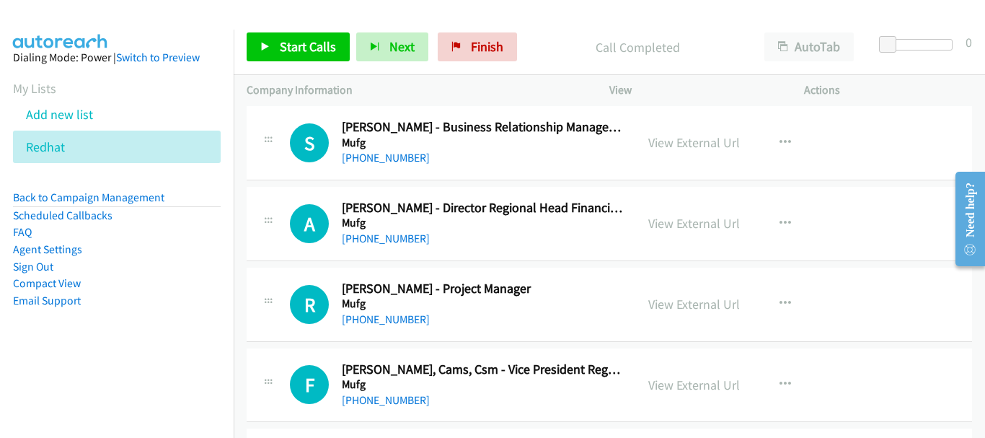
scroll to position [3676, 0]
click at [382, 319] on link "[PHONE_NUMBER]" at bounding box center [386, 318] width 88 height 14
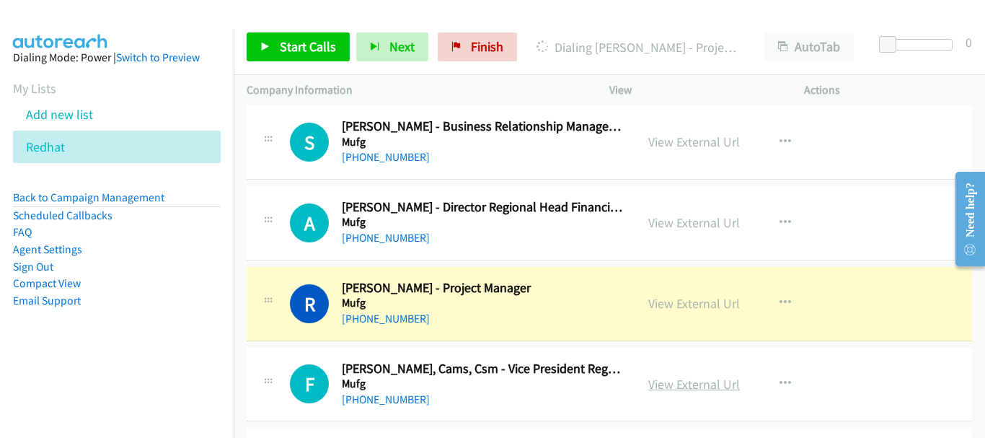
click at [696, 379] on link "View External Url" at bounding box center [694, 384] width 92 height 17
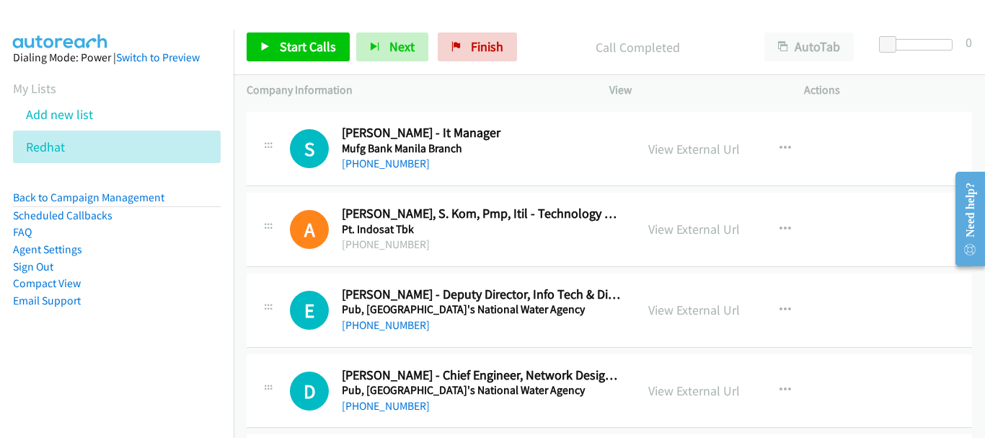
scroll to position [4541, 0]
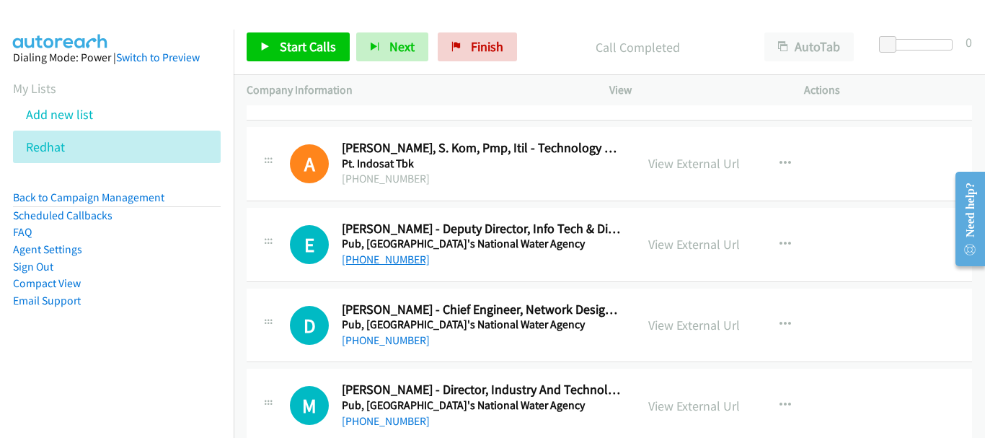
click at [383, 258] on link "[PHONE_NUMBER]" at bounding box center [386, 259] width 88 height 14
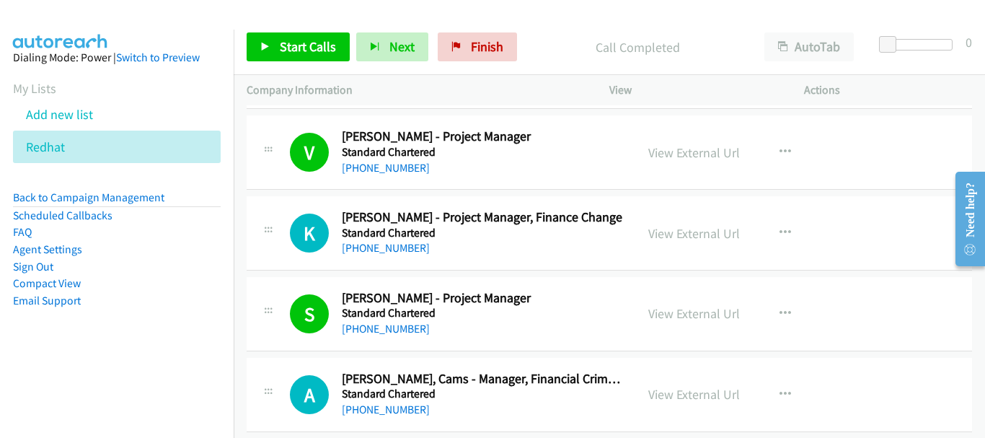
scroll to position [7929, 0]
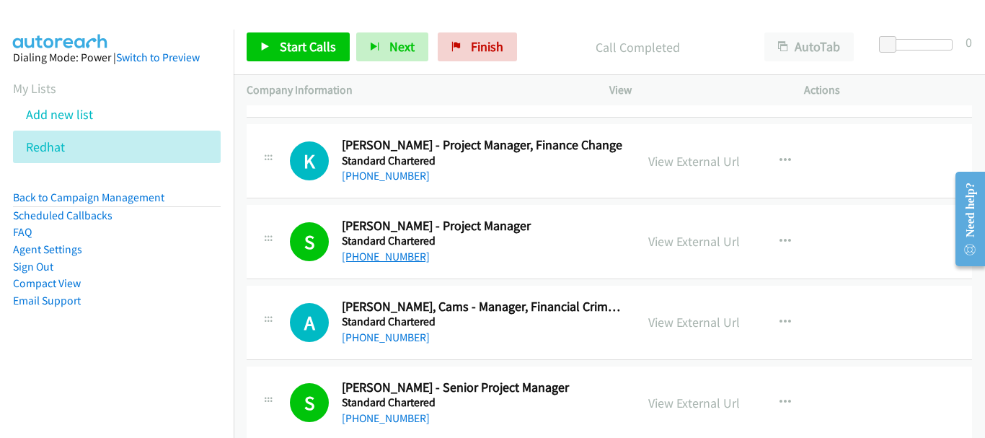
click at [394, 259] on link "[PHONE_NUMBER]" at bounding box center [386, 256] width 88 height 14
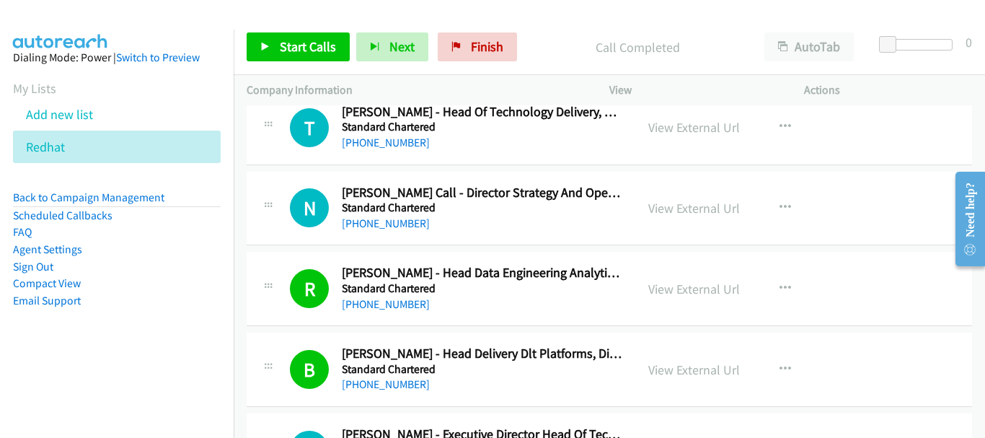
scroll to position [9155, 0]
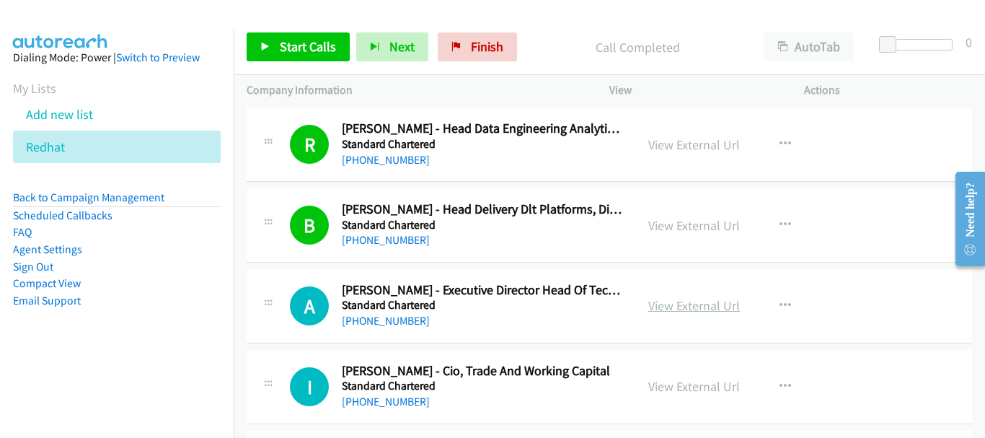
click at [668, 305] on link "View External Url" at bounding box center [694, 305] width 92 height 17
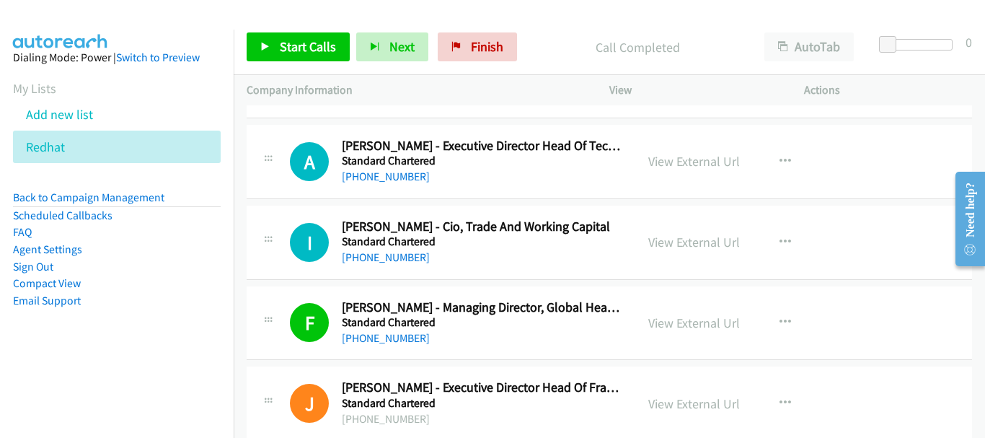
scroll to position [9443, 0]
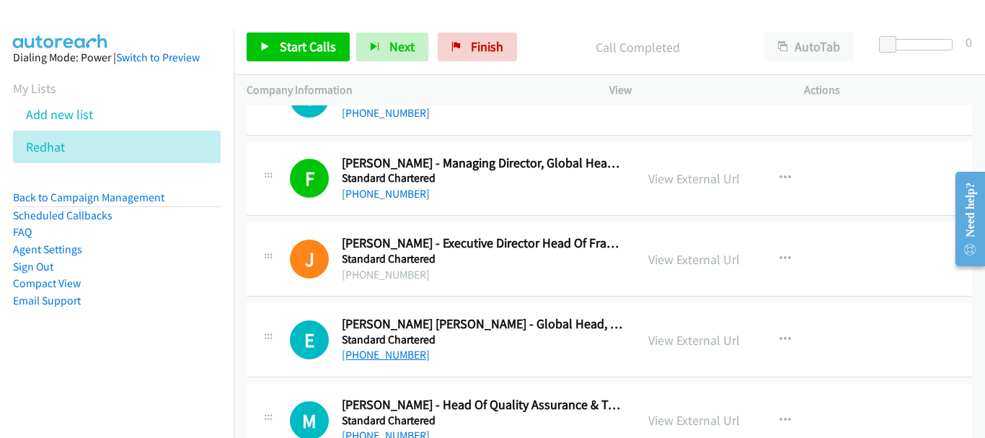
click at [391, 356] on link "[PHONE_NUMBER]" at bounding box center [386, 354] width 88 height 14
